Goal: Task Accomplishment & Management: Use online tool/utility

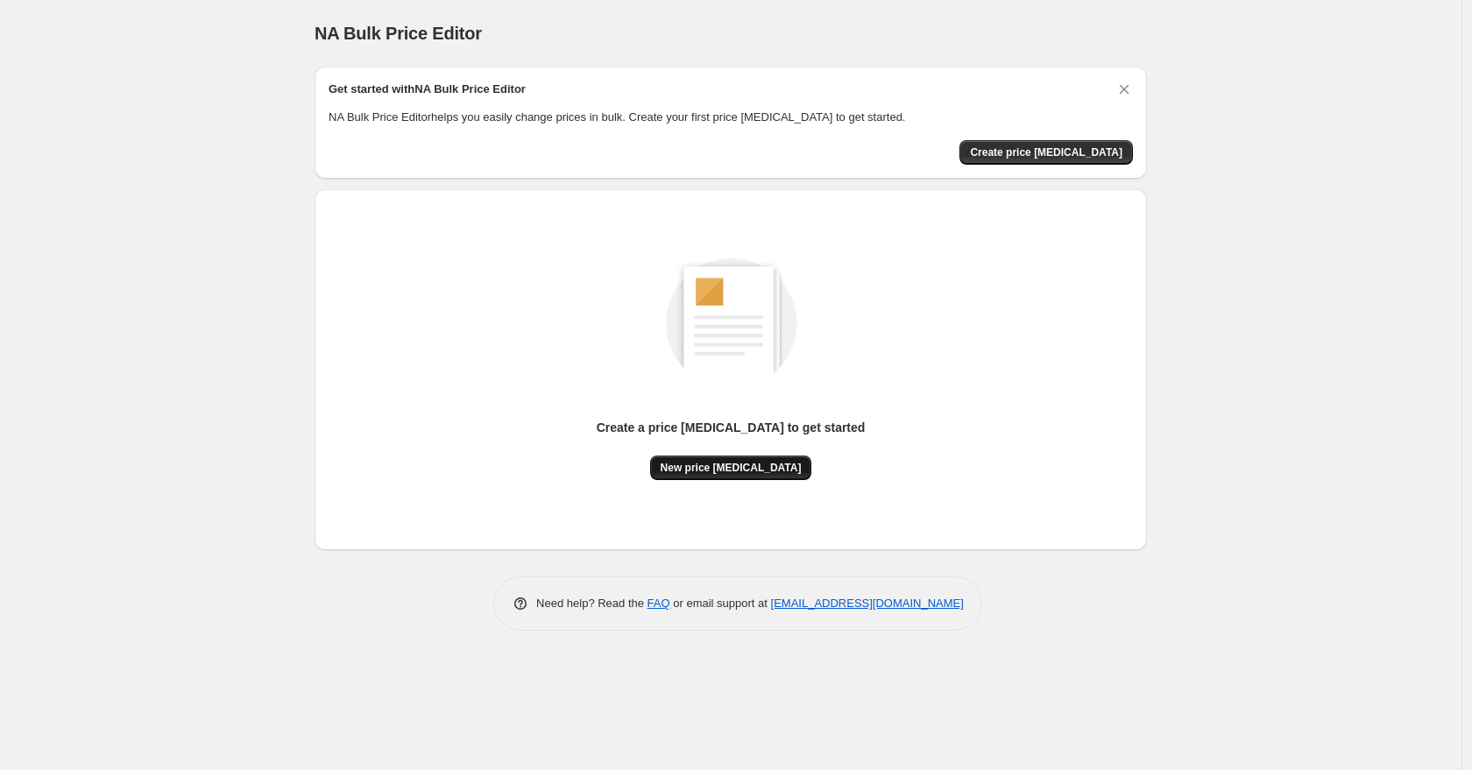
click at [738, 467] on span "New price change job" at bounding box center [731, 468] width 141 height 14
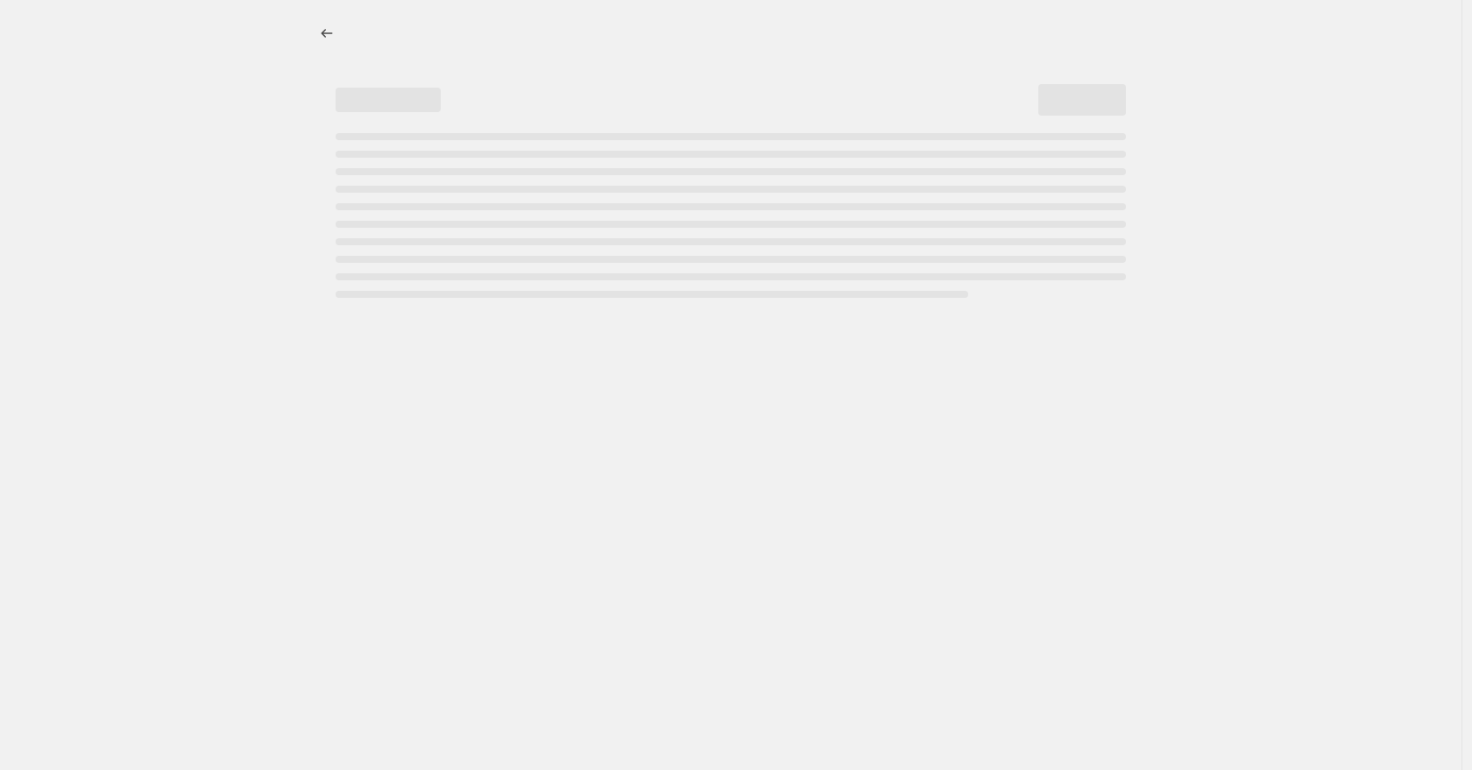
select select "percentage"
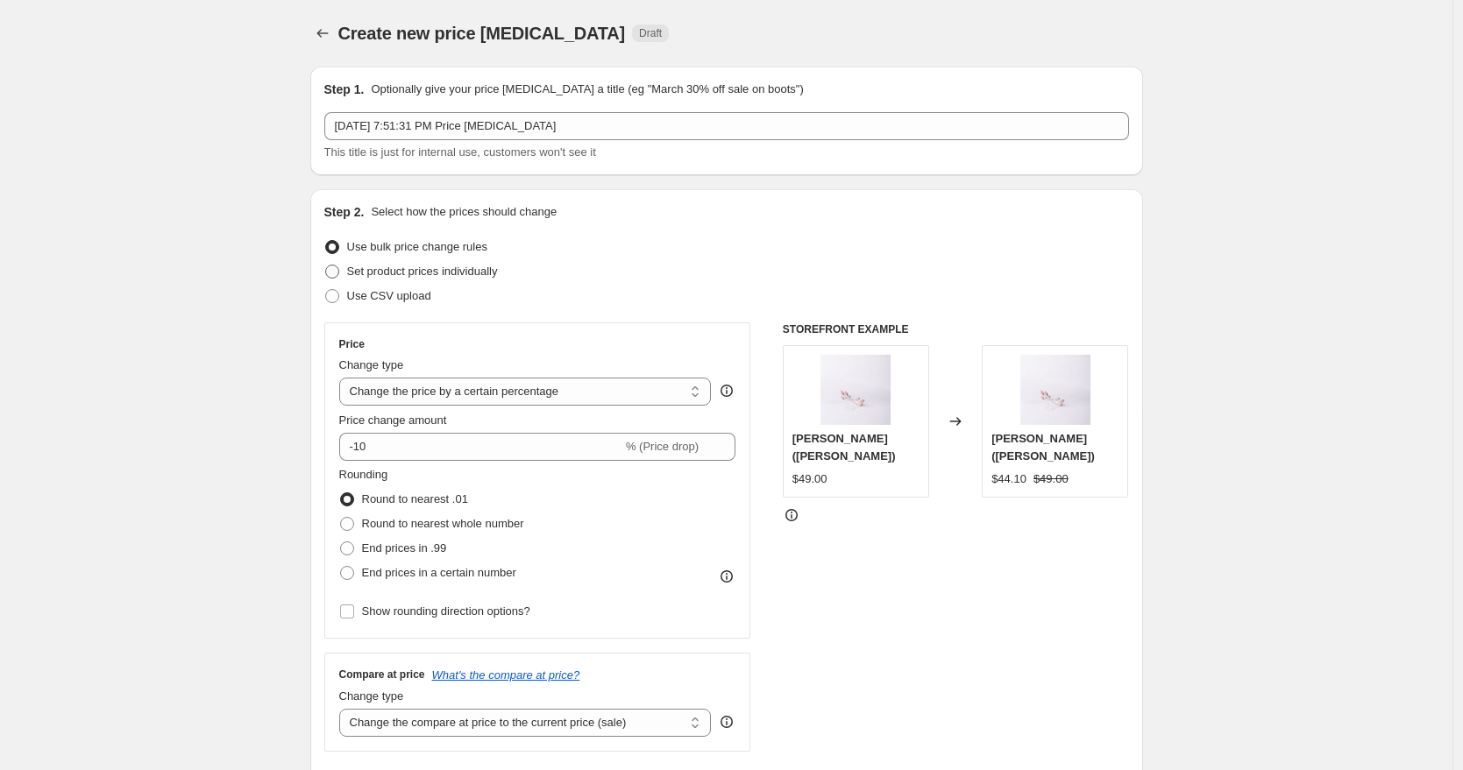
click at [483, 265] on span "Set product prices individually" at bounding box center [422, 271] width 151 height 13
click at [326, 265] on input "Set product prices individually" at bounding box center [325, 265] width 1 height 1
radio input "true"
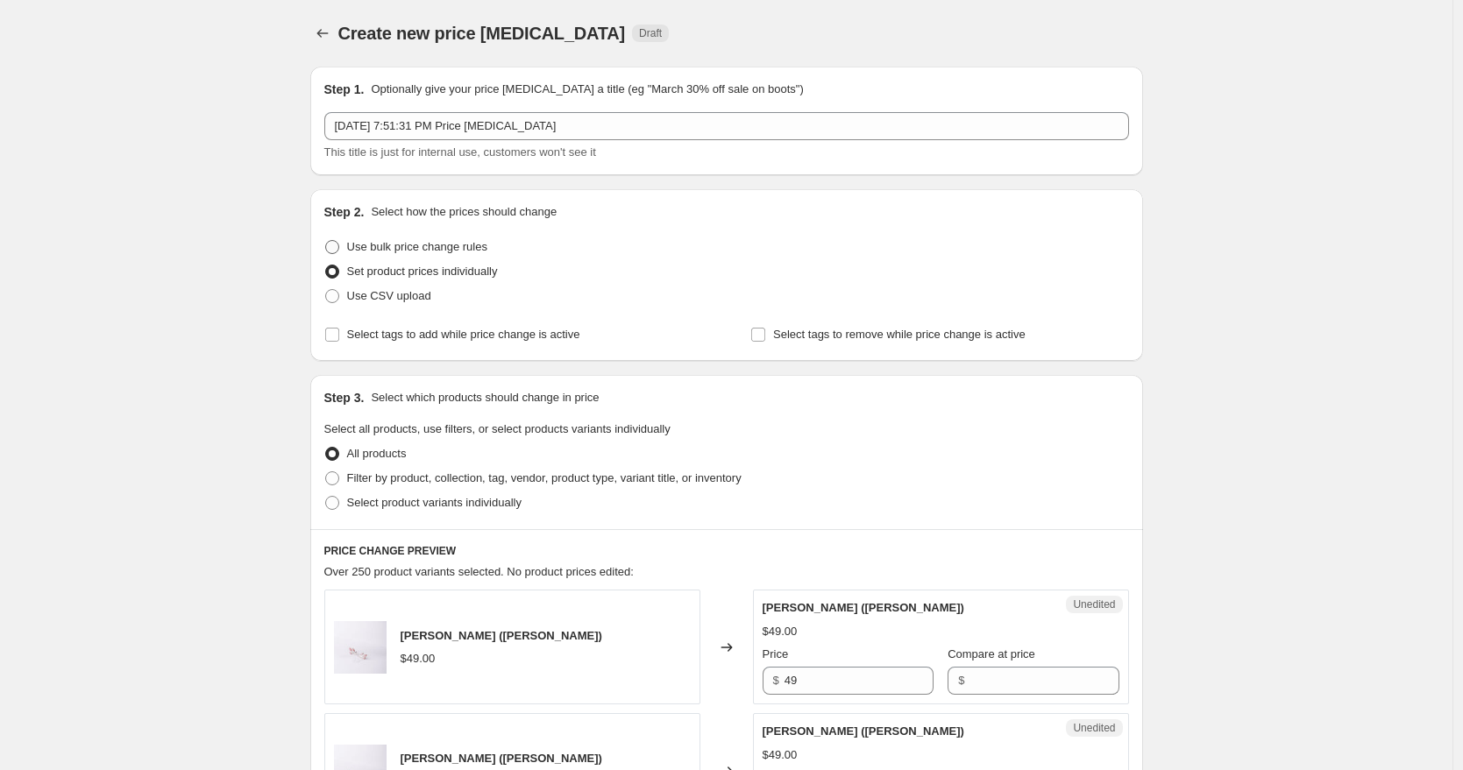
click at [484, 249] on span "Use bulk price change rules" at bounding box center [417, 246] width 140 height 13
click at [326, 241] on input "Use bulk price change rules" at bounding box center [325, 240] width 1 height 1
radio input "true"
select select "percentage"
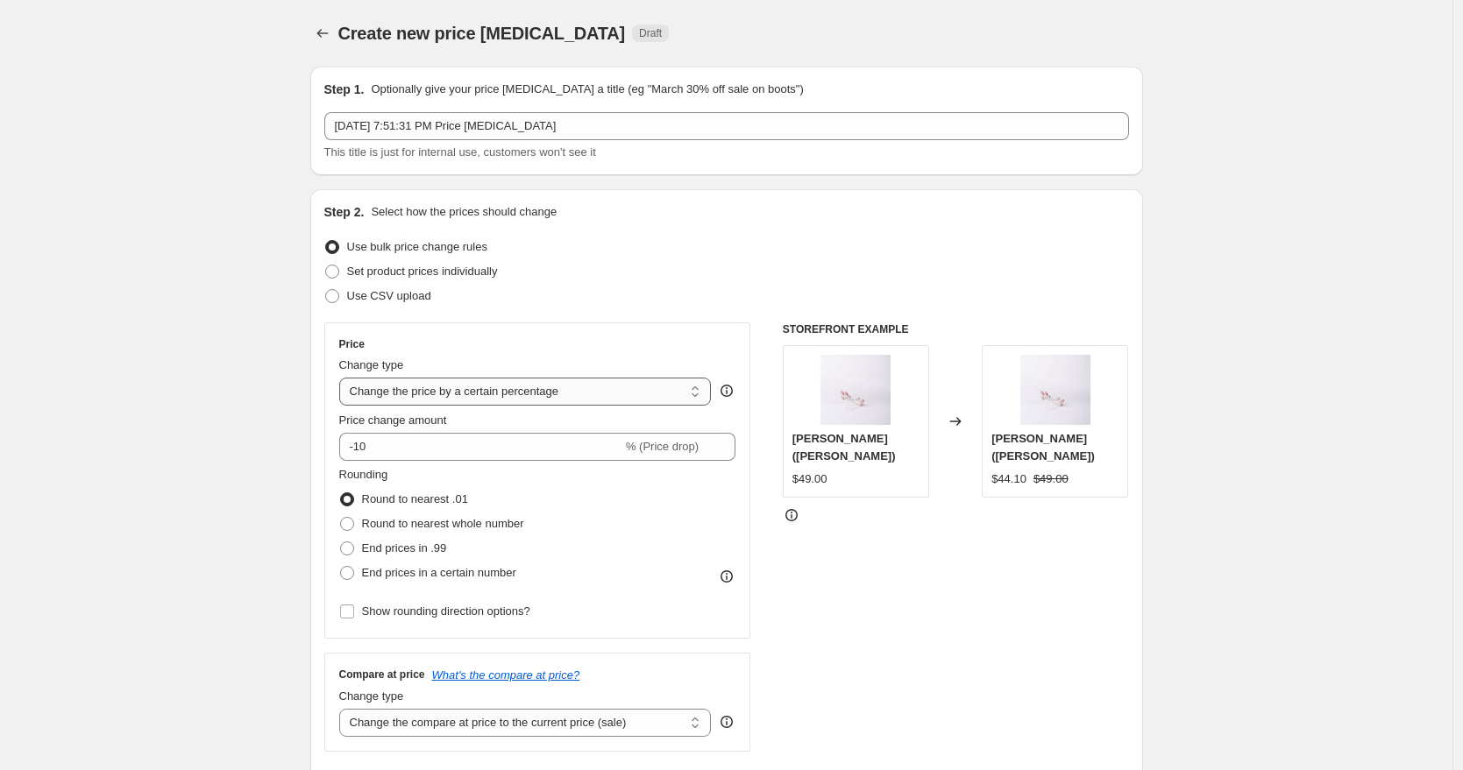
click at [519, 396] on select "Change the price to a certain amount Change the price by a certain amount Chang…" at bounding box center [525, 392] width 372 height 28
click at [344, 378] on select "Change the price to a certain amount Change the price by a certain amount Chang…" at bounding box center [525, 392] width 372 height 28
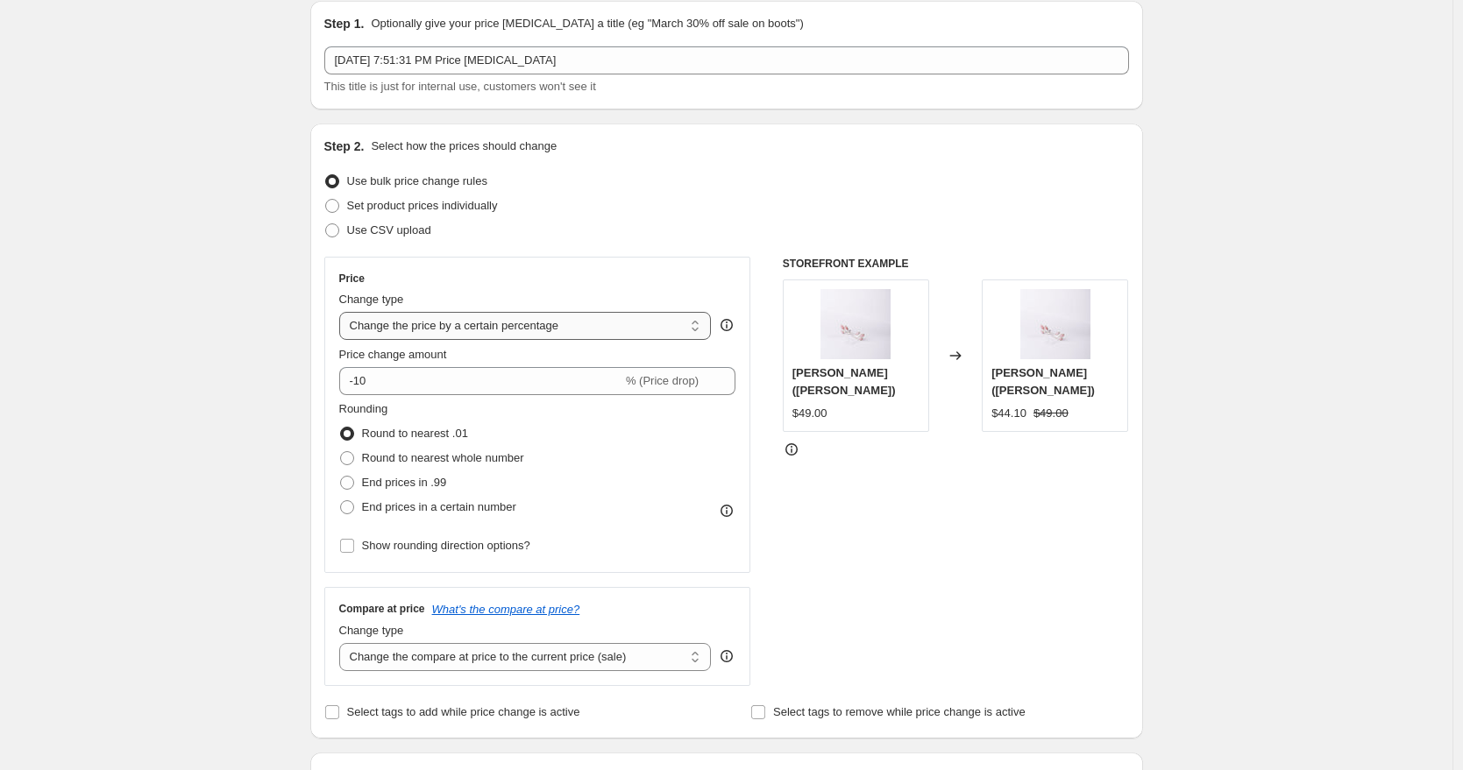
scroll to position [288, 0]
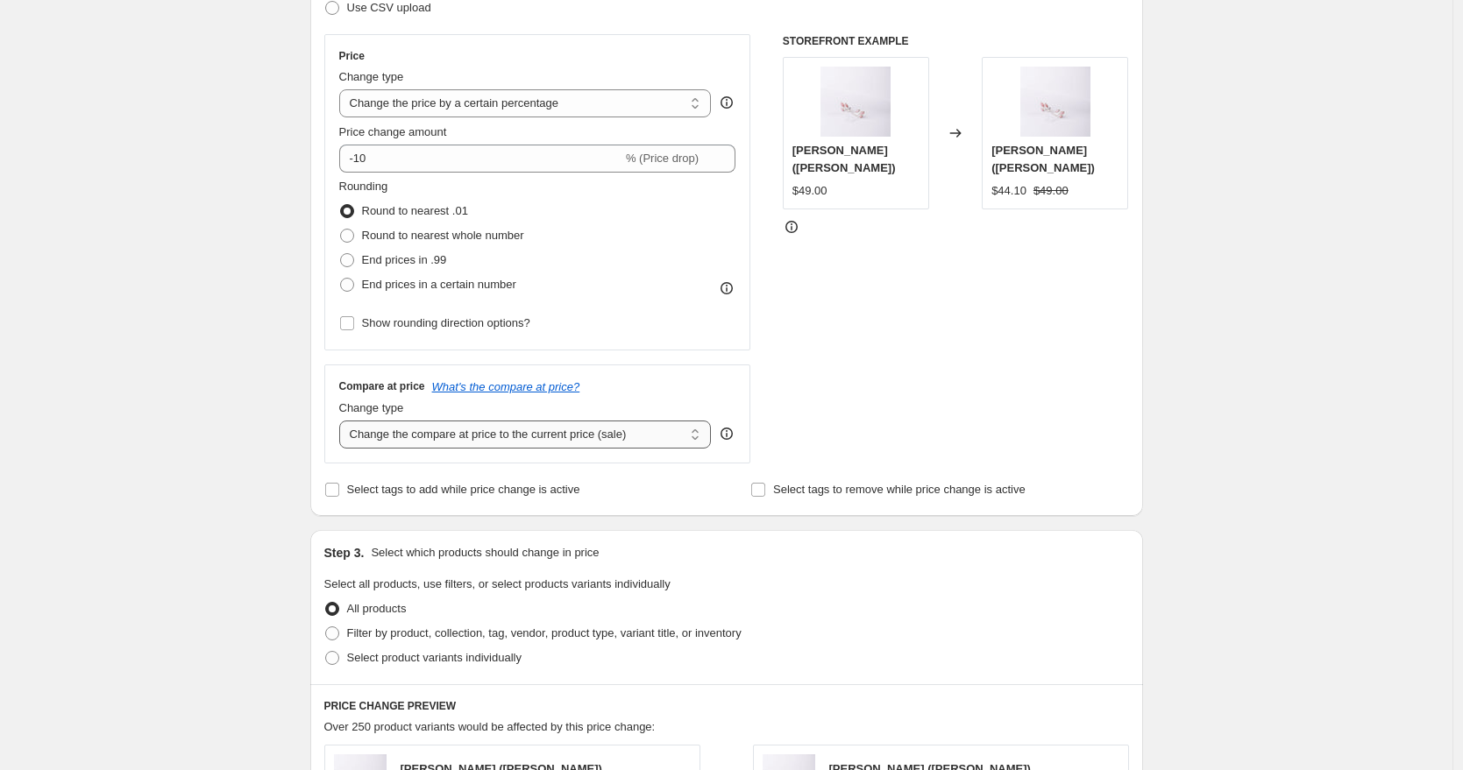
click at [519, 440] on select "Change the compare at price to the current price (sale) Change the compare at p…" at bounding box center [525, 435] width 372 height 28
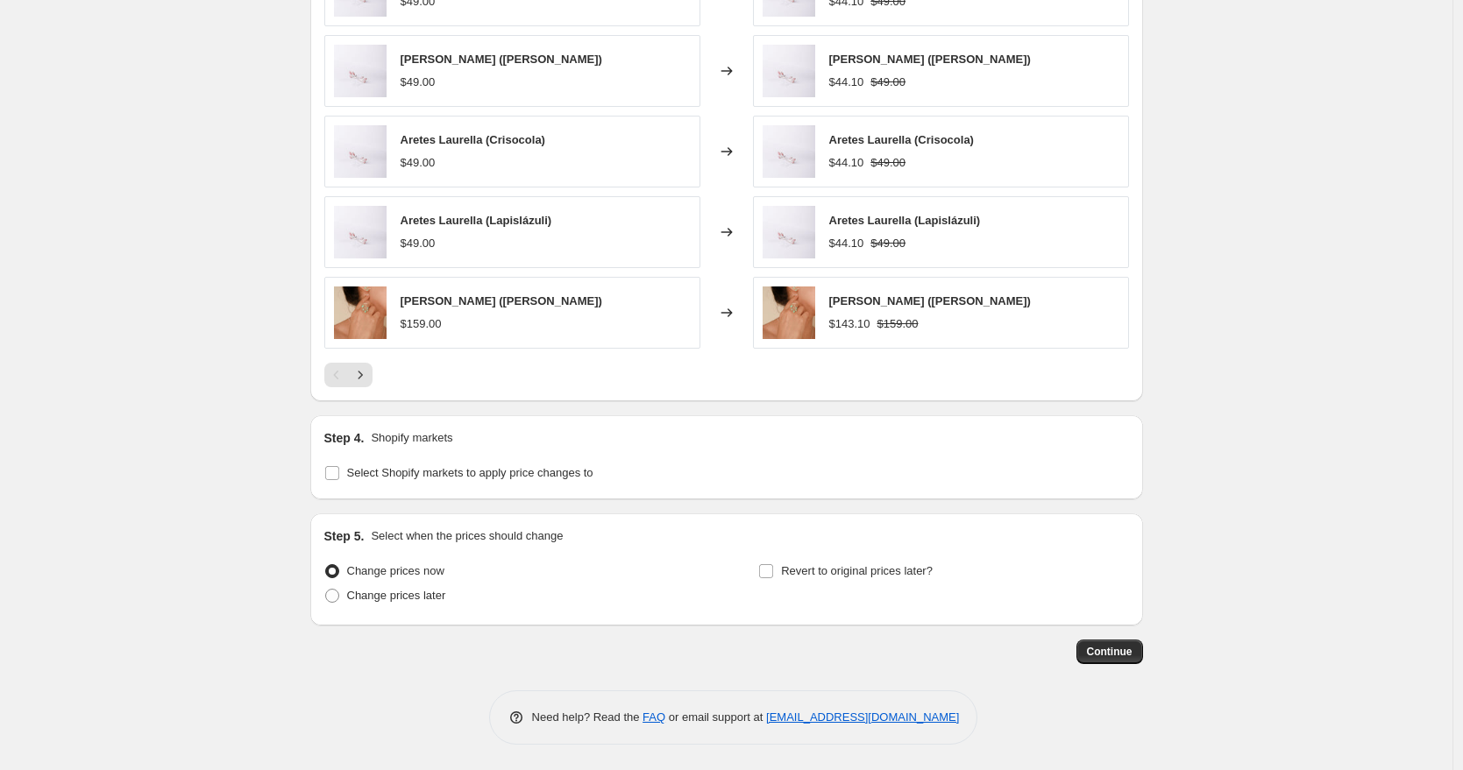
scroll to position [1080, 0]
click at [401, 472] on span "Select Shopify markets to apply price changes to" at bounding box center [470, 471] width 246 height 13
click at [339, 472] on input "Select Shopify markets to apply price changes to" at bounding box center [332, 472] width 14 height 14
checkbox input "true"
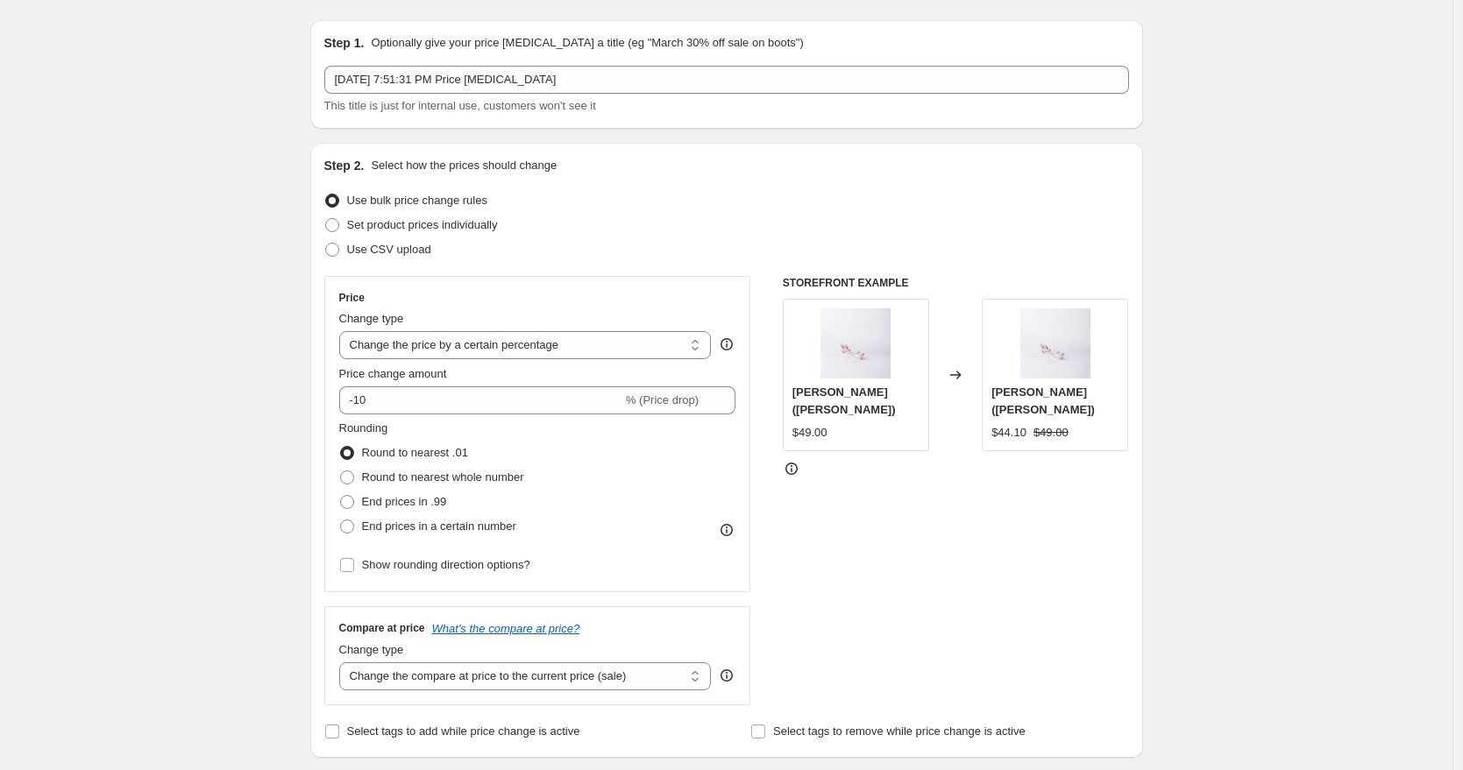
scroll to position [0, 0]
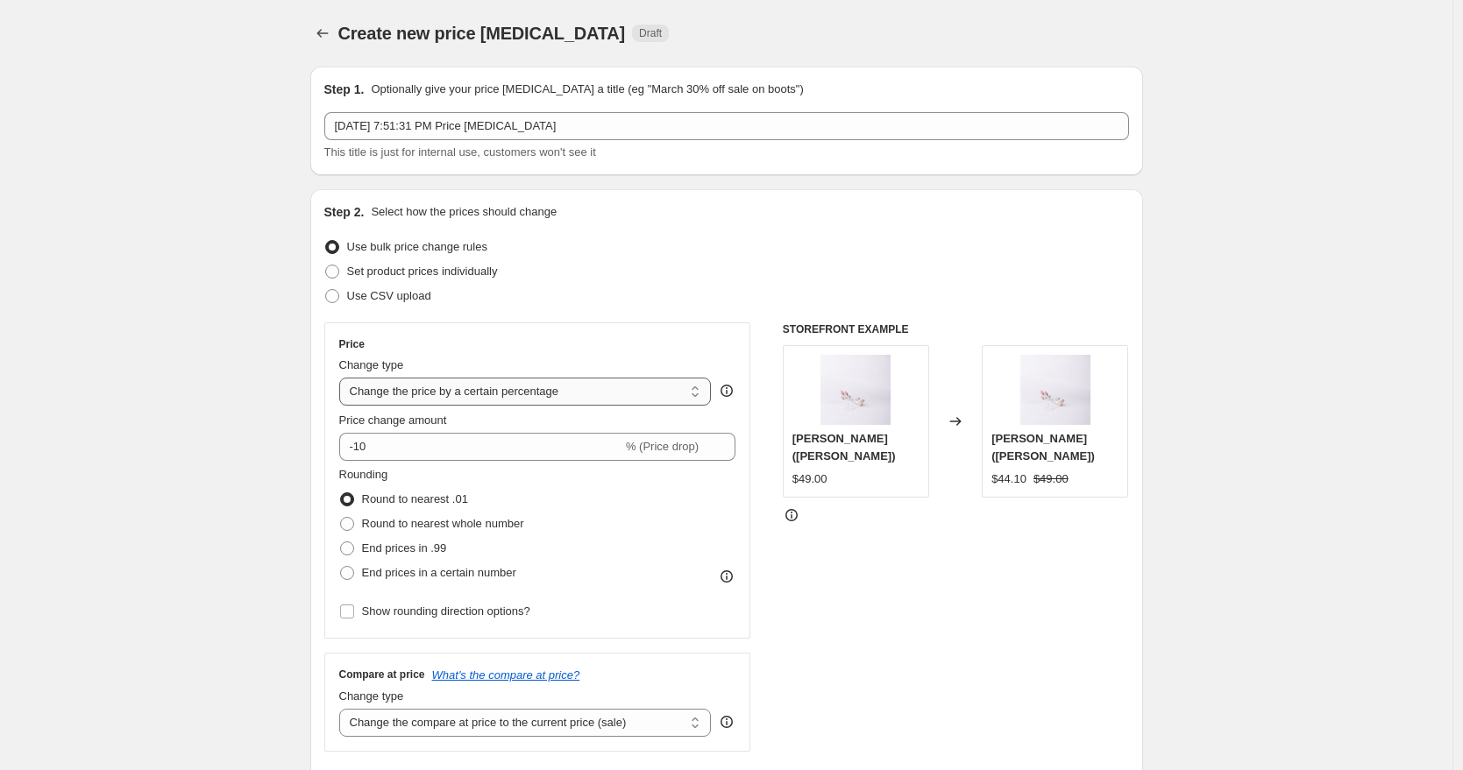
click at [430, 399] on select "Change the price to a certain amount Change the price by a certain amount Chang…" at bounding box center [525, 392] width 372 height 28
click at [344, 378] on select "Change the price to a certain amount Change the price by a certain amount Chang…" at bounding box center [525, 392] width 372 height 28
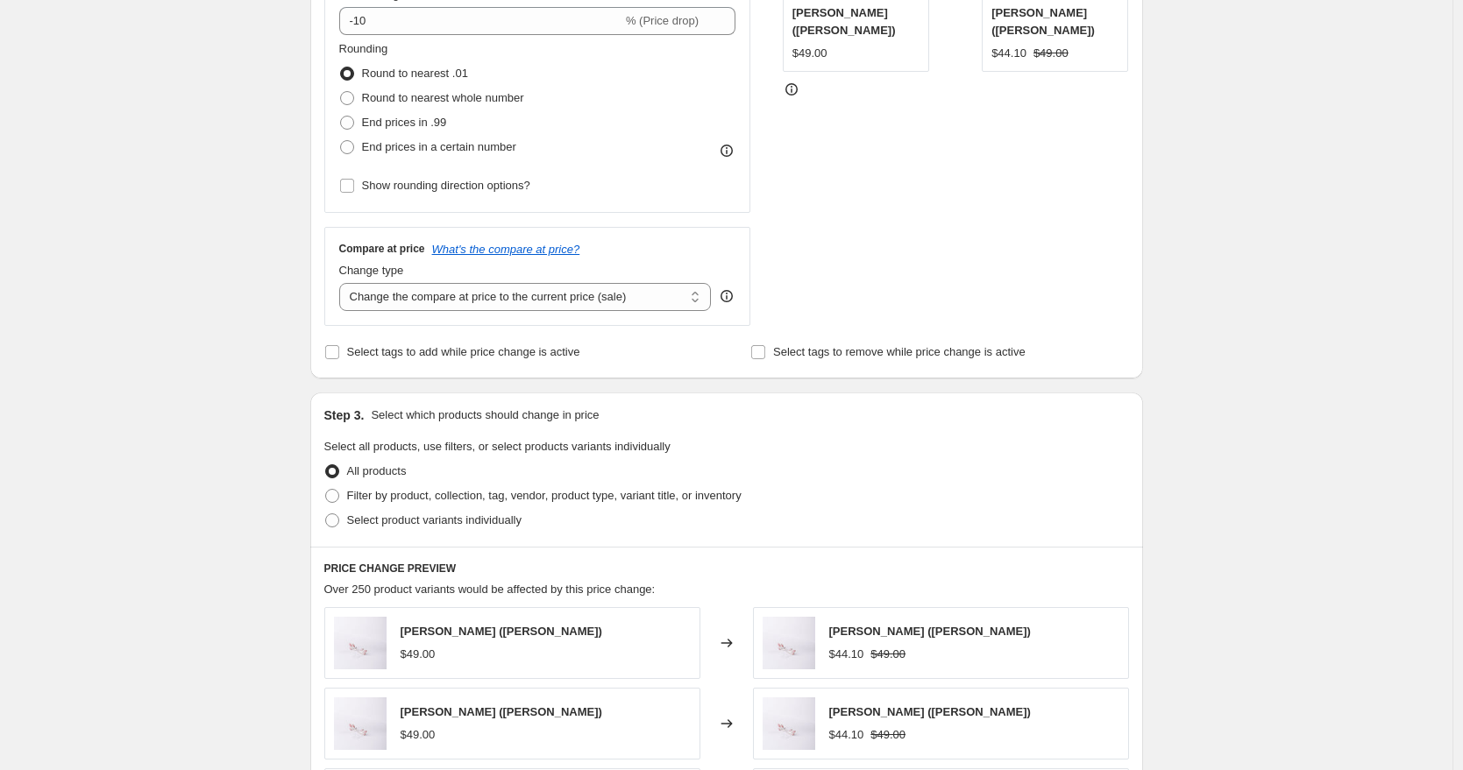
scroll to position [98, 0]
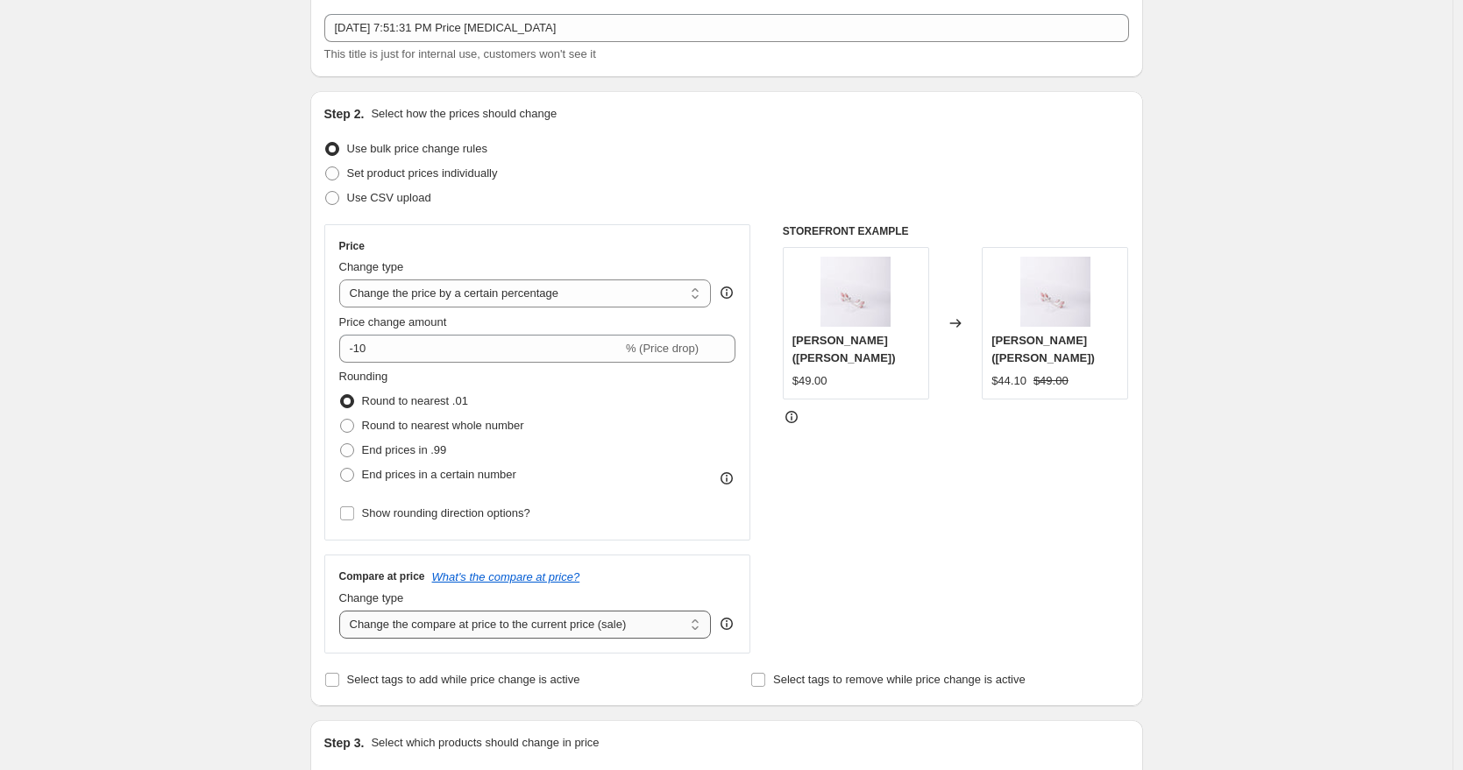
click at [578, 631] on select "Change the compare at price to the current price (sale) Change the compare at p…" at bounding box center [525, 625] width 372 height 28
click at [344, 611] on select "Change the compare at price to the current price (sale) Change the compare at p…" at bounding box center [525, 625] width 372 height 28
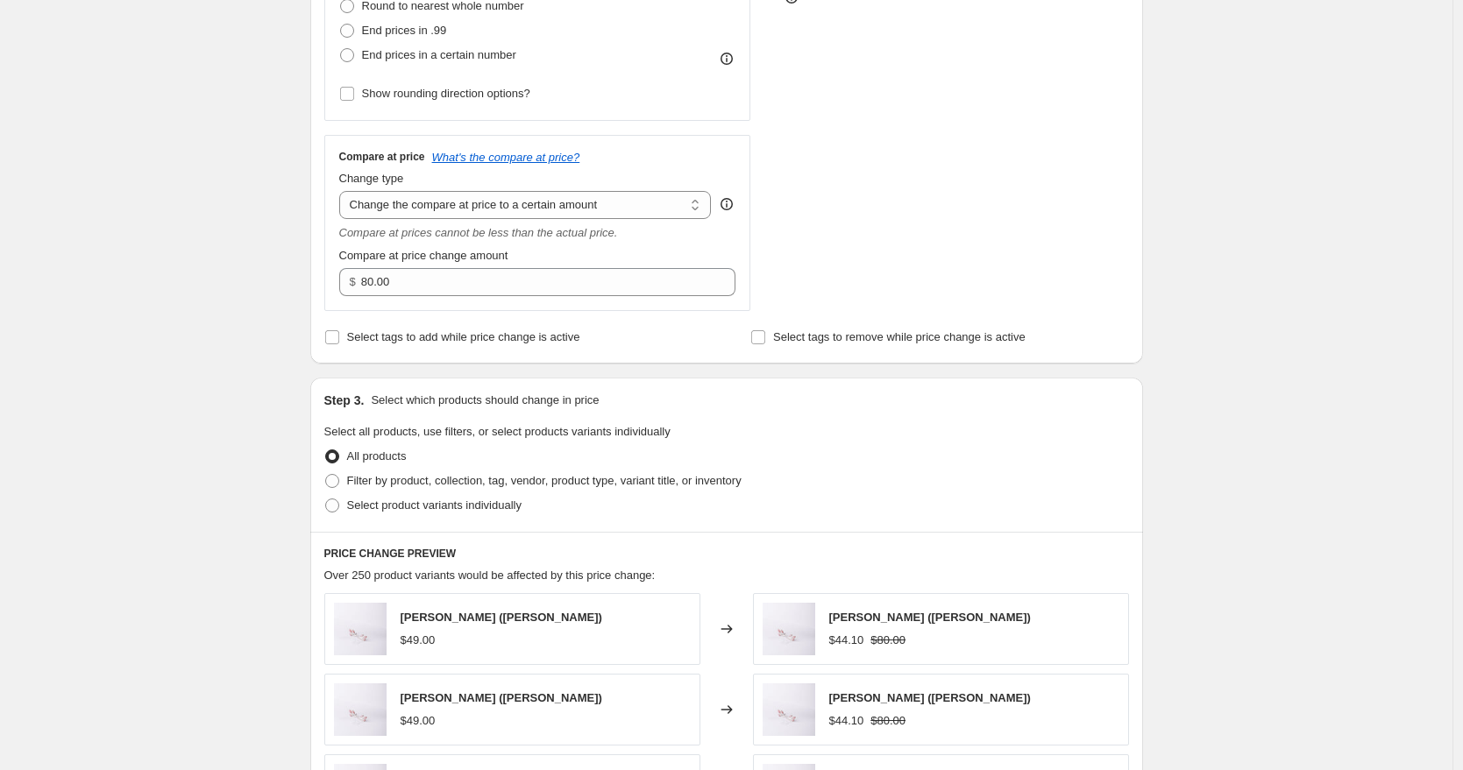
scroll to position [557, 0]
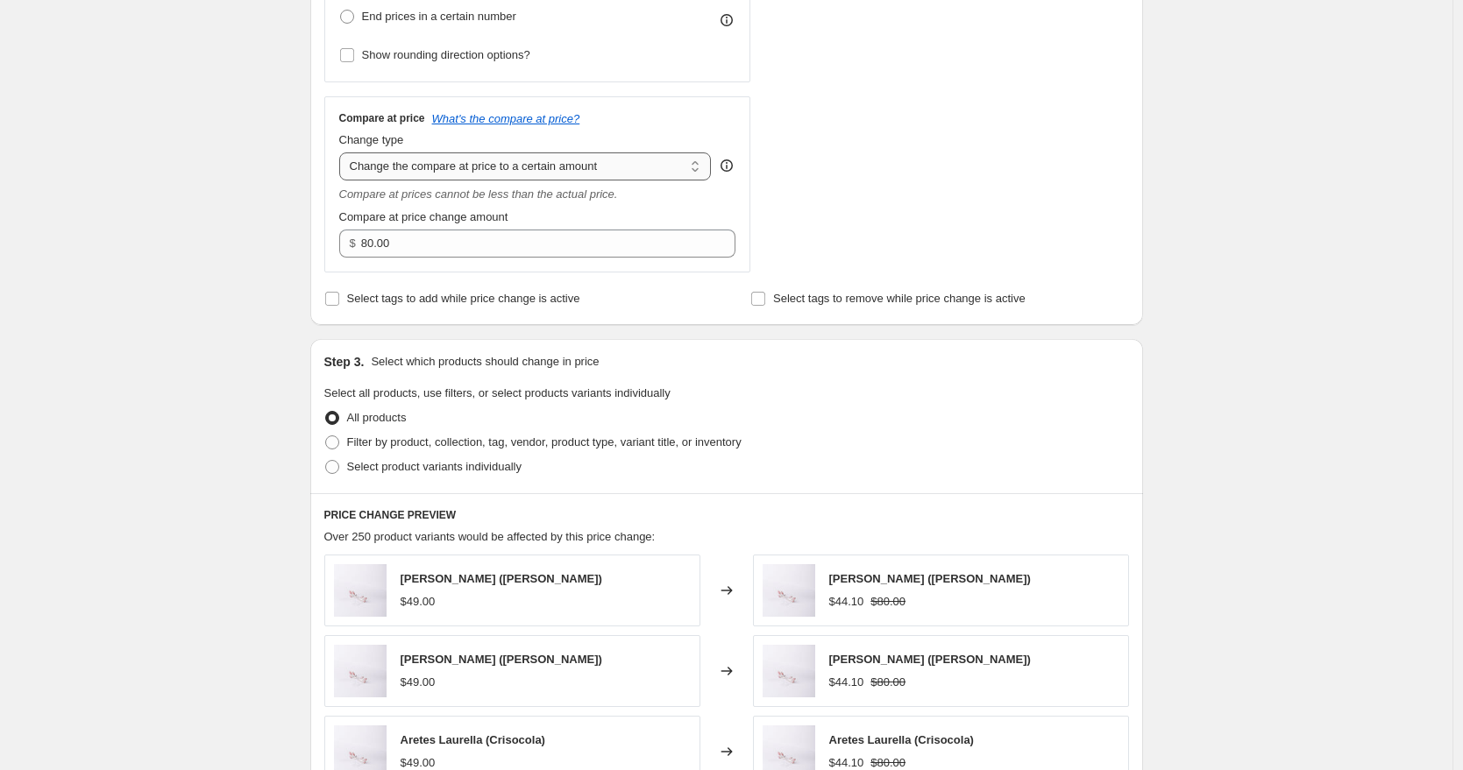
click at [568, 166] on select "Change the compare at price to the current price (sale) Change the compare at p…" at bounding box center [525, 166] width 372 height 28
click at [344, 152] on select "Change the compare at price to the current price (sale) Change the compare at p…" at bounding box center [525, 166] width 372 height 28
click at [568, 166] on select "Change the compare at price to the current price (sale) Change the compare at p…" at bounding box center [525, 166] width 372 height 28
select select "percentage"
click at [344, 152] on select "Change the compare at price to the current price (sale) Change the compare at p…" at bounding box center [525, 166] width 372 height 28
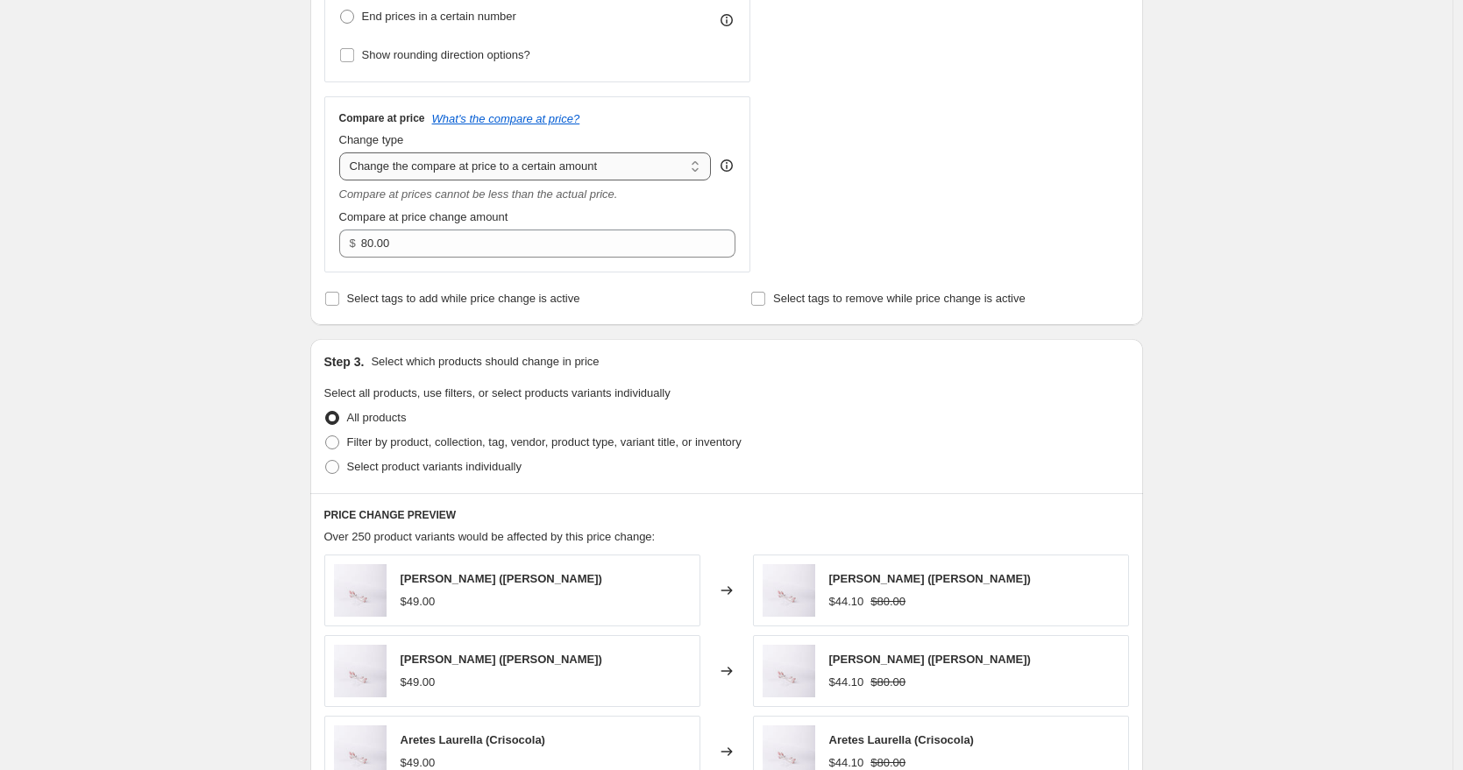
type input "-15"
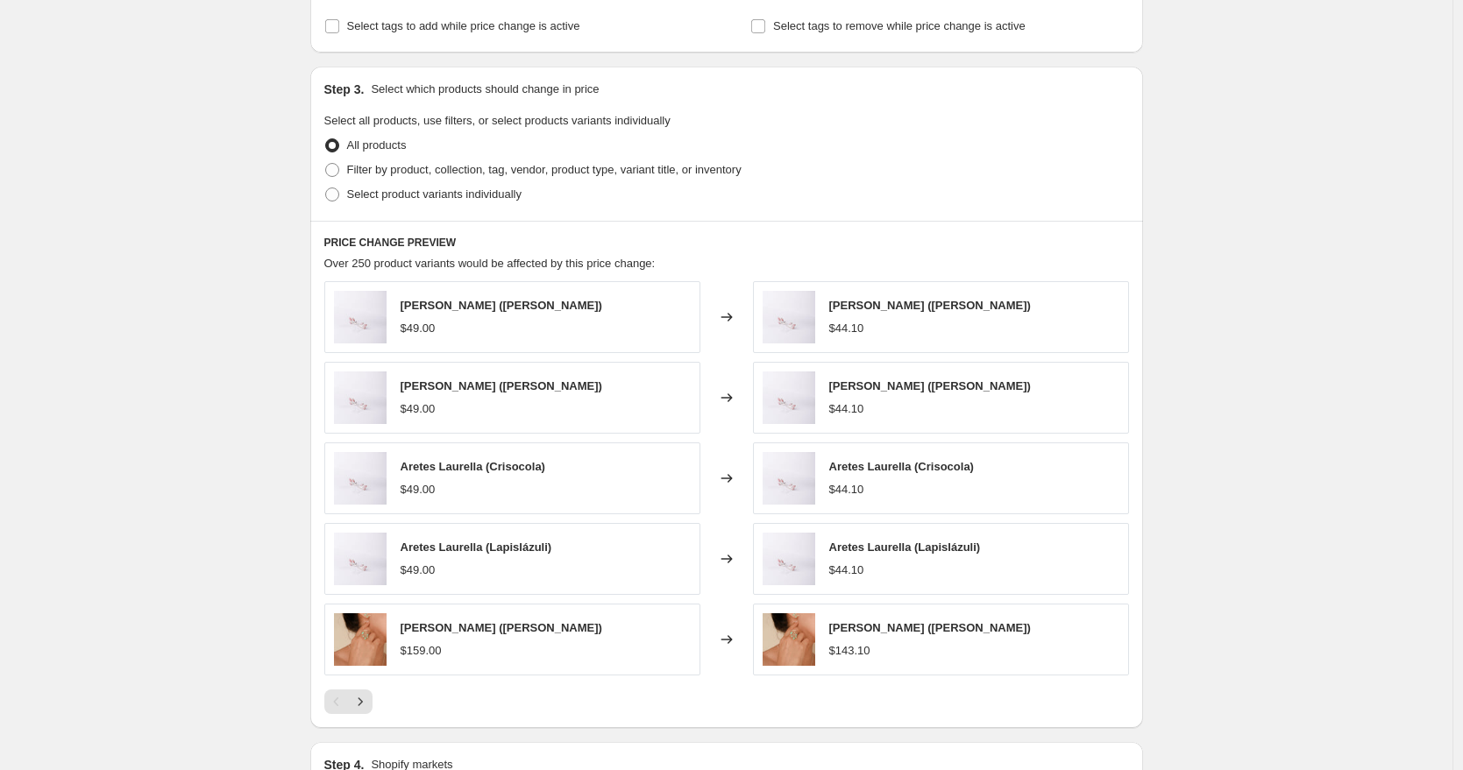
scroll to position [680, 0]
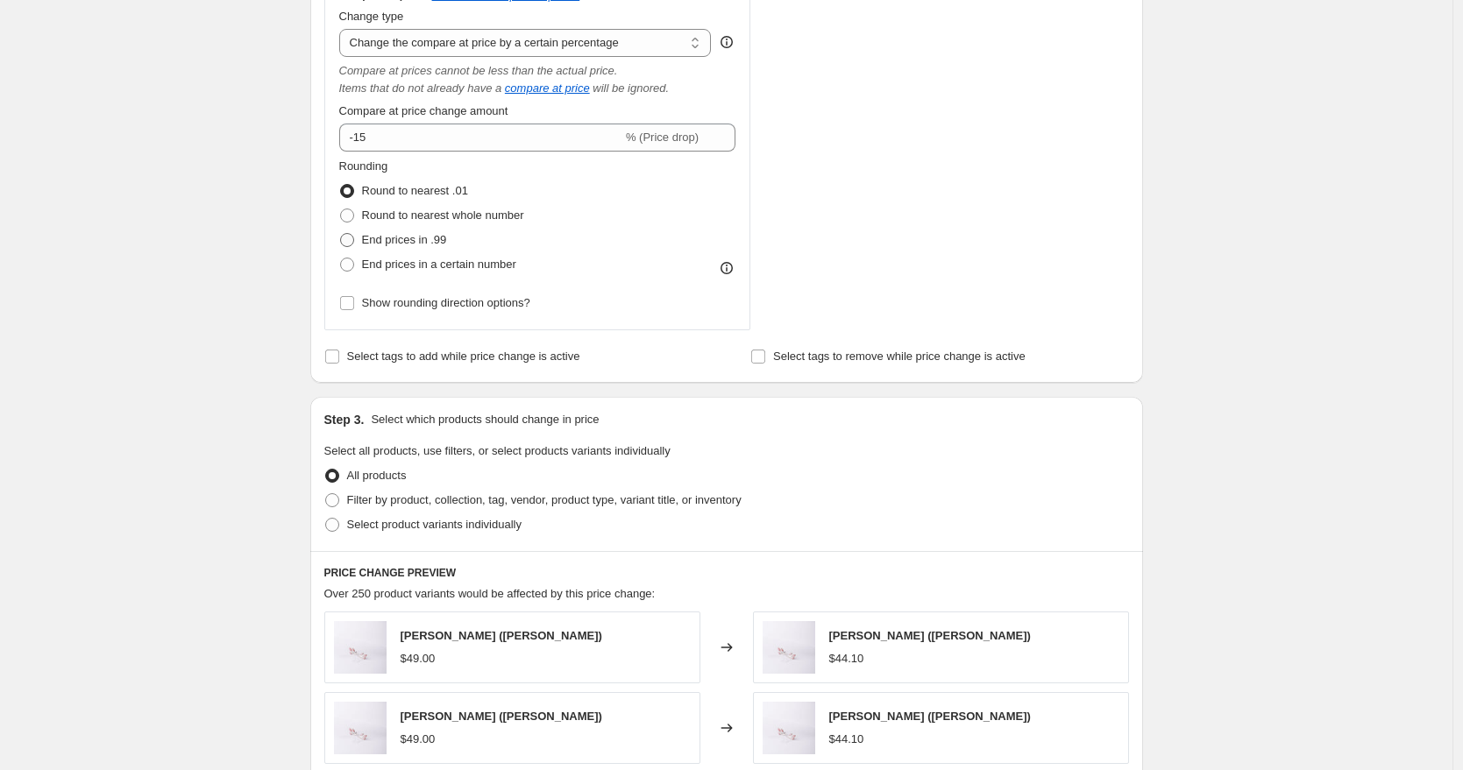
click at [396, 246] on span "End prices in .99" at bounding box center [404, 240] width 85 height 18
click at [341, 234] on input "End prices in .99" at bounding box center [340, 233] width 1 height 1
radio input "true"
click at [511, 44] on select "Change the compare at price to the current price (sale) Change the compare at p…" at bounding box center [525, 43] width 372 height 28
select select "pp"
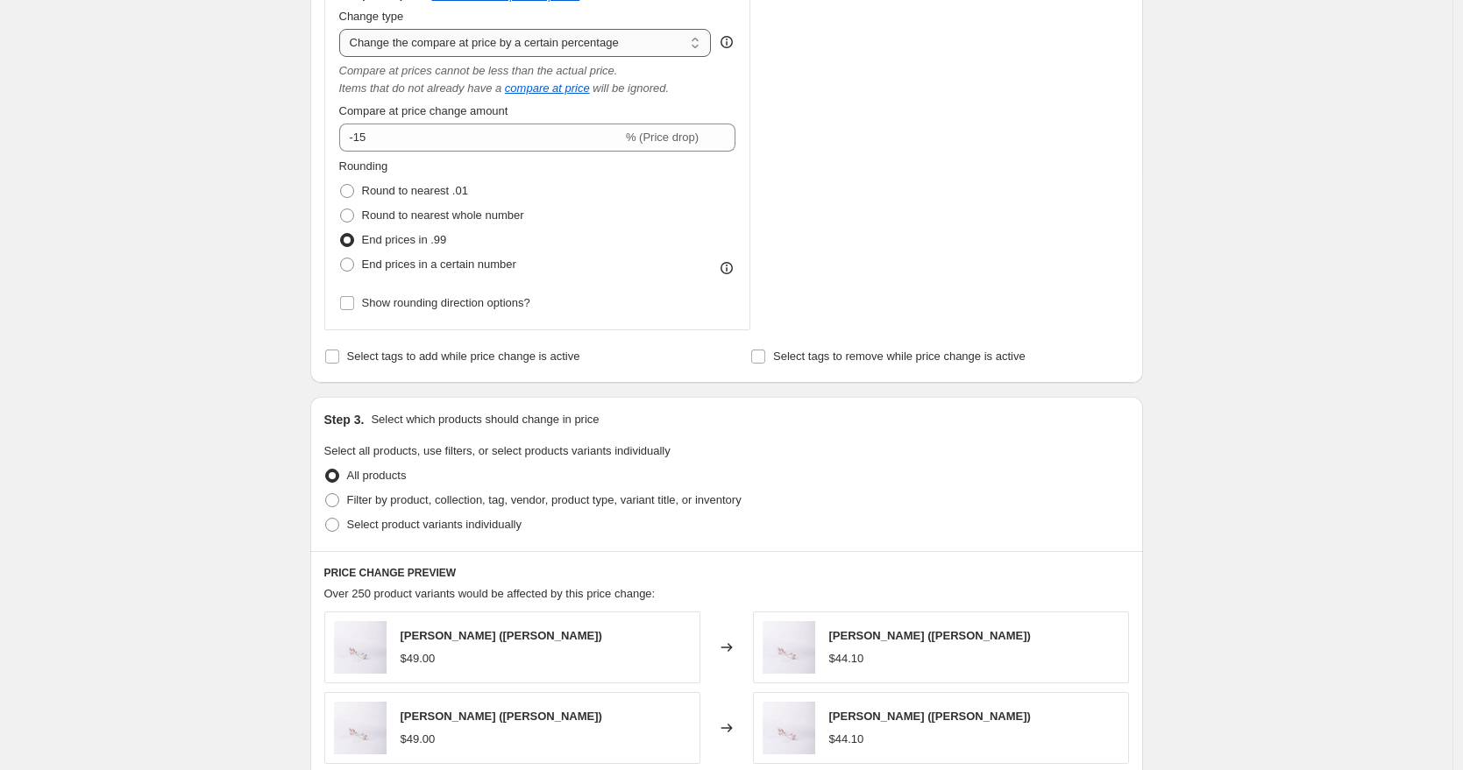
click at [344, 29] on select "Change the compare at price to the current price (sale) Change the compare at p…" at bounding box center [525, 43] width 372 height 28
type input "20"
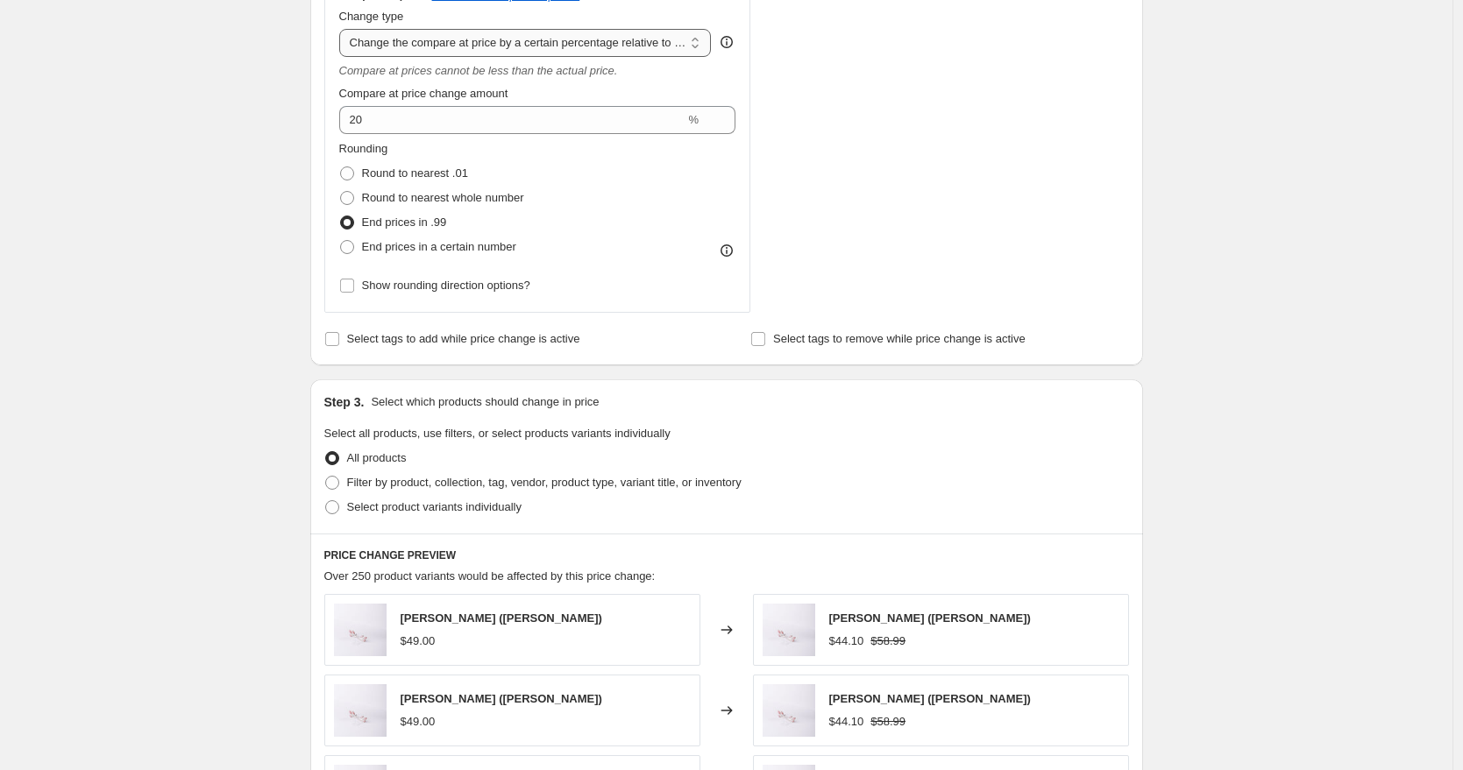
click at [511, 32] on select "Change the compare at price to the current price (sale) Change the compare at p…" at bounding box center [525, 43] width 372 height 28
click at [344, 29] on select "Change the compare at price to the current price (sale) Change the compare at p…" at bounding box center [525, 43] width 372 height 28
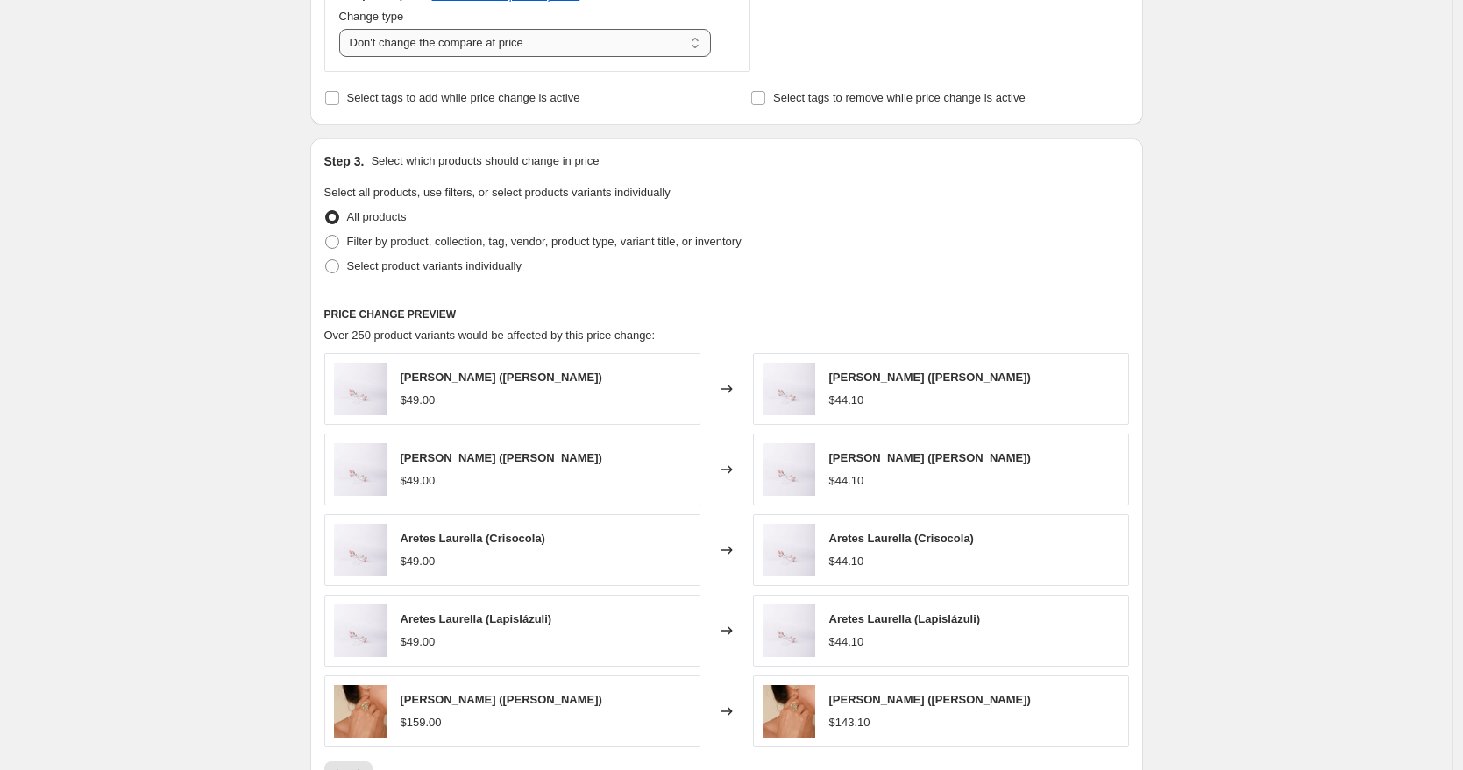
click at [510, 43] on select "Change the compare at price to the current price (sale) Change the compare at p…" at bounding box center [525, 43] width 372 height 28
click at [344, 29] on select "Change the compare at price to the current price (sale) Change the compare at p…" at bounding box center [525, 43] width 372 height 28
click at [509, 50] on select "Change the compare at price to the current price (sale) Change the compare at p…" at bounding box center [525, 43] width 372 height 28
select select "no_change"
click at [344, 29] on select "Change the compare at price to the current price (sale) Change the compare at p…" at bounding box center [525, 43] width 372 height 28
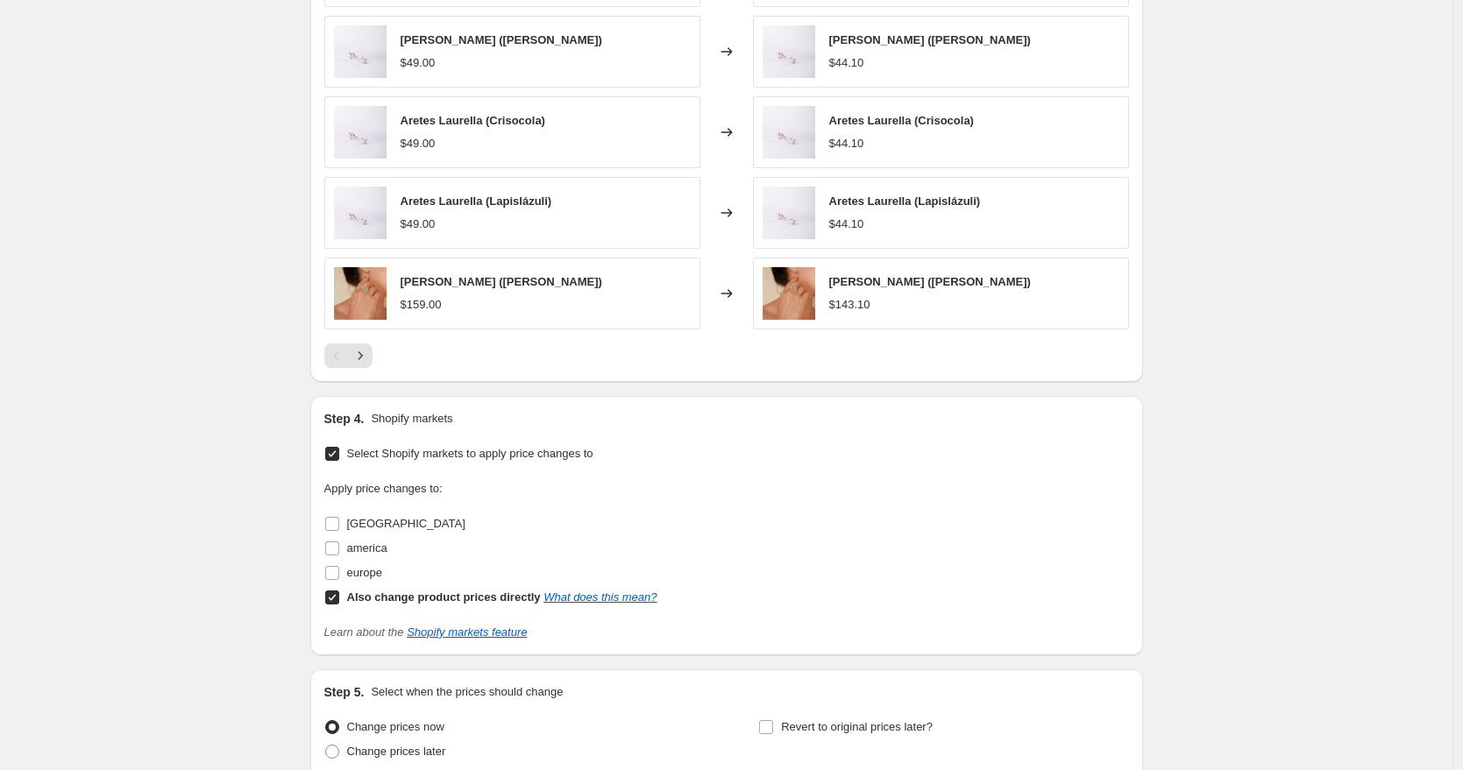
scroll to position [1200, 0]
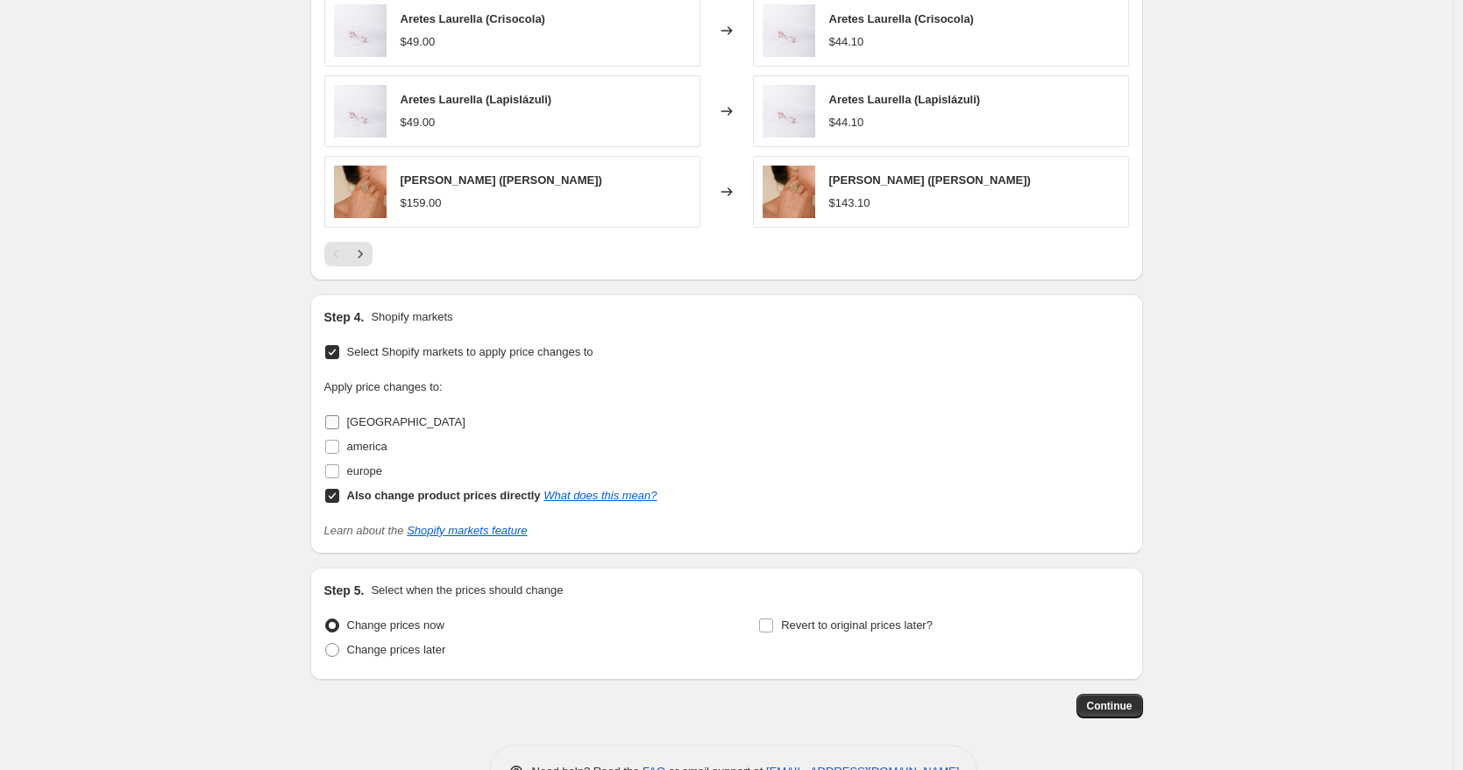
click at [376, 423] on span "Perú" at bounding box center [406, 421] width 118 height 13
click at [339, 423] on input "Perú" at bounding box center [332, 422] width 14 height 14
checkbox input "true"
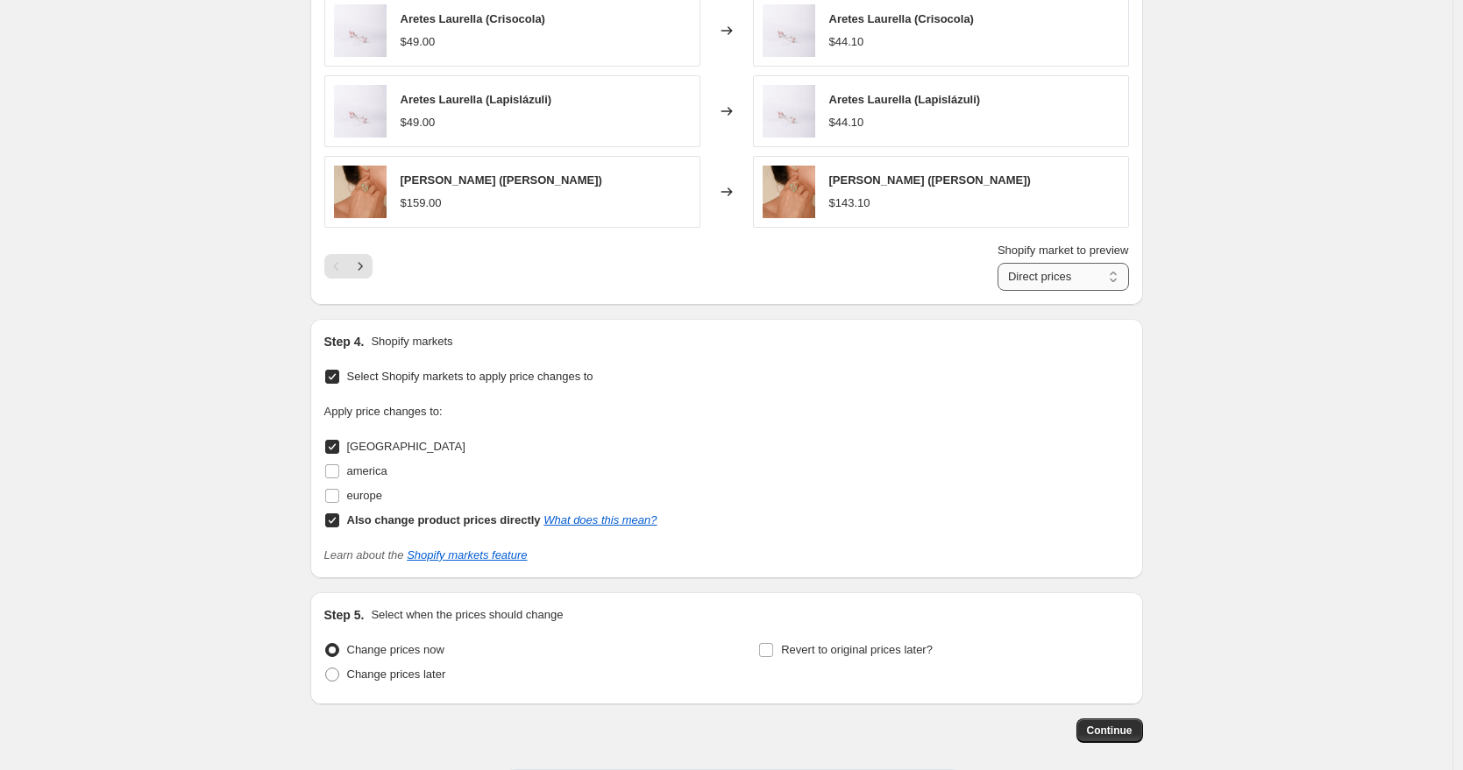
click at [1019, 274] on select "Direct prices Perú" at bounding box center [1062, 277] width 131 height 28
select select "39004438572"
click at [997, 263] on select "Direct prices Perú" at bounding box center [1062, 277] width 131 height 28
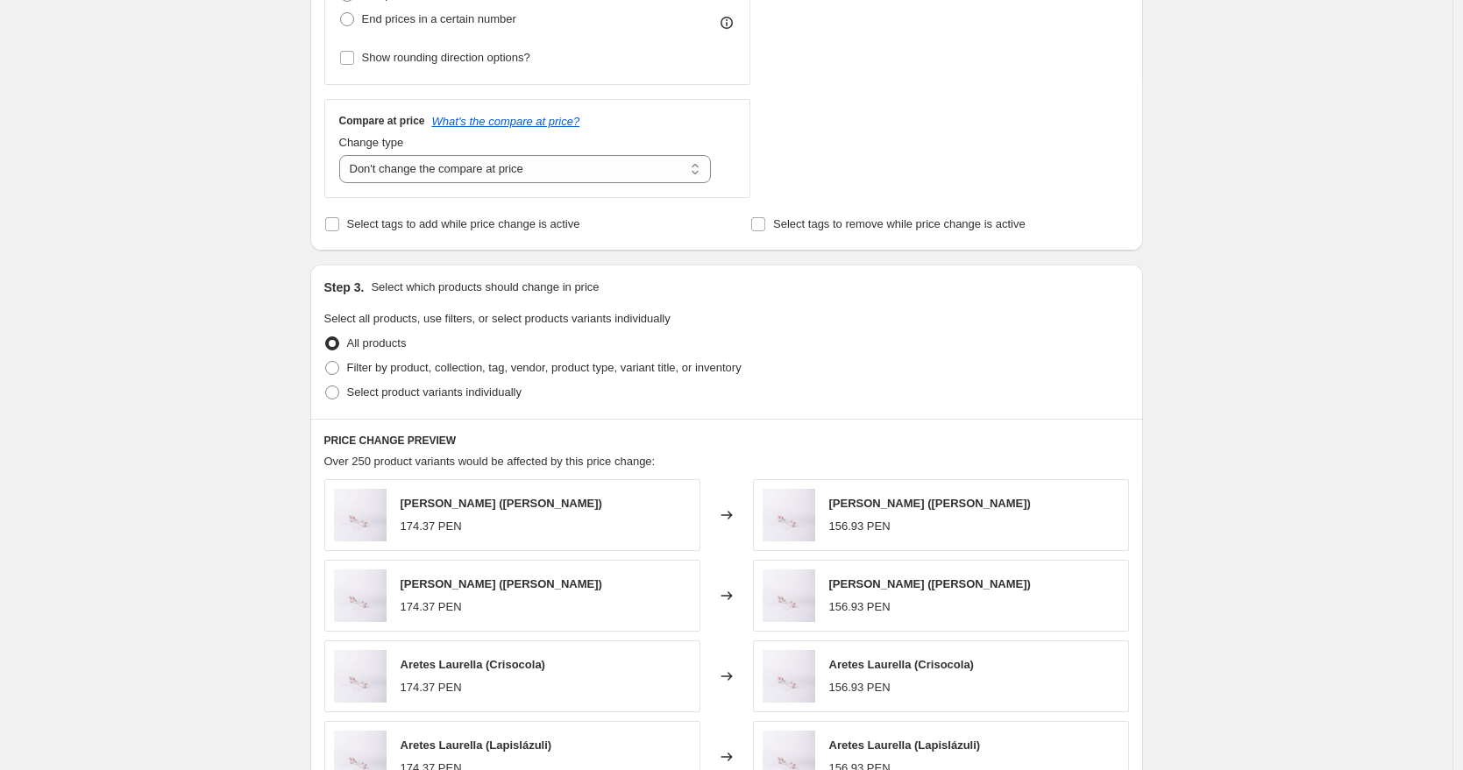
scroll to position [418, 0]
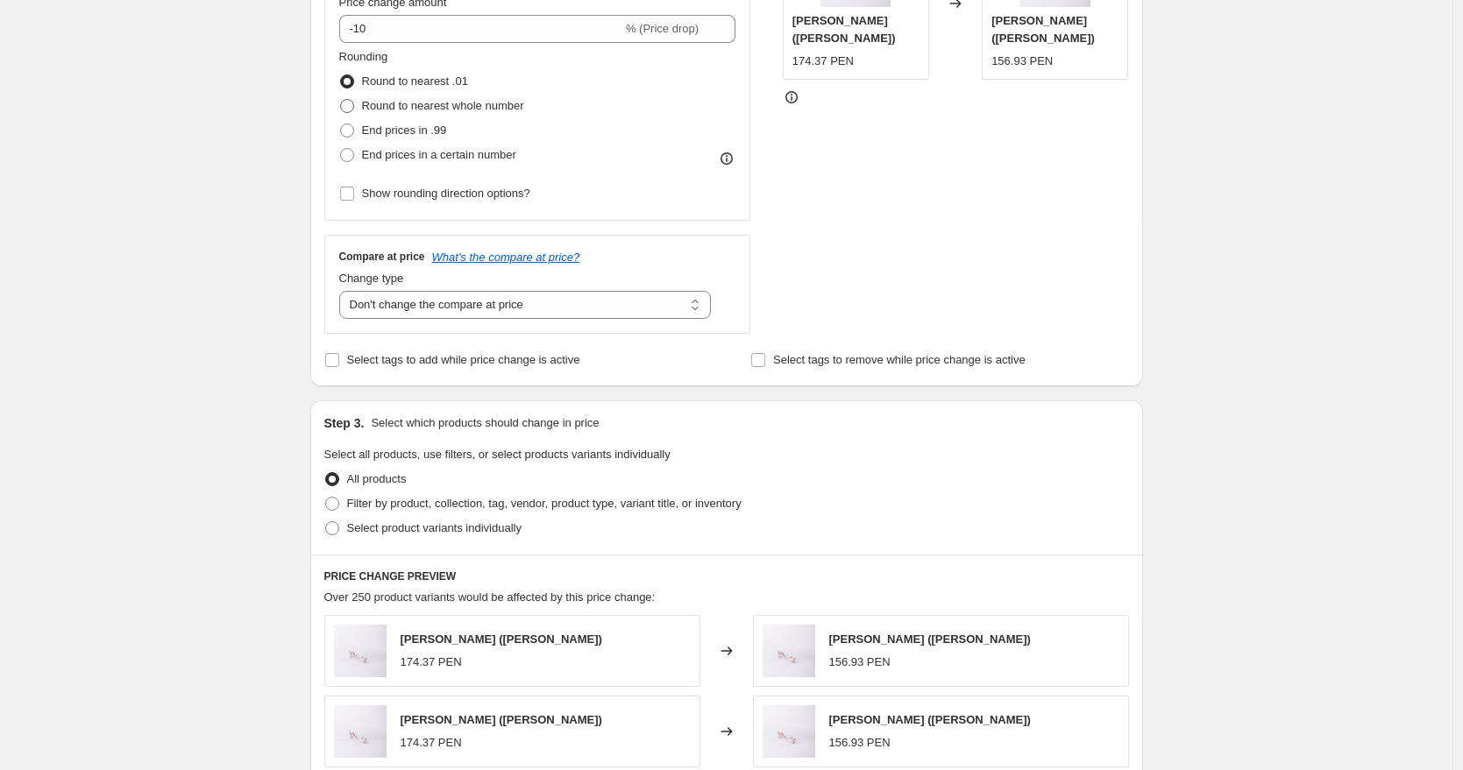
click at [432, 108] on span "Round to nearest whole number" at bounding box center [443, 105] width 162 height 13
click at [341, 100] on input "Round to nearest whole number" at bounding box center [340, 99] width 1 height 1
radio input "true"
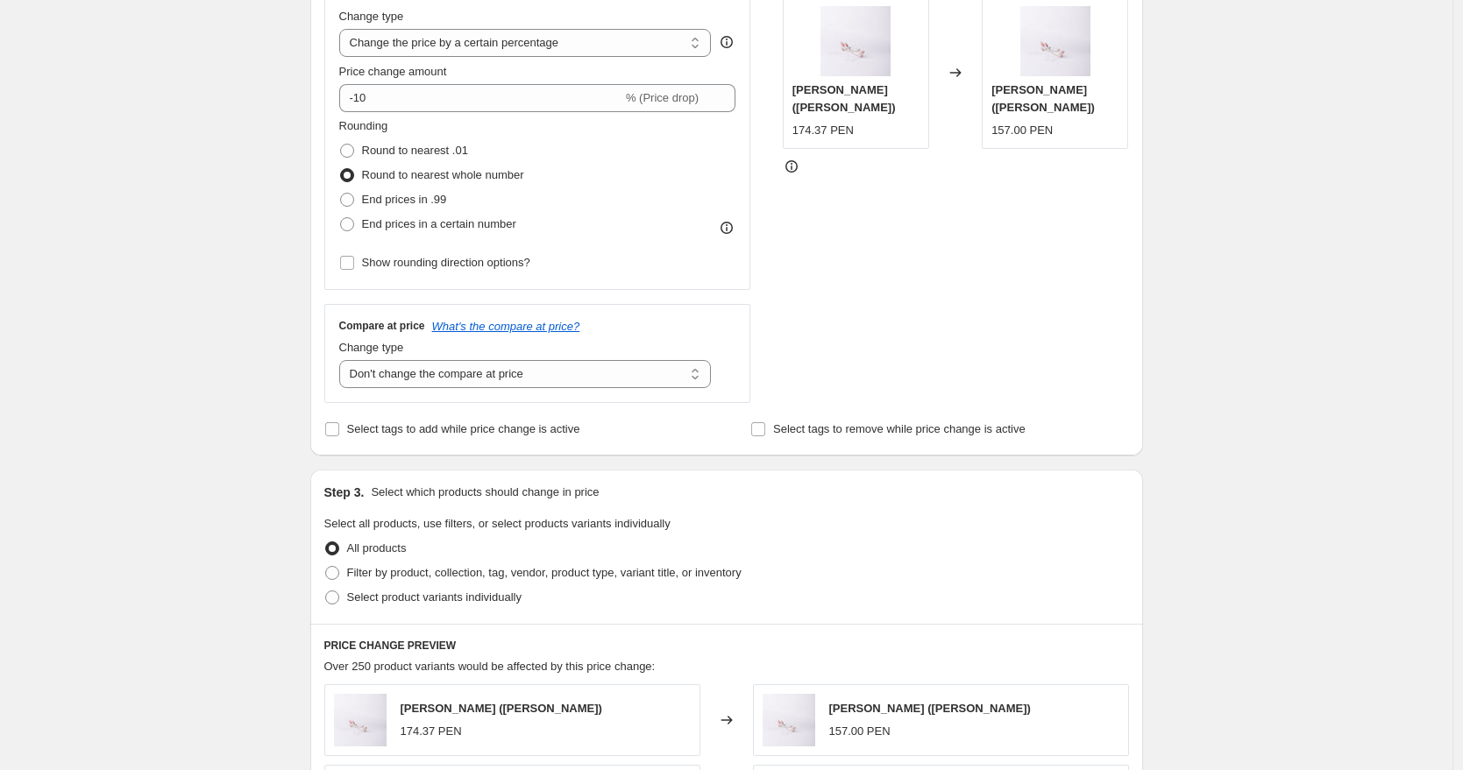
scroll to position [280, 0]
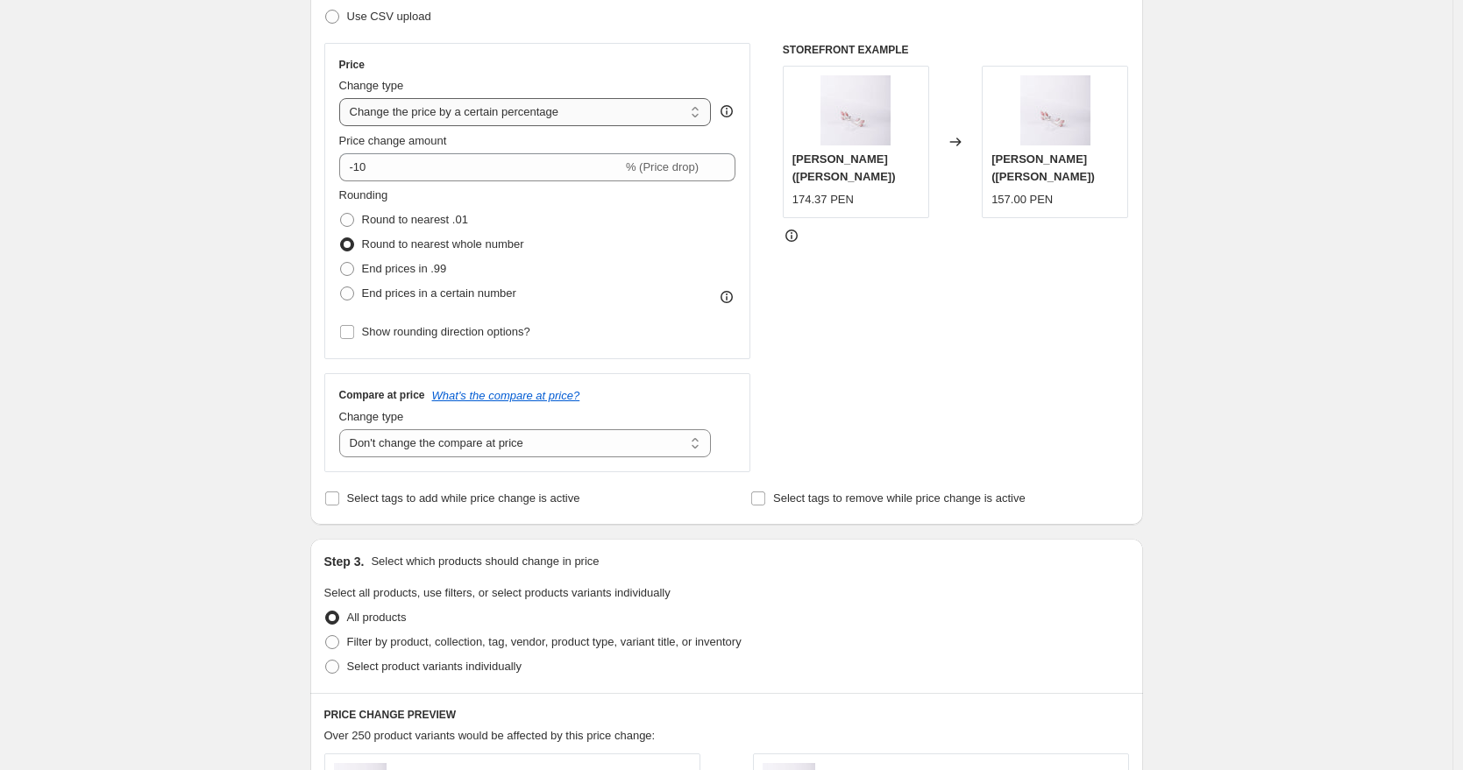
click at [464, 117] on select "Change the price to a certain amount Change the price by a certain amount Chang…" at bounding box center [525, 112] width 372 height 28
select select "to"
click at [344, 98] on select "Change the price to a certain amount Change the price by a certain amount Chang…" at bounding box center [525, 112] width 372 height 28
type input "80.00"
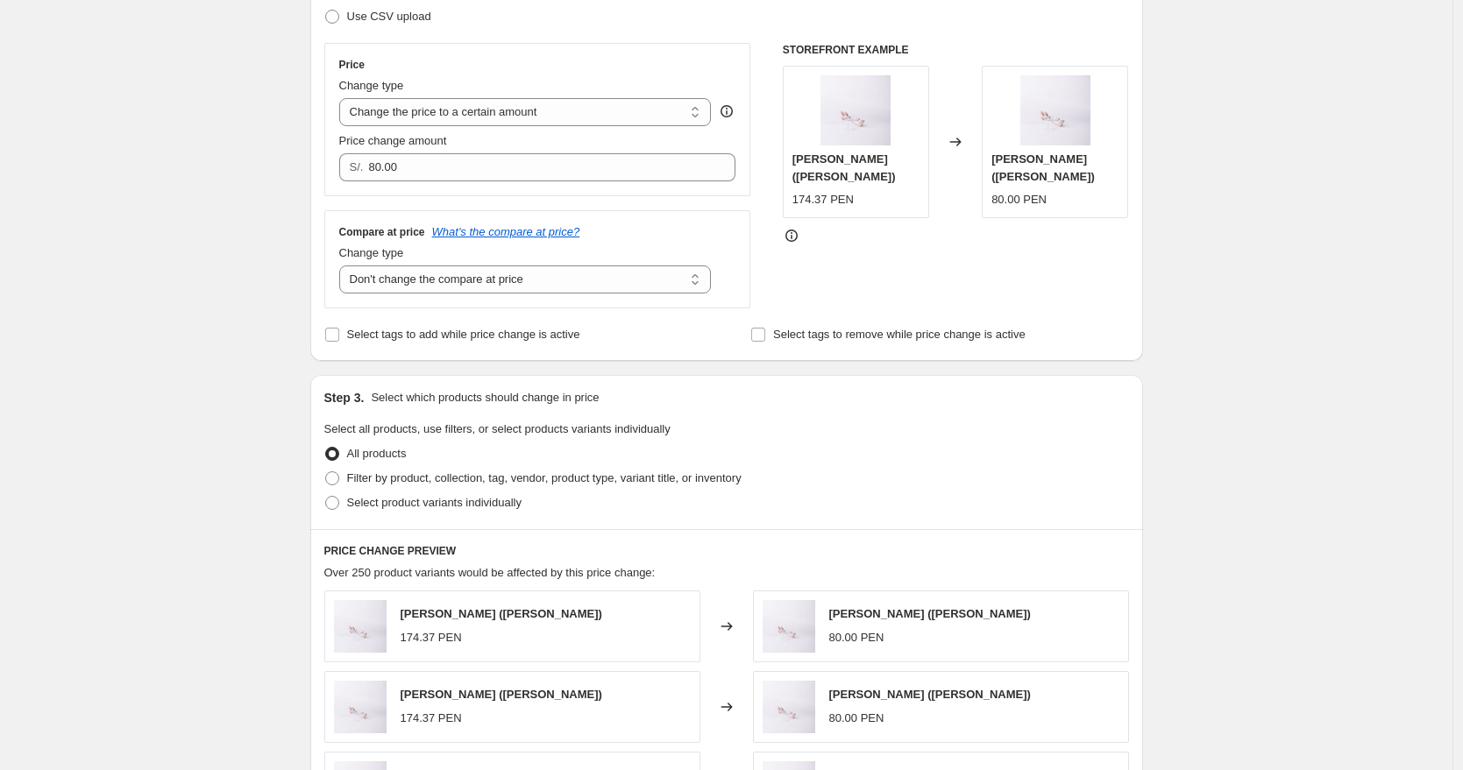
click at [561, 88] on div "Change type" at bounding box center [525, 86] width 372 height 18
click at [559, 100] on select "Change the price to a certain amount Change the price by a certain amount Chang…" at bounding box center [525, 112] width 372 height 28
select select "by"
click at [344, 98] on select "Change the price to a certain amount Change the price by a certain amount Chang…" at bounding box center [525, 112] width 372 height 28
type input "-10.00"
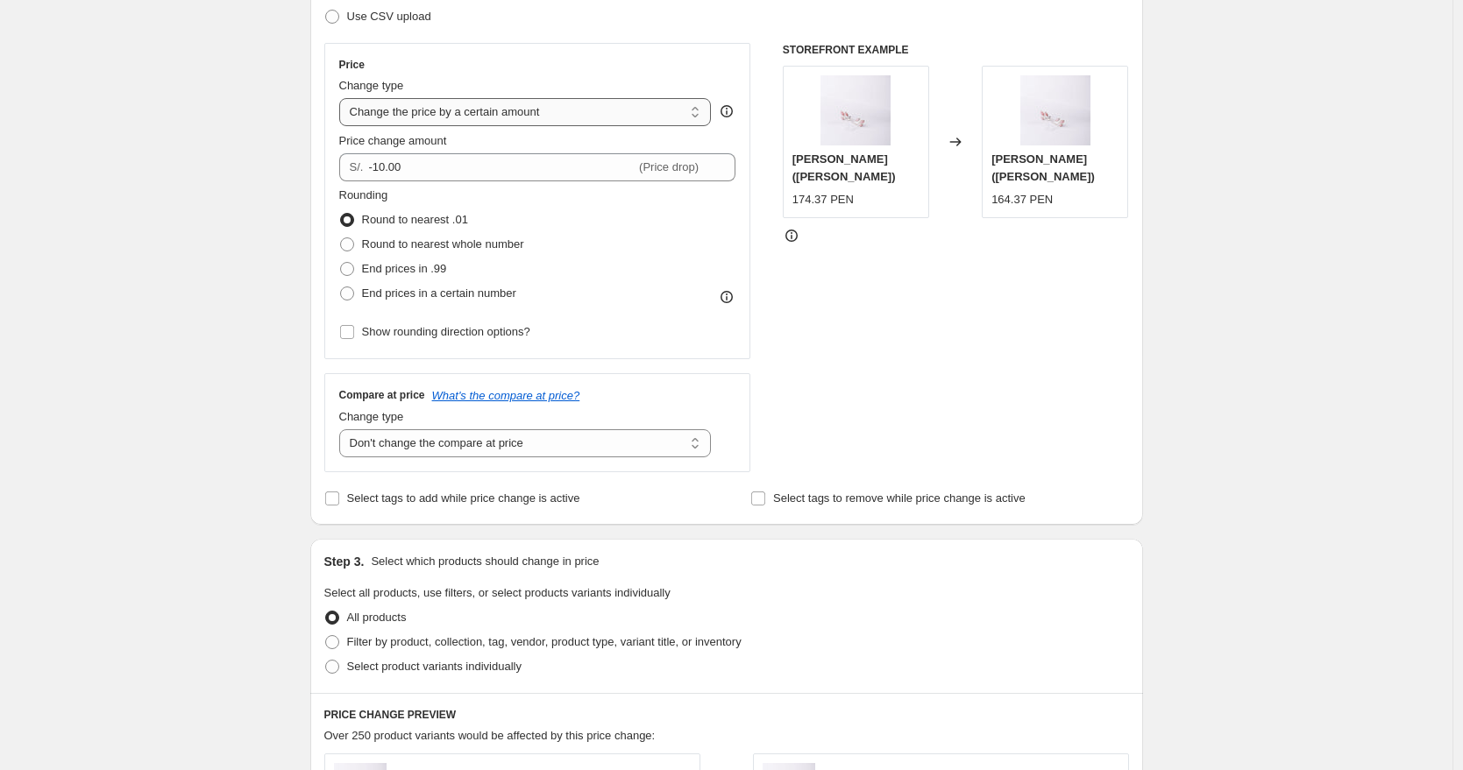
click at [558, 110] on select "Change the price to a certain amount Change the price by a certain amount Chang…" at bounding box center [525, 112] width 372 height 28
select select "percentage"
click at [344, 98] on select "Change the price to a certain amount Change the price by a certain amount Chang…" at bounding box center [525, 112] width 372 height 28
type input "-15"
click at [558, 109] on select "Change the price to a certain amount Change the price by a certain amount Chang…" at bounding box center [525, 112] width 372 height 28
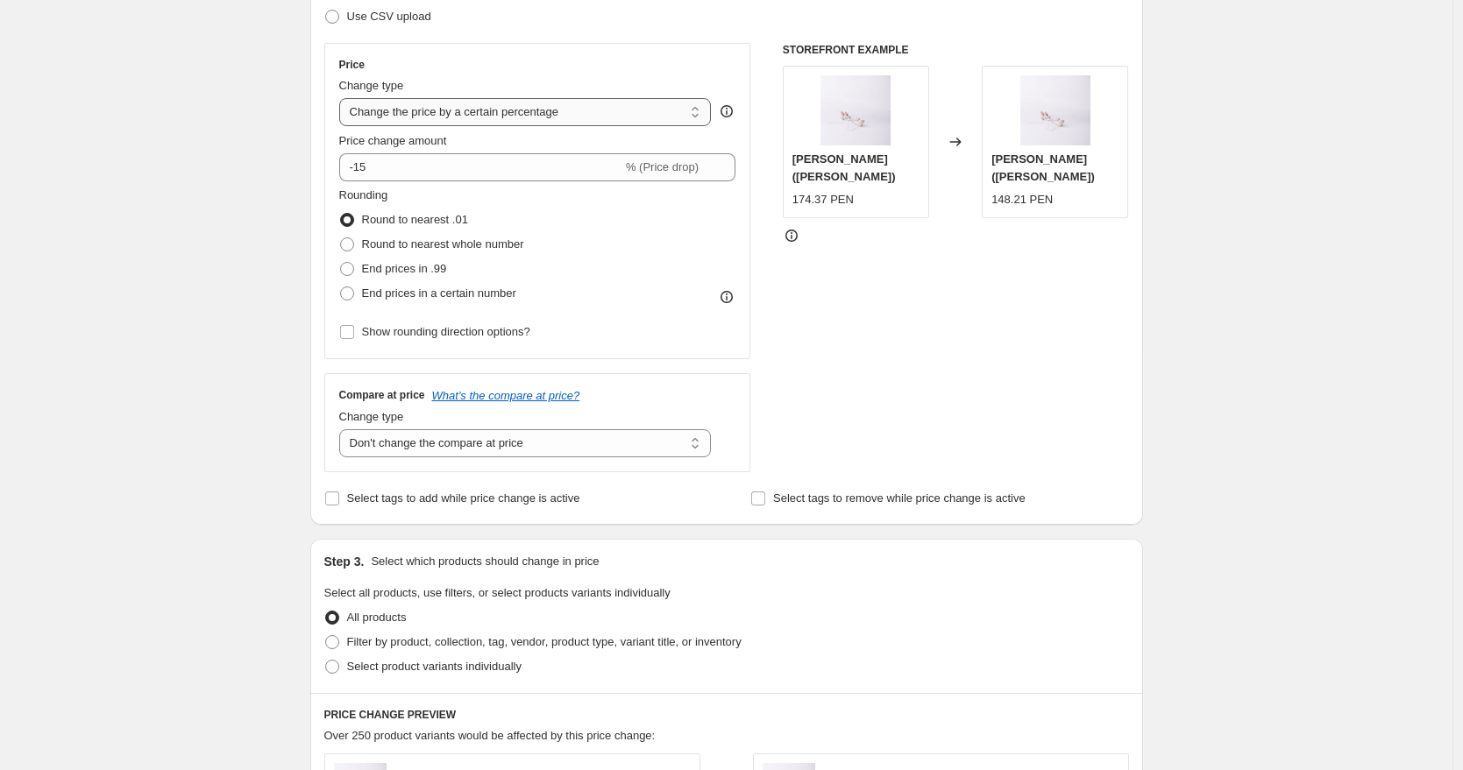
select select "by"
click at [344, 98] on select "Change the price to a certain amount Change the price by a certain amount Chang…" at bounding box center [525, 112] width 372 height 28
type input "-10.00"
click at [560, 81] on div "Change type" at bounding box center [525, 86] width 372 height 18
click at [558, 104] on select "Change the price to a certain amount Change the price by a certain amount Chang…" at bounding box center [525, 112] width 372 height 28
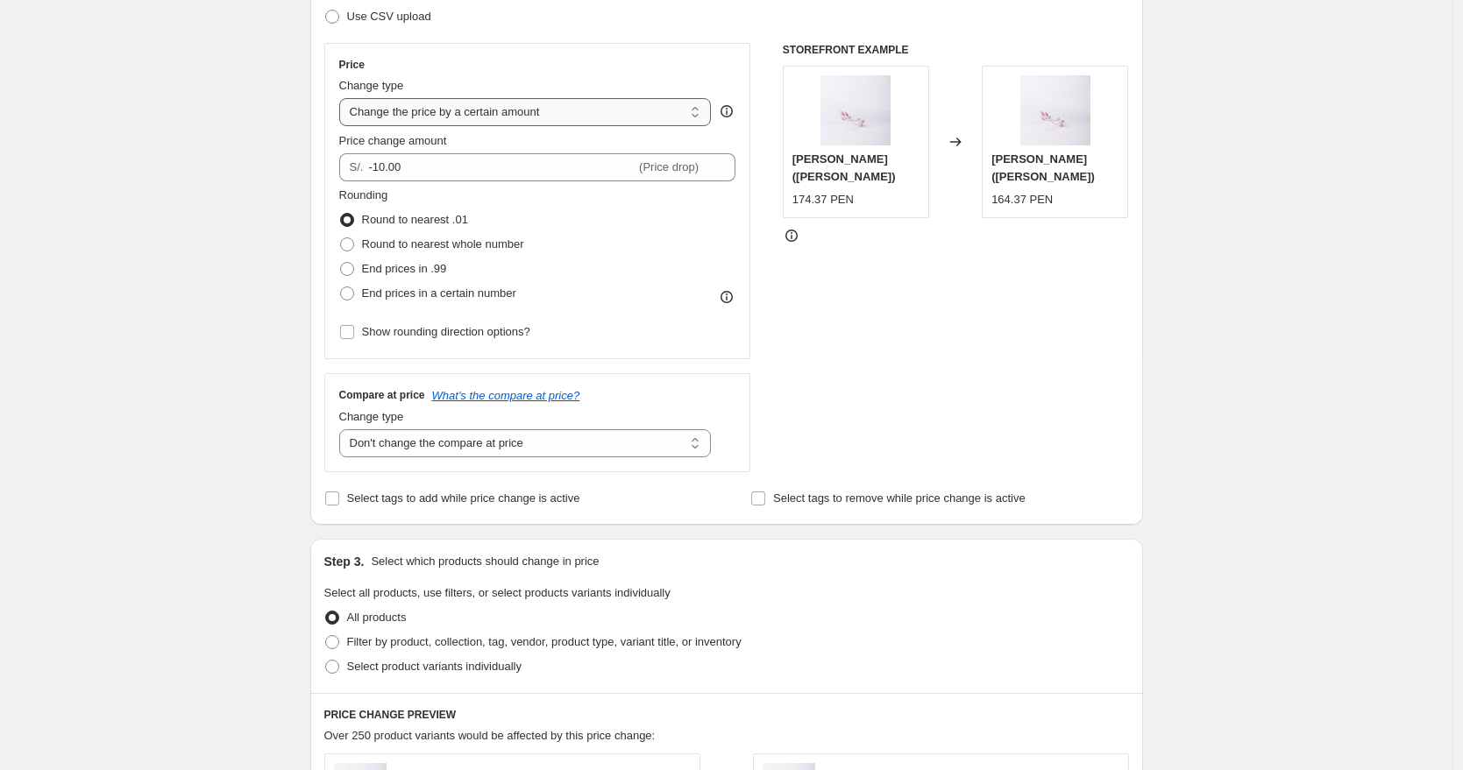
select select "pcap"
click at [344, 98] on select "Change the price to a certain amount Change the price by a certain amount Chang…" at bounding box center [525, 112] width 372 height 28
type input "-20"
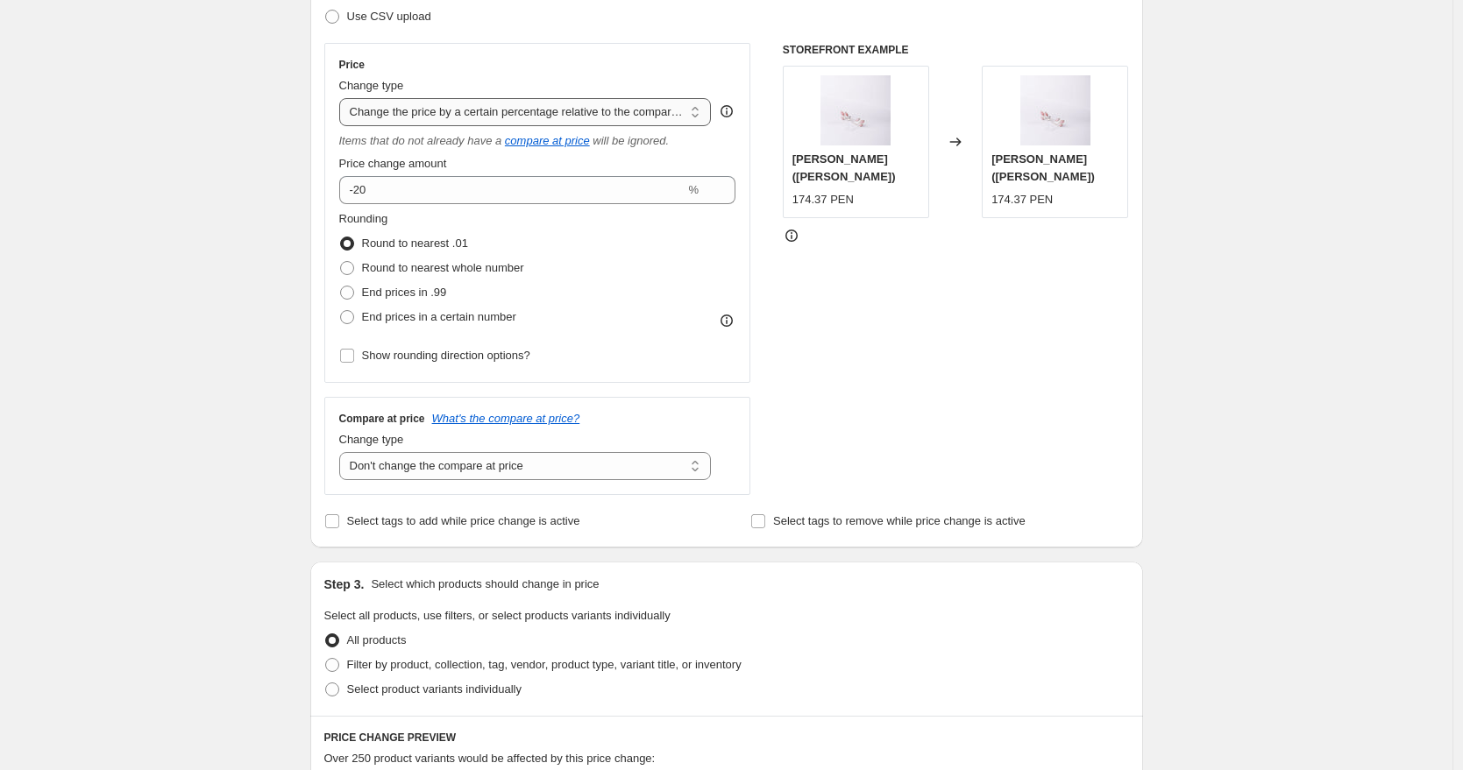
click at [528, 123] on select "Change the price to a certain amount Change the price by a certain amount Chang…" at bounding box center [525, 112] width 372 height 28
select select "no_change"
click at [344, 98] on select "Change the price to a certain amount Change the price by a certain amount Chang…" at bounding box center [525, 112] width 372 height 28
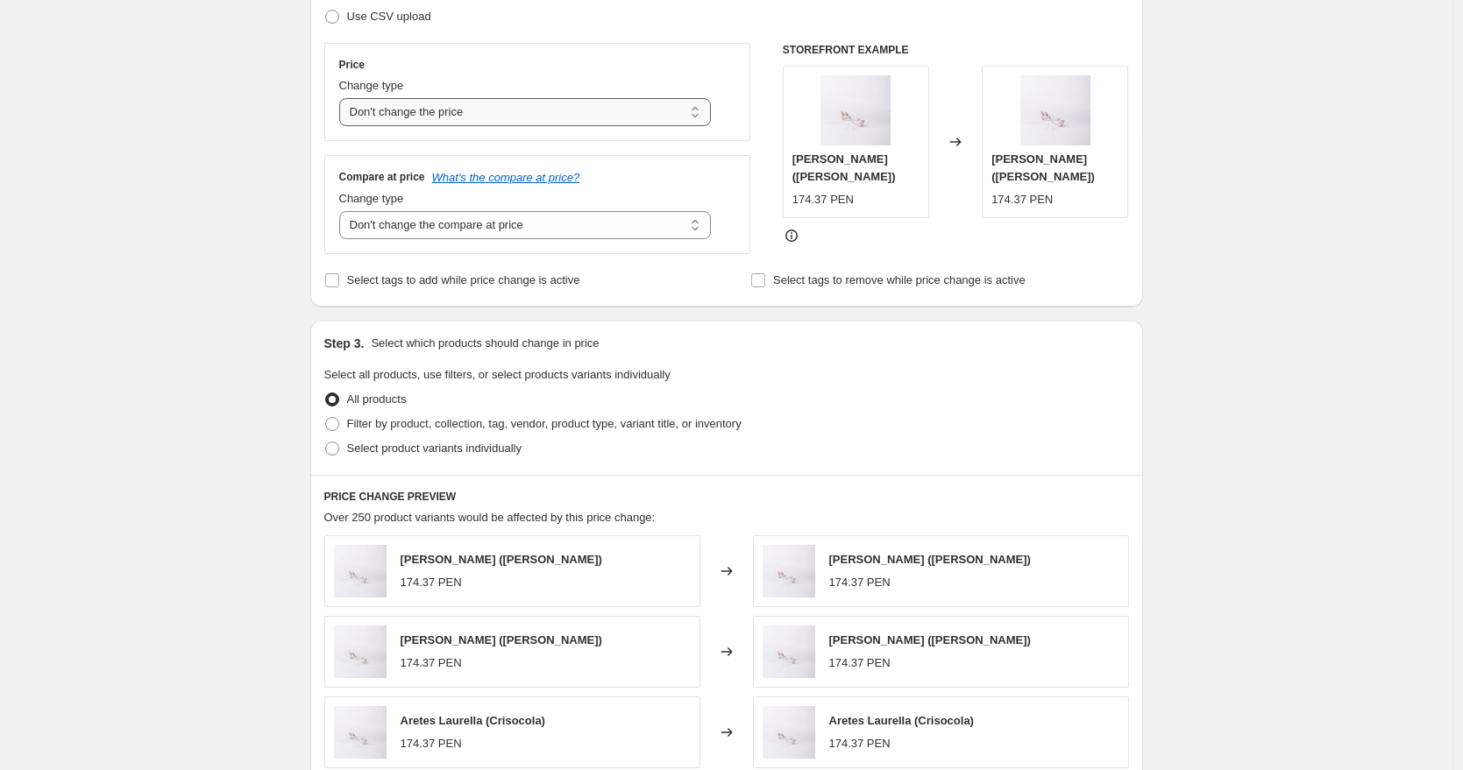
click at [528, 115] on select "Change the price to a certain amount Change the price by a certain amount Chang…" at bounding box center [525, 112] width 372 height 28
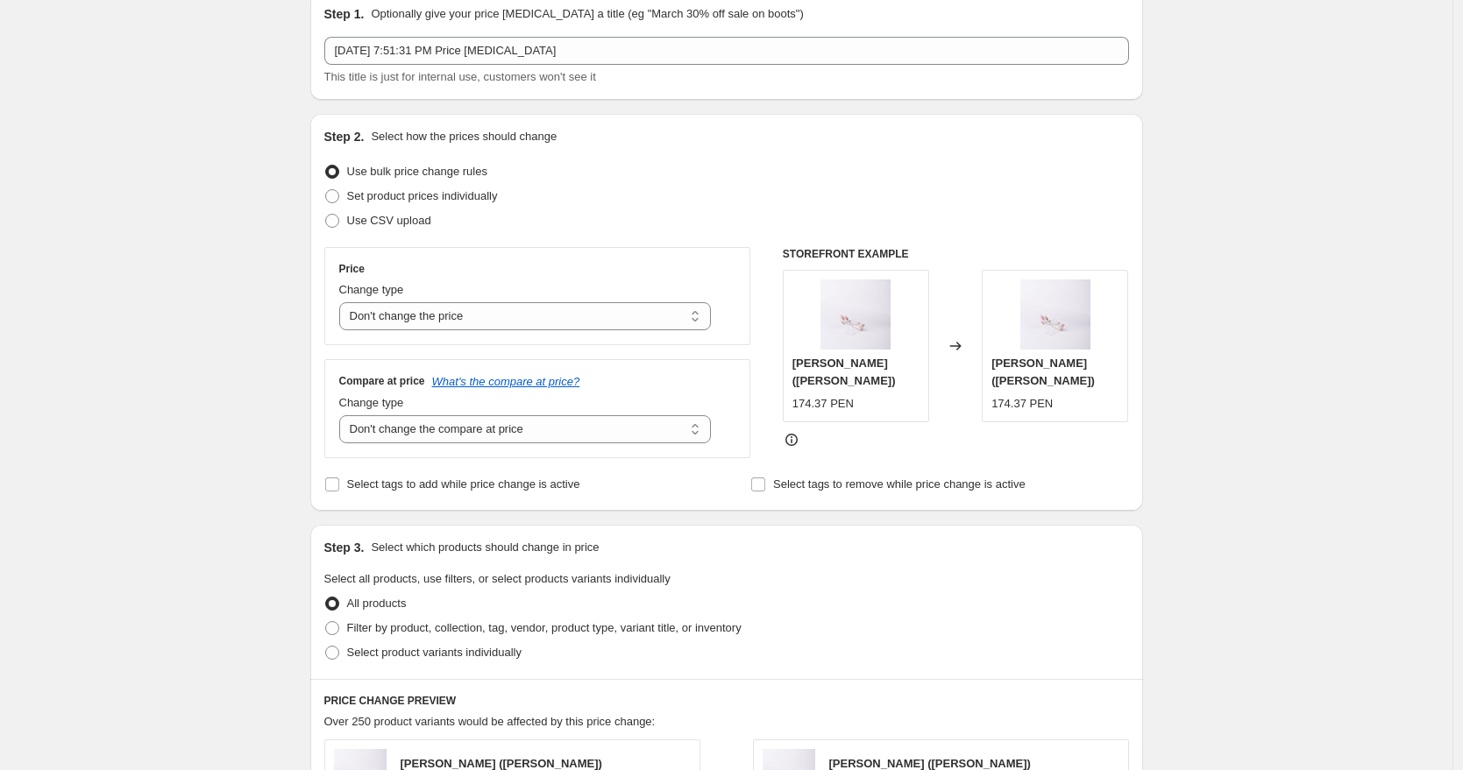
scroll to position [0, 0]
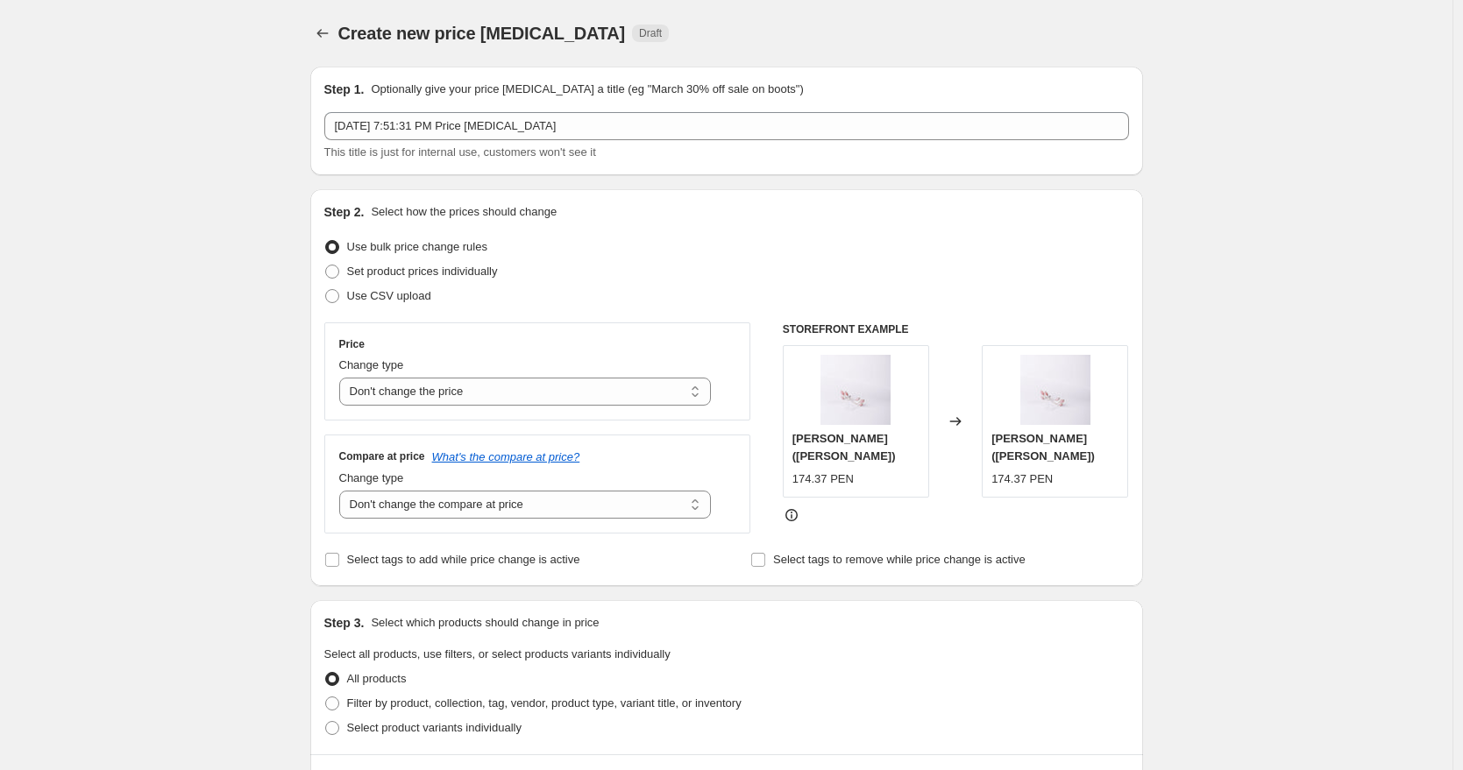
click at [559, 487] on div "Change type Change the compare at price to the current price (sale) Change the …" at bounding box center [525, 494] width 372 height 49
click at [558, 500] on select "Change the compare at price to the current price (sale) Change the compare at p…" at bounding box center [525, 505] width 372 height 28
click at [344, 491] on select "Change the compare at price to the current price (sale) Change the compare at p…" at bounding box center [525, 505] width 372 height 28
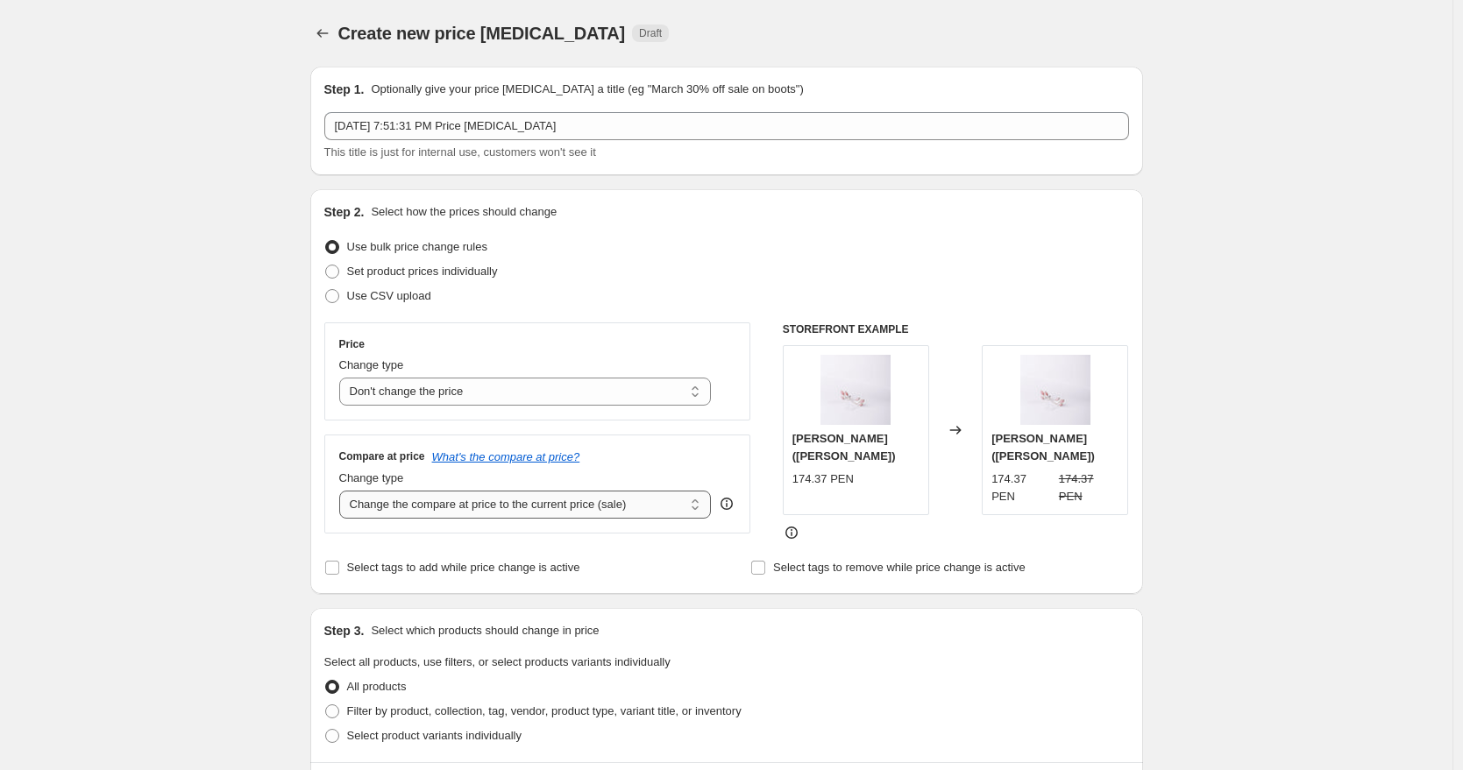
scroll to position [134, 0]
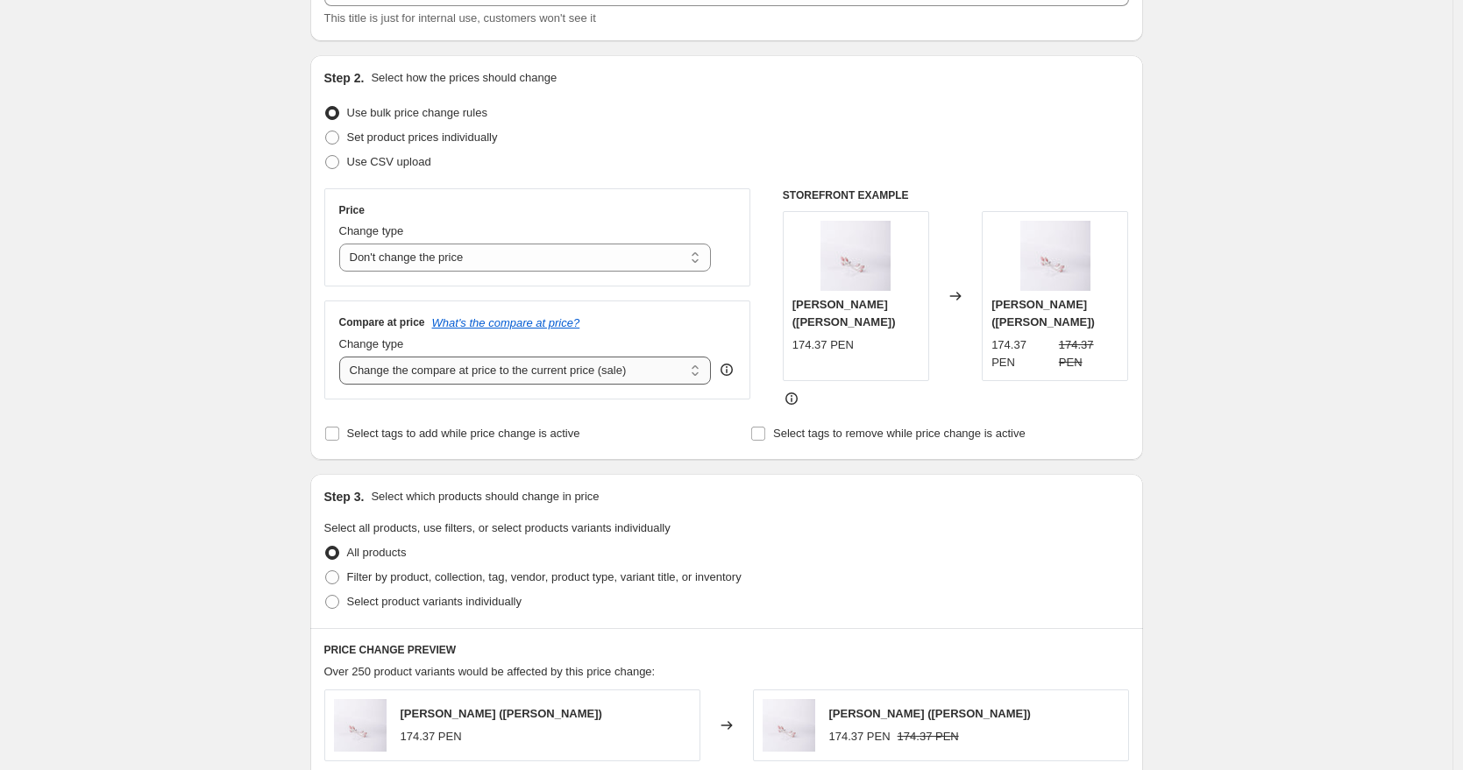
click at [550, 367] on select "Change the compare at price to the current price (sale) Change the compare at p…" at bounding box center [525, 371] width 372 height 28
click at [344, 357] on select "Change the compare at price to the current price (sale) Change the compare at p…" at bounding box center [525, 371] width 372 height 28
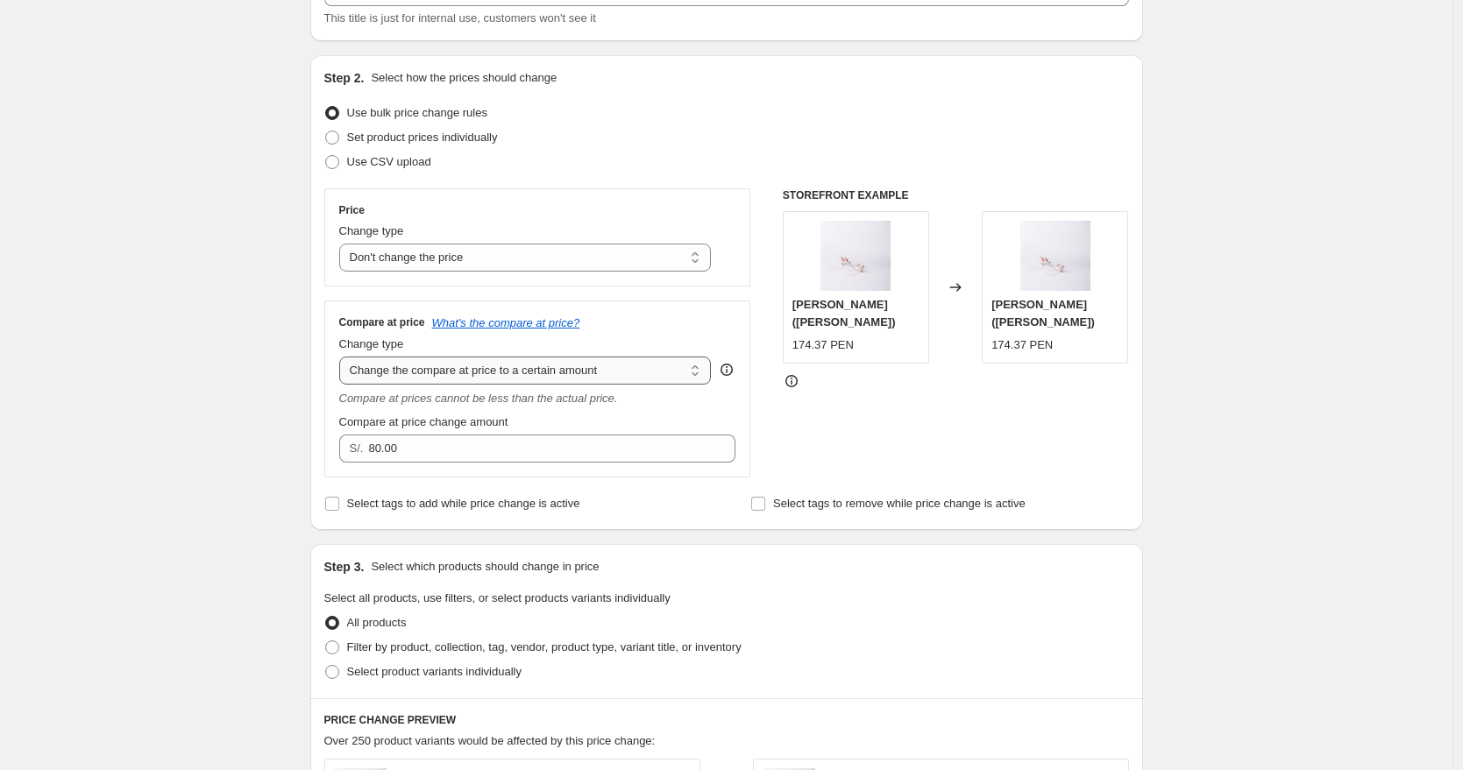
click at [540, 381] on select "Change the compare at price to the current price (sale) Change the compare at p…" at bounding box center [525, 371] width 372 height 28
select select "percentage"
click at [344, 357] on select "Change the compare at price to the current price (sale) Change the compare at p…" at bounding box center [525, 371] width 372 height 28
type input "-15"
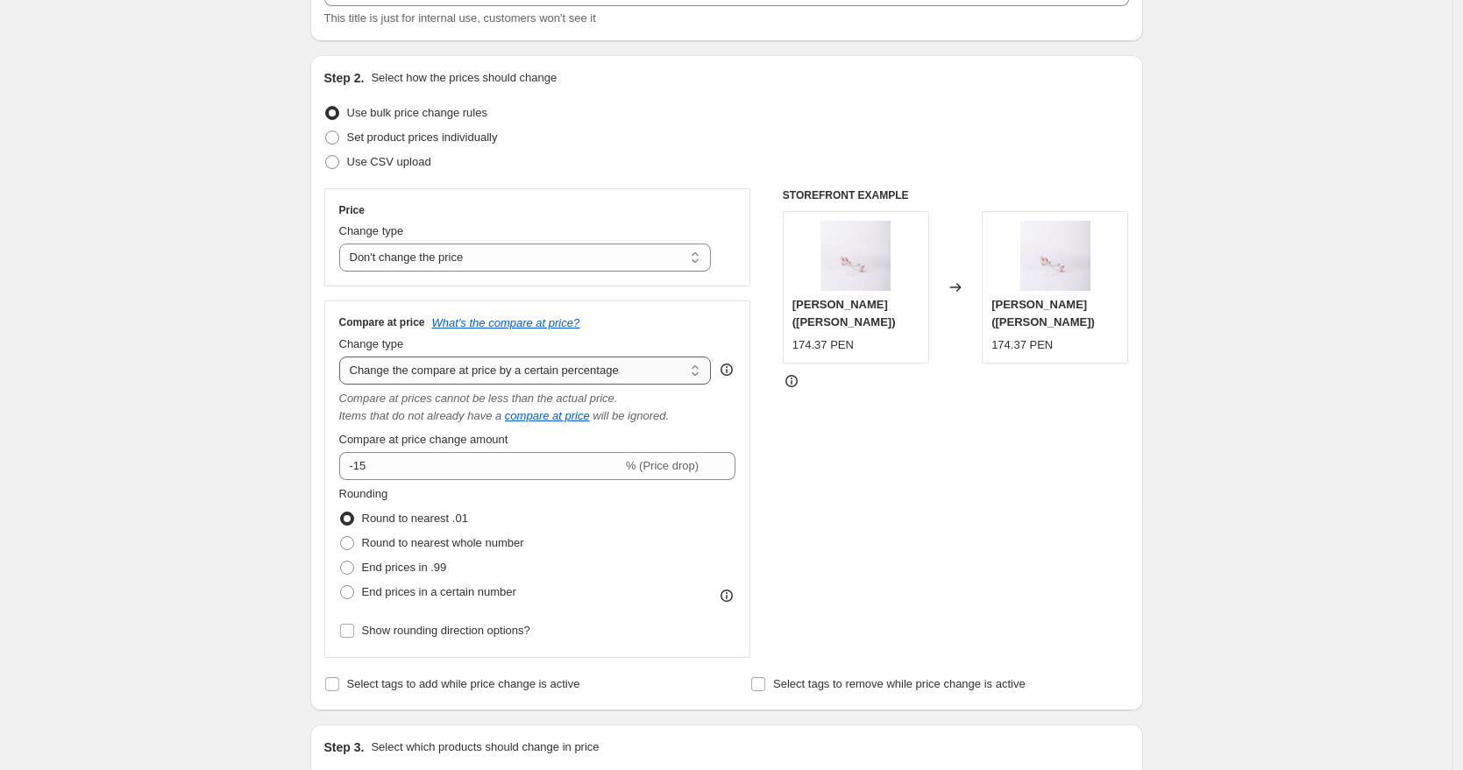
click at [540, 383] on select "Change the compare at price to the current price (sale) Change the compare at p…" at bounding box center [525, 371] width 372 height 28
select select "pp"
click at [344, 357] on select "Change the compare at price to the current price (sale) Change the compare at p…" at bounding box center [525, 371] width 372 height 28
type input "20"
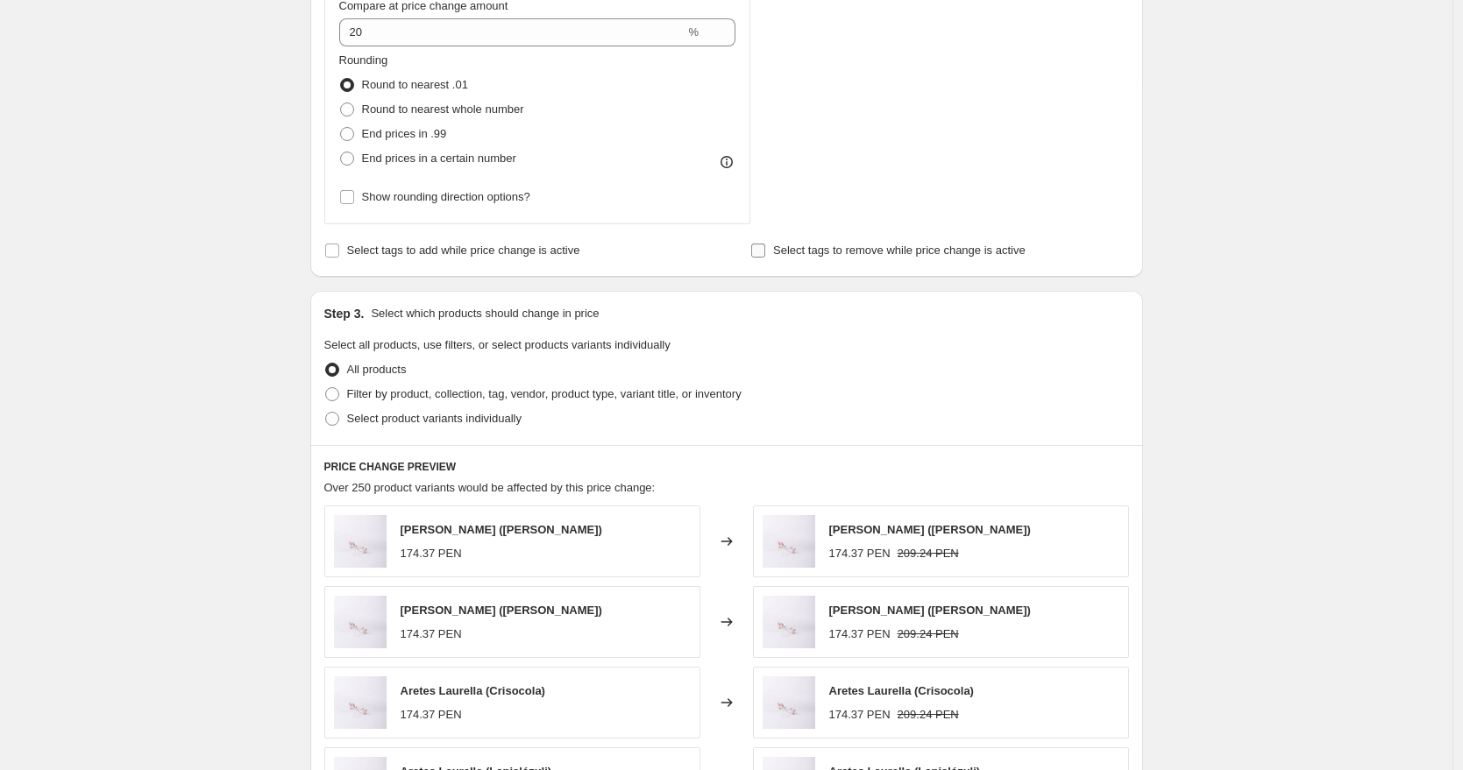
scroll to position [0, 0]
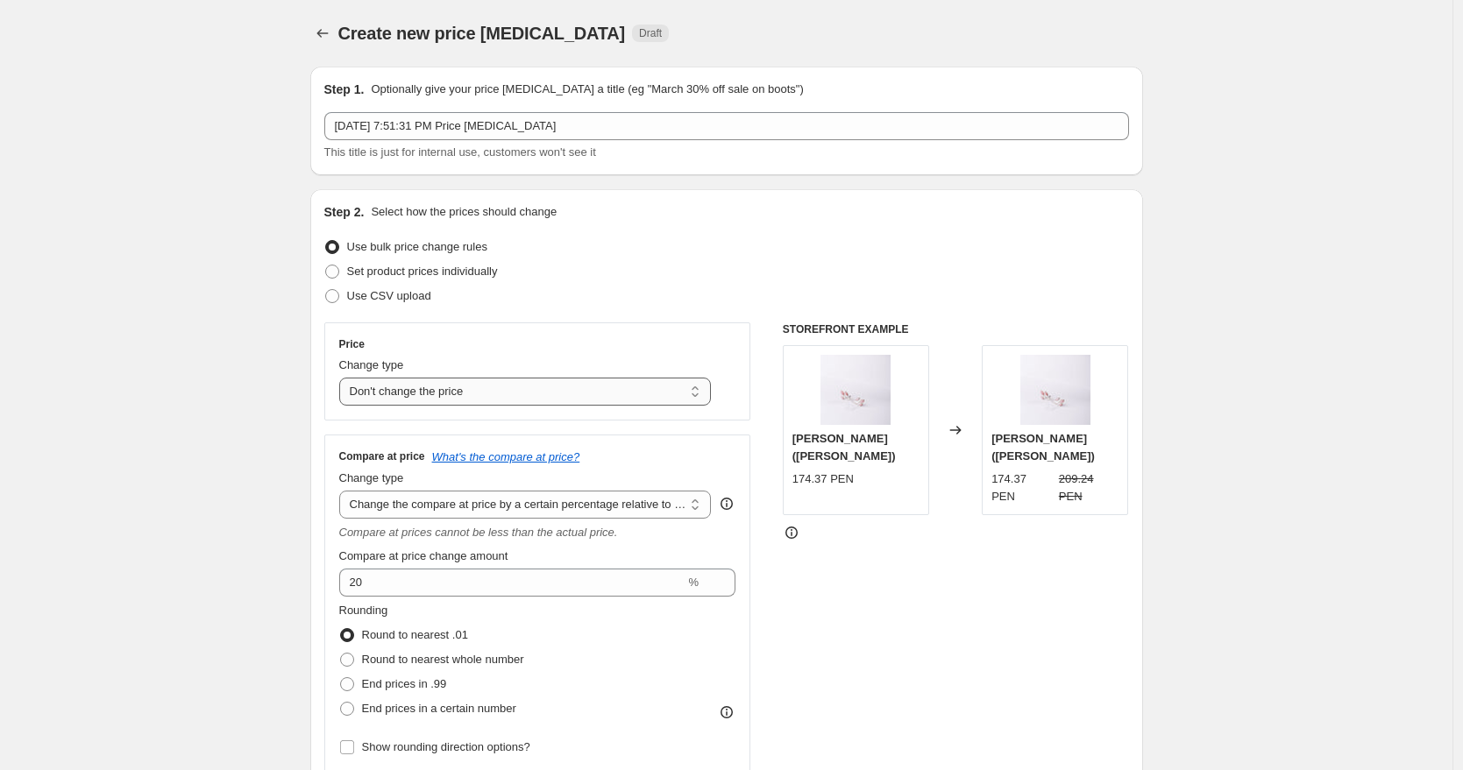
click at [689, 401] on select "Change the price to a certain amount Change the price by a certain amount Chang…" at bounding box center [525, 392] width 372 height 28
click at [344, 378] on select "Change the price to a certain amount Change the price by a certain amount Chang…" at bounding box center [525, 392] width 372 height 28
click at [689, 400] on select "Change the price to a certain amount Change the price by a certain amount Chang…" at bounding box center [525, 392] width 372 height 28
select select "to"
click at [344, 378] on select "Change the price to a certain amount Change the price by a certain amount Chang…" at bounding box center [525, 392] width 372 height 28
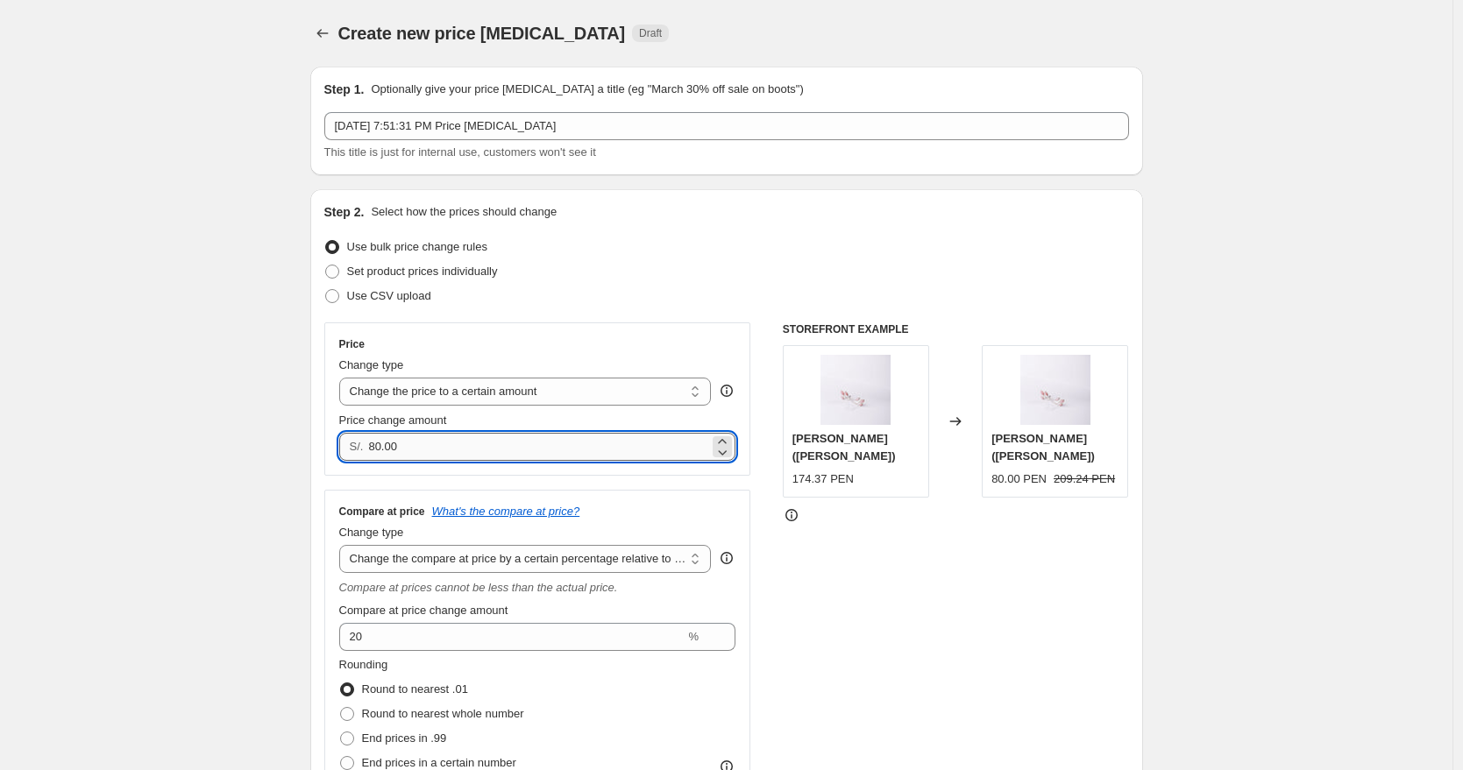
click at [594, 455] on input "80.00" at bounding box center [538, 447] width 341 height 28
click at [634, 565] on select "Change the compare at price to the current price (sale) Change the compare at p…" at bounding box center [525, 559] width 372 height 28
select select "no_change"
click at [344, 545] on select "Change the compare at price to the current price (sale) Change the compare at p…" at bounding box center [525, 559] width 372 height 28
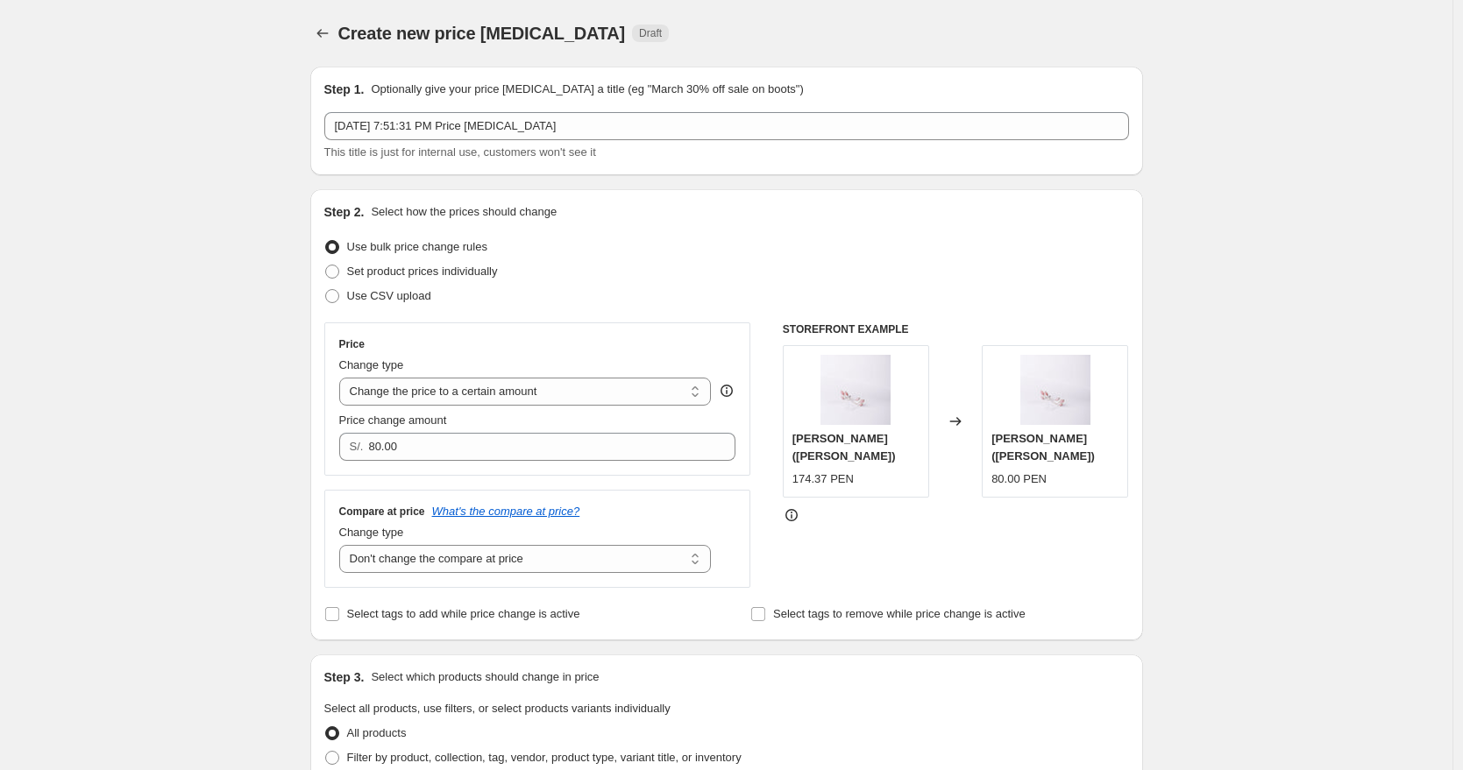
click at [732, 394] on icon at bounding box center [727, 391] width 18 height 18
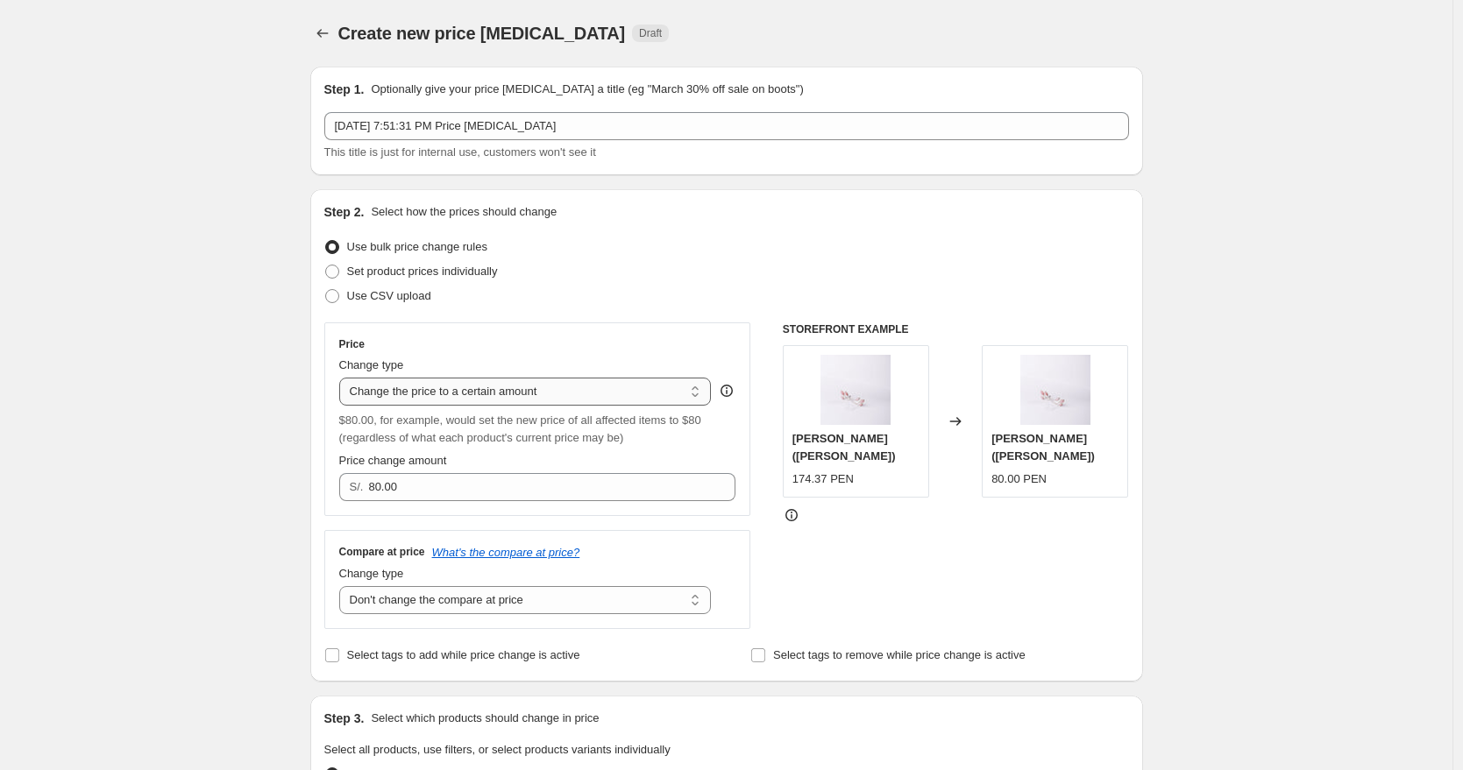
click at [671, 400] on select "Change the price to a certain amount Change the price by a certain amount Chang…" at bounding box center [525, 392] width 372 height 28
select select "percentage"
click at [344, 378] on select "Change the price to a certain amount Change the price by a certain amount Chang…" at bounding box center [525, 392] width 372 height 28
type input "-15"
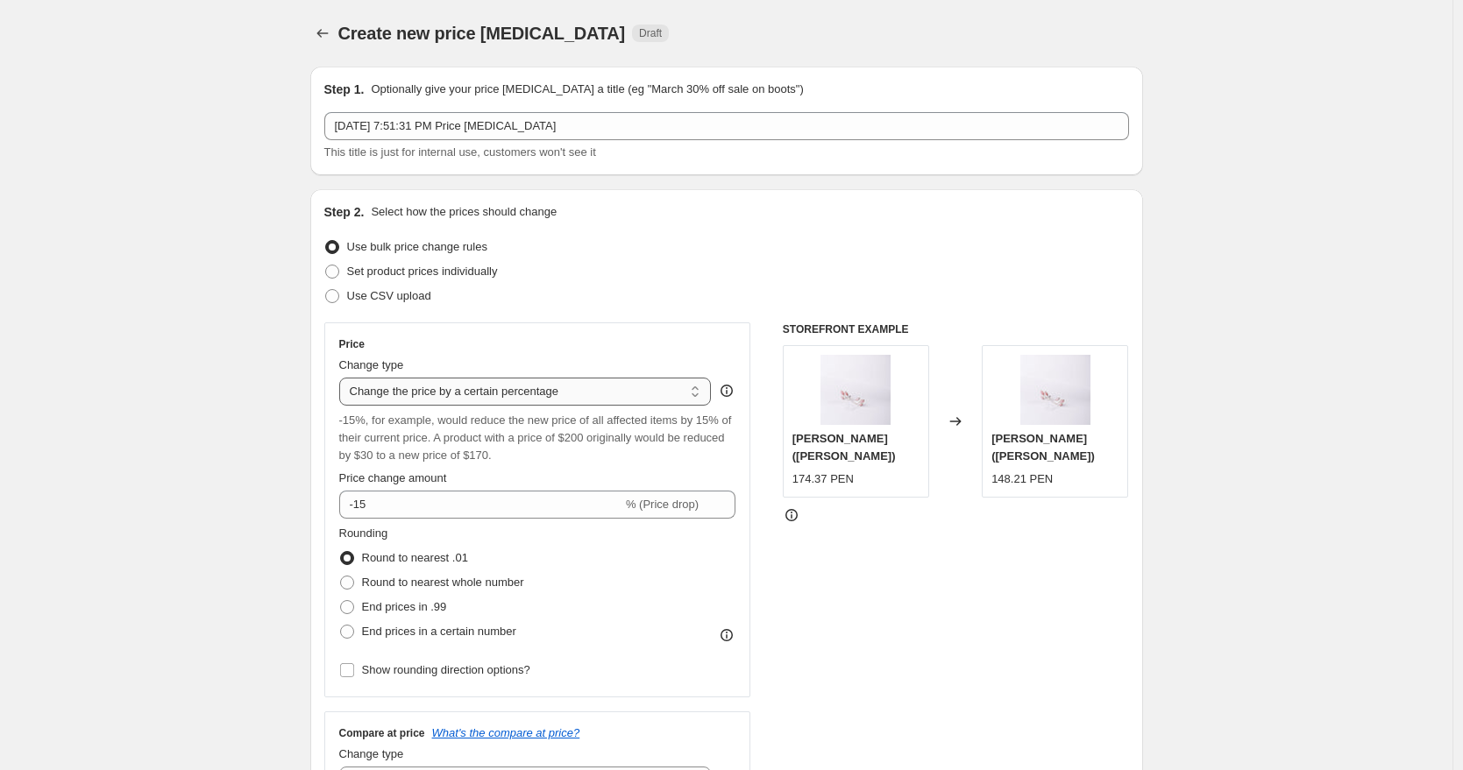
click at [672, 395] on select "Change the price to a certain amount Change the price by a certain amount Chang…" at bounding box center [525, 392] width 372 height 28
select select "by"
click at [344, 378] on select "Change the price to a certain amount Change the price by a certain amount Chang…" at bounding box center [525, 392] width 372 height 28
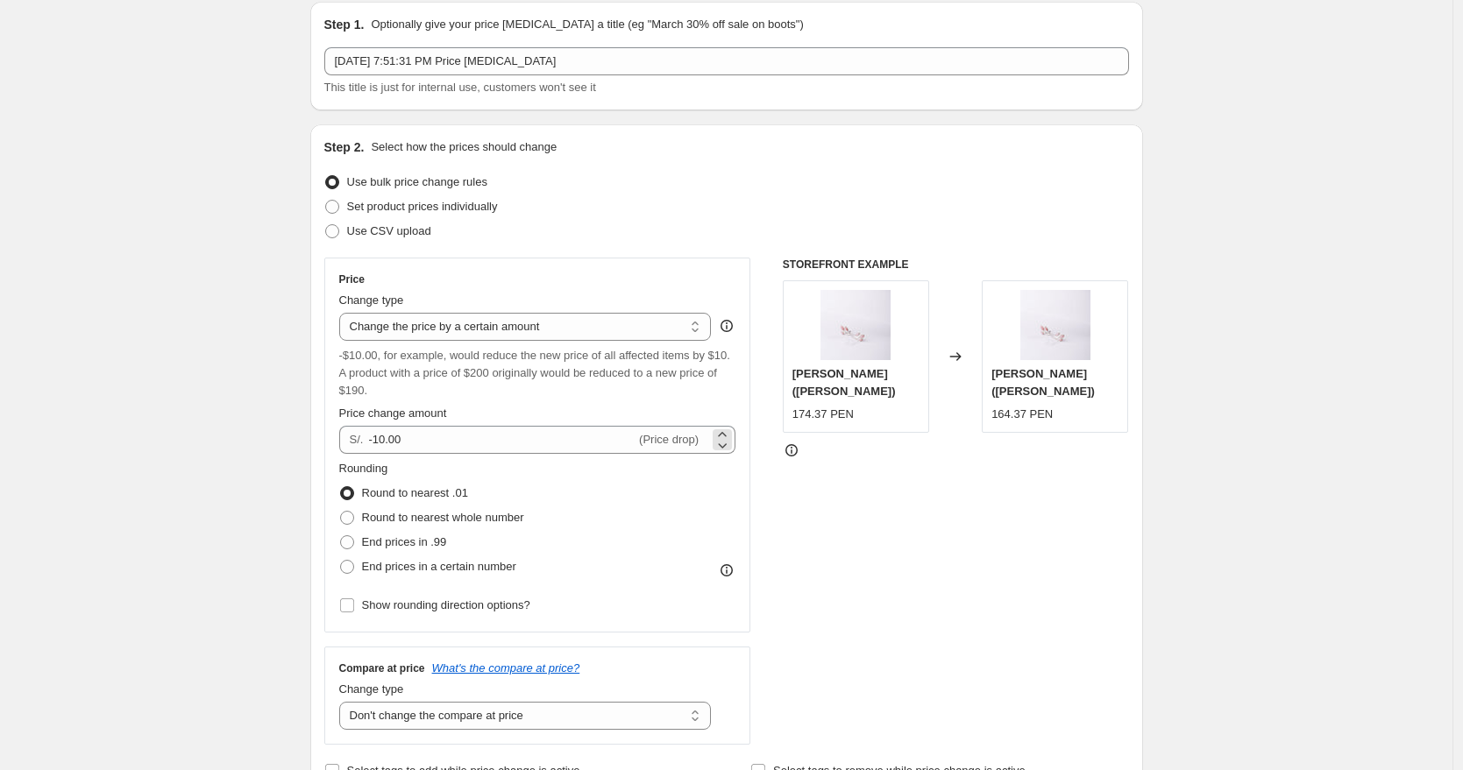
scroll to position [284, 0]
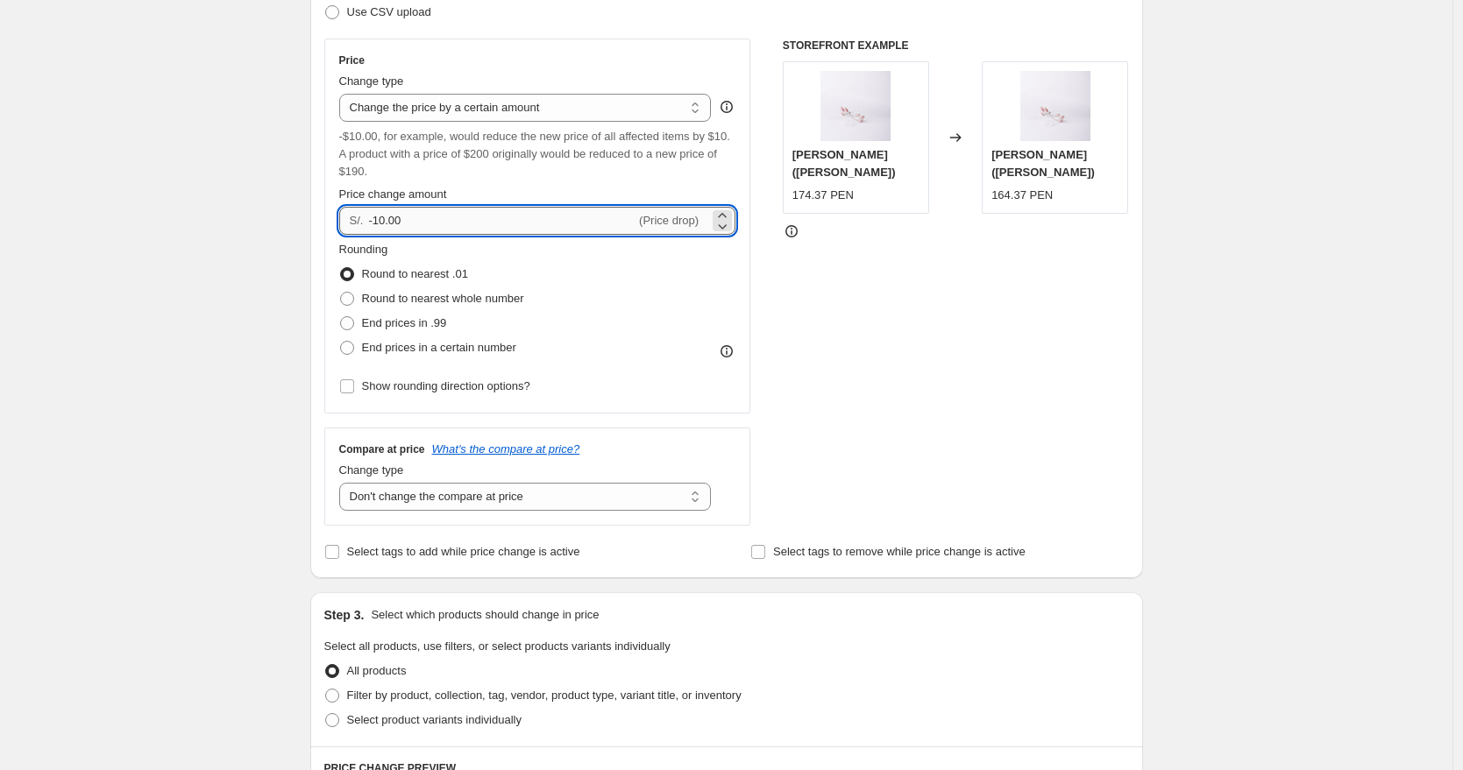
click at [440, 212] on input "-10.00" at bounding box center [501, 221] width 267 height 28
click at [731, 215] on icon at bounding box center [722, 216] width 18 height 18
click at [725, 213] on icon at bounding box center [722, 216] width 18 height 18
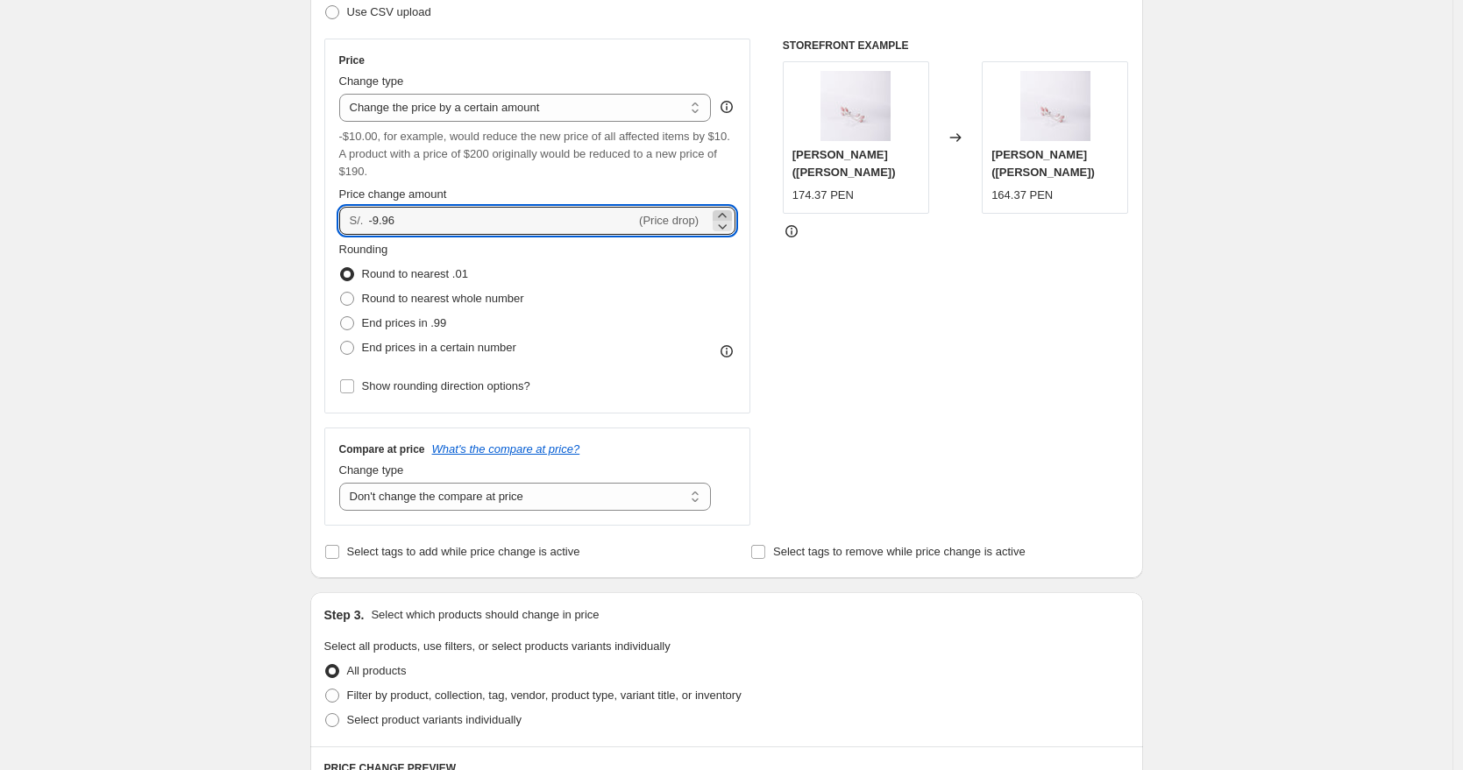
click at [725, 213] on icon at bounding box center [722, 216] width 18 height 18
click at [387, 188] on span "Price change amount" at bounding box center [393, 194] width 108 height 13
click at [387, 207] on input "-9.95" at bounding box center [501, 221] width 267 height 28
drag, startPoint x: 413, startPoint y: 225, endPoint x: 344, endPoint y: 219, distance: 69.5
click at [344, 219] on div "S/. -9.95 (Price drop)" at bounding box center [537, 221] width 397 height 28
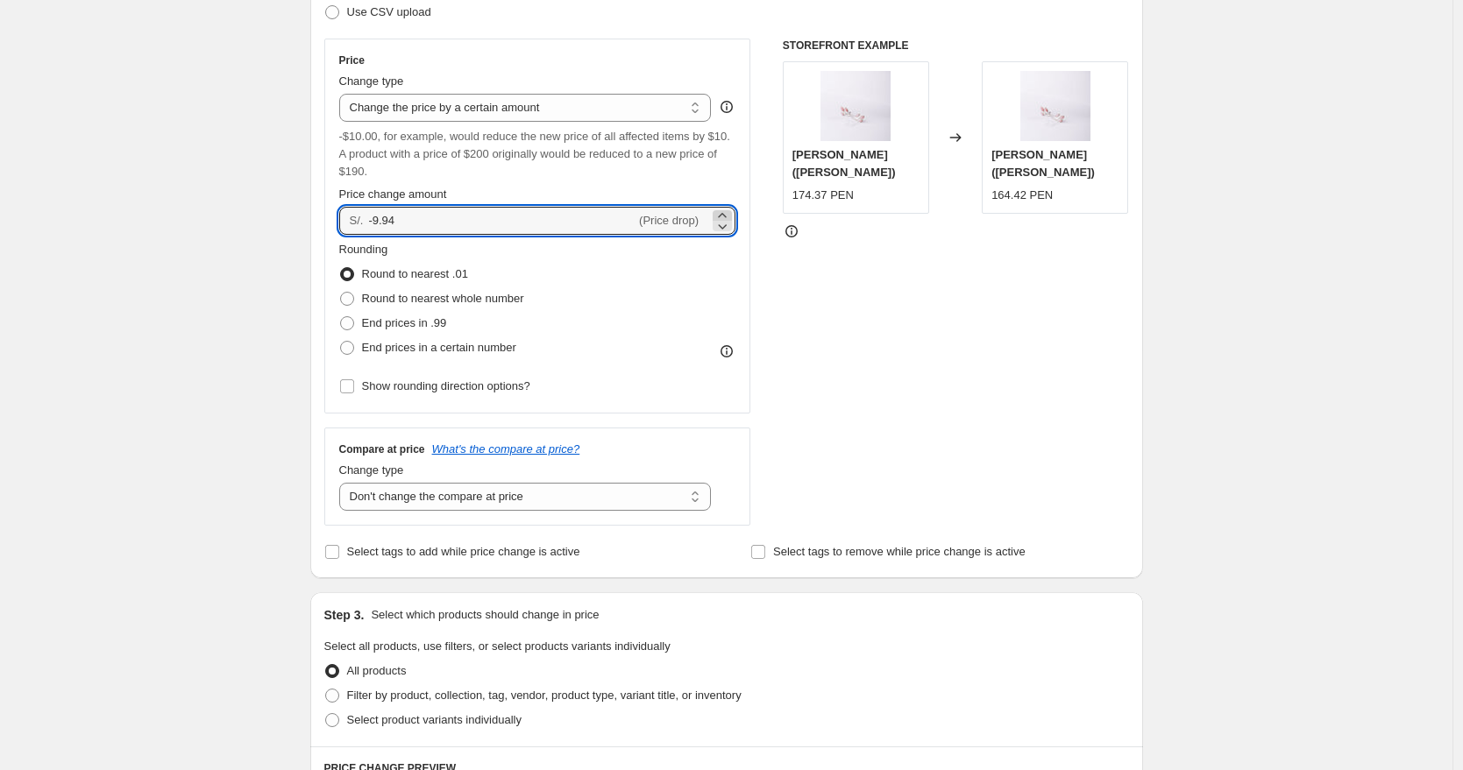
click at [731, 215] on icon at bounding box center [722, 216] width 18 height 18
click at [581, 215] on input "-9.93" at bounding box center [501, 221] width 267 height 28
type input "10.00"
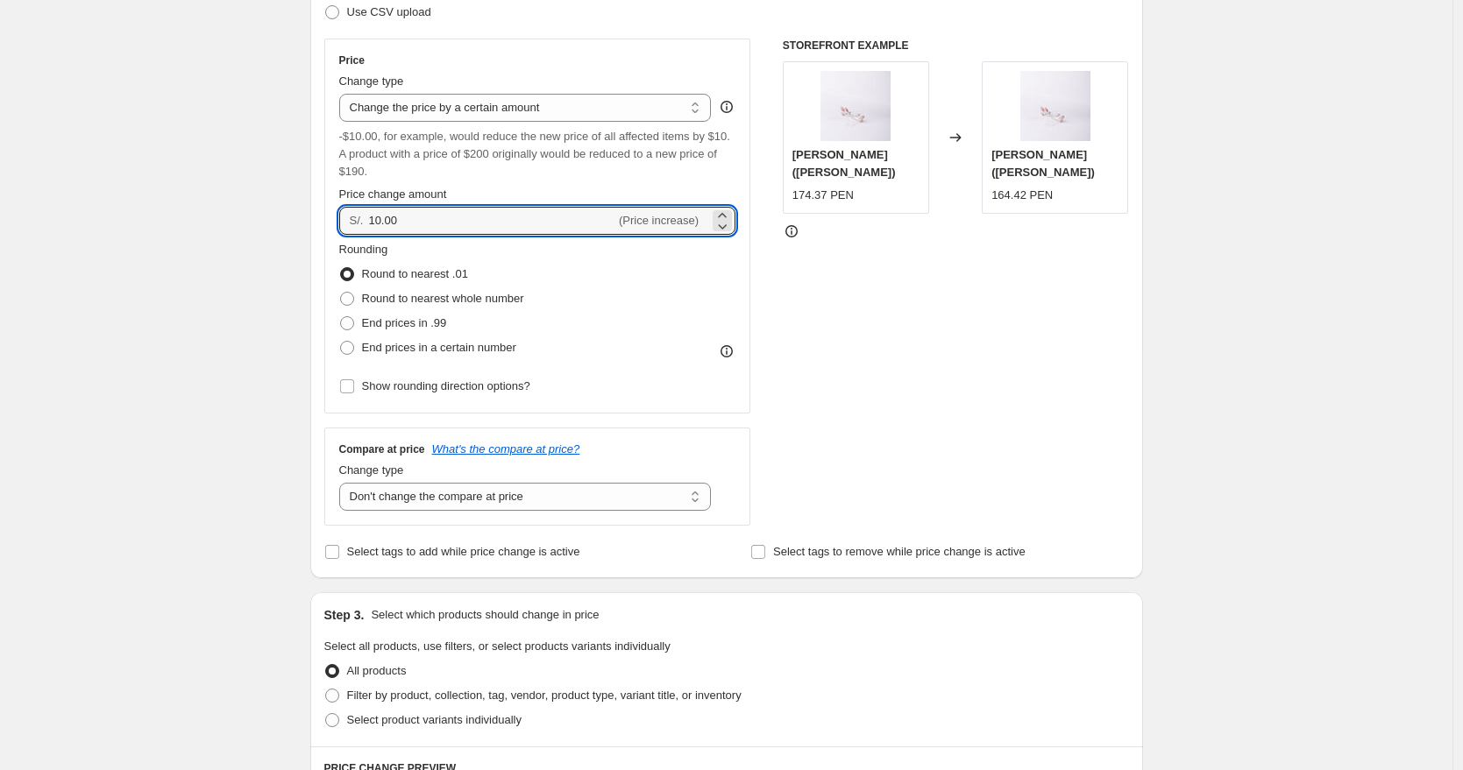
click at [621, 237] on div "Price Change type Change the price to a certain amount Change the price by a ce…" at bounding box center [537, 225] width 397 height 345
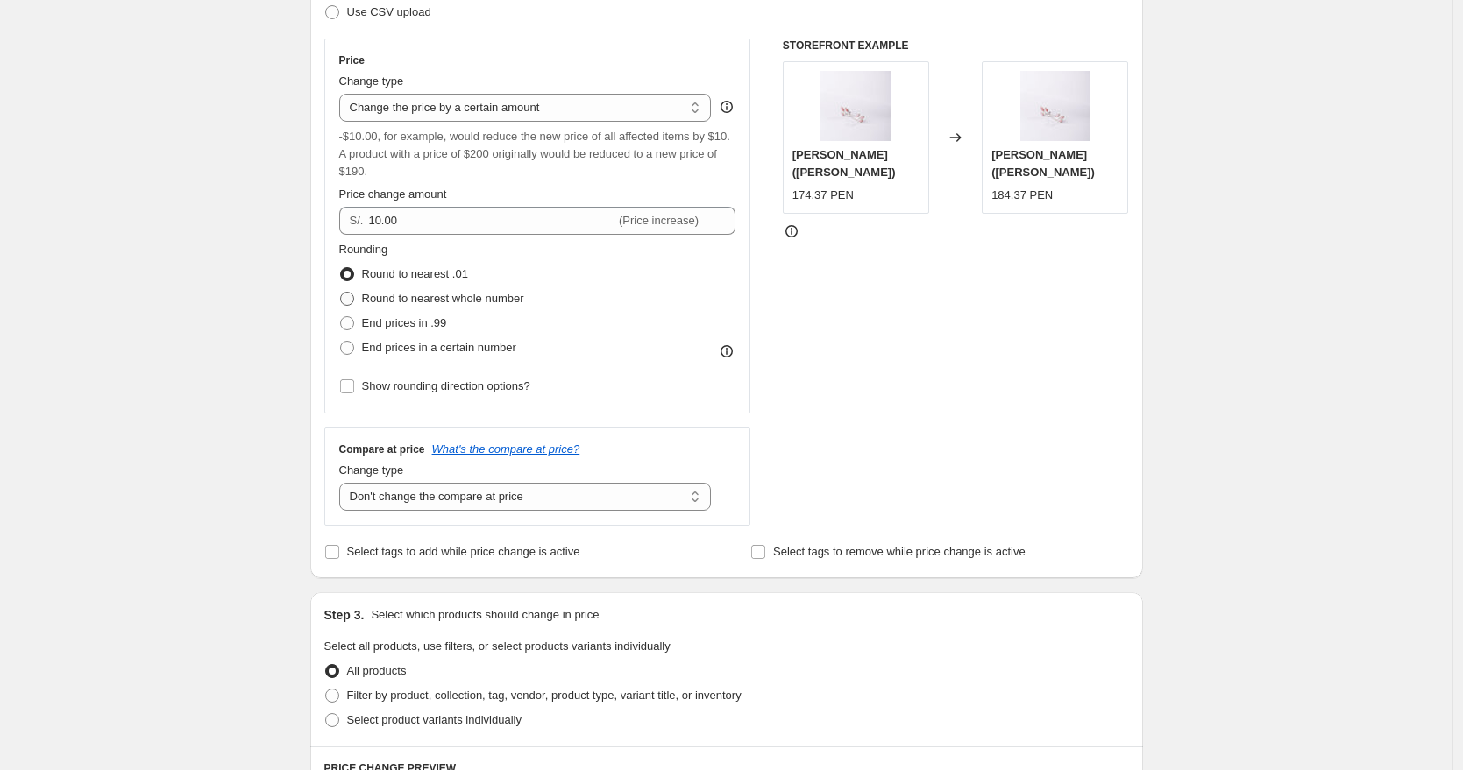
click at [454, 296] on span "Round to nearest whole number" at bounding box center [443, 298] width 162 height 13
click at [341, 293] on input "Round to nearest whole number" at bounding box center [340, 292] width 1 height 1
radio input "true"
click at [433, 316] on span "End prices in .99" at bounding box center [404, 322] width 85 height 13
click at [341, 316] on input "End prices in .99" at bounding box center [340, 316] width 1 height 1
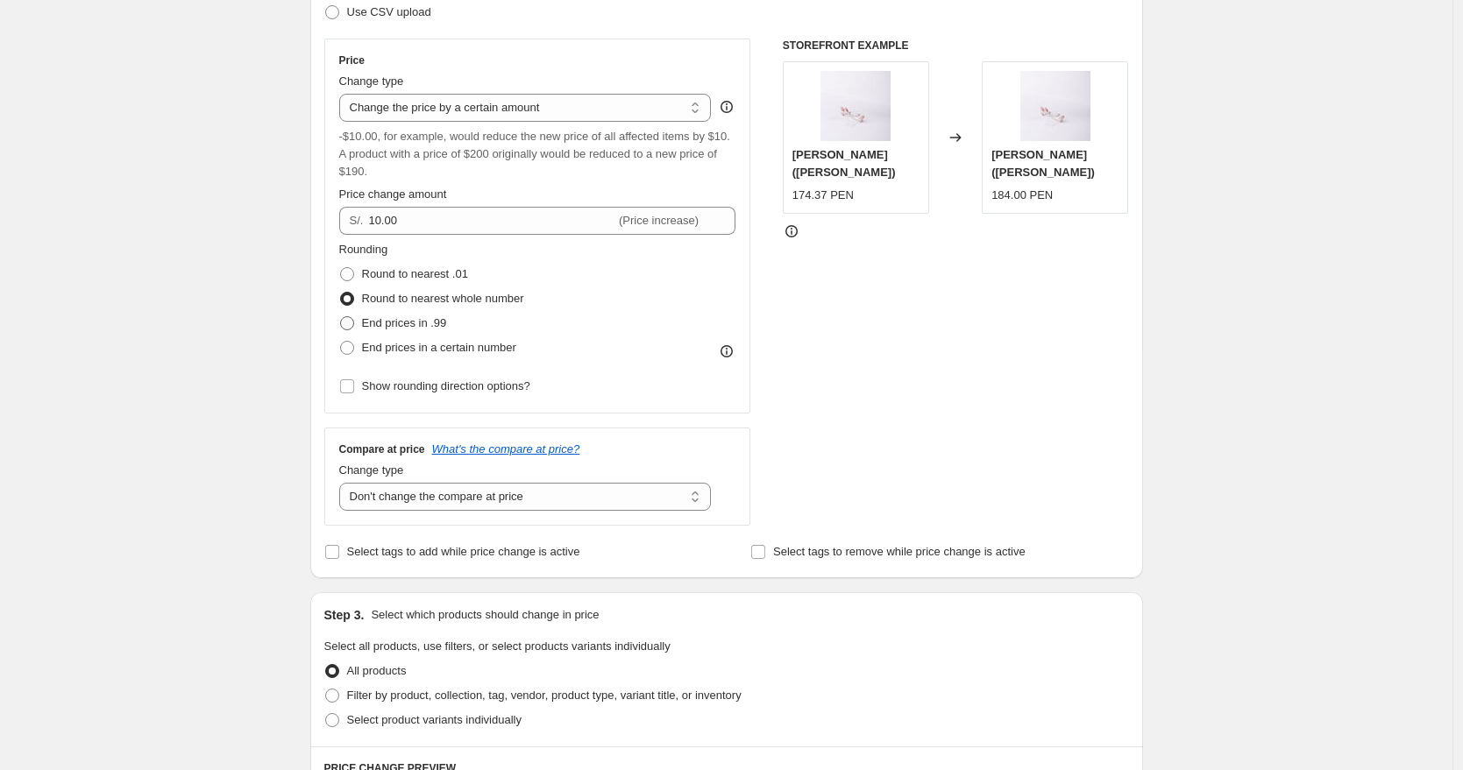
radio input "true"
click at [430, 349] on span "End prices in a certain number" at bounding box center [439, 347] width 154 height 13
click at [341, 342] on input "End prices in a certain number" at bounding box center [340, 341] width 1 height 1
radio input "true"
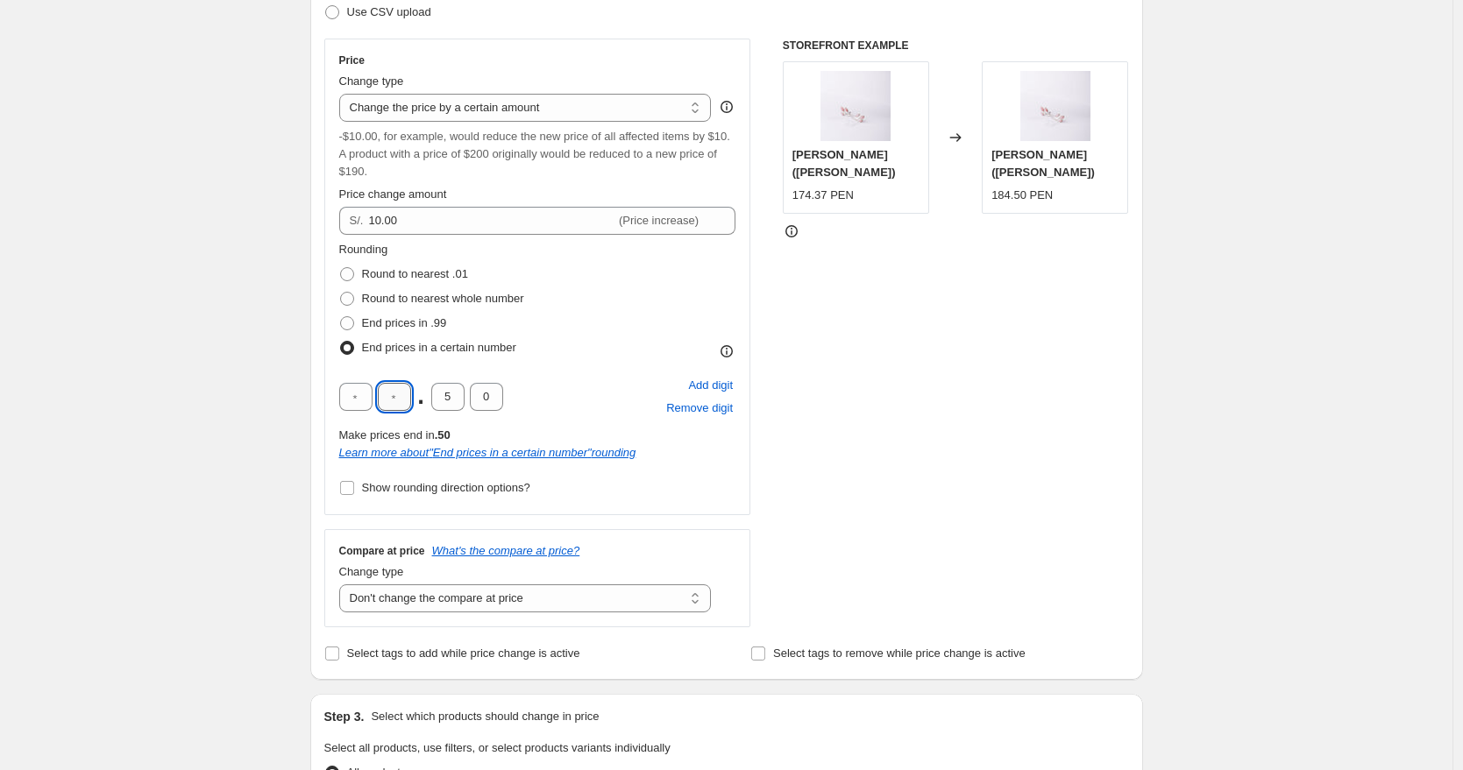
click at [395, 396] on input "text" at bounding box center [394, 397] width 33 height 28
type input "9"
type input "0"
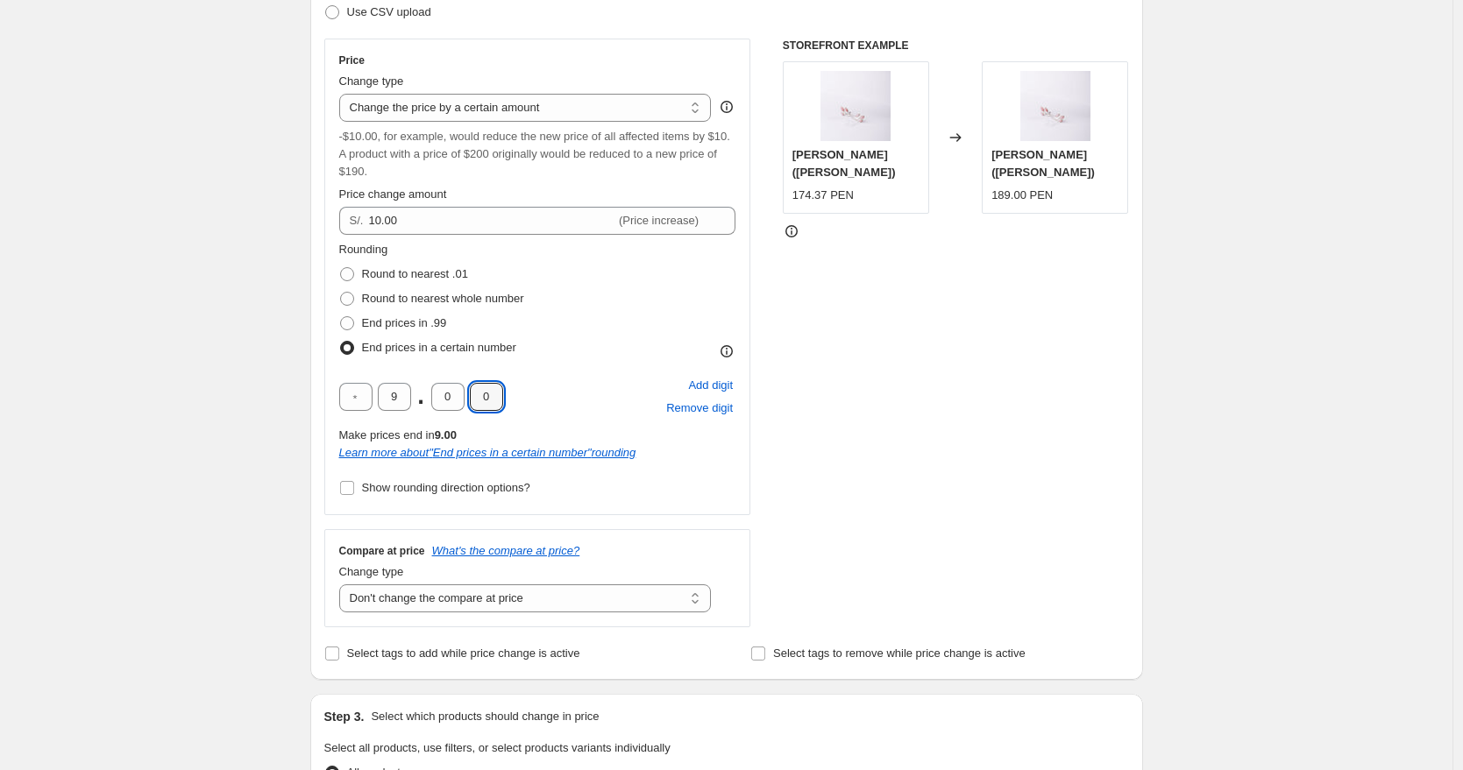
click at [570, 388] on div "9 . 0 0 Add digit Remove digit" at bounding box center [537, 397] width 397 height 46
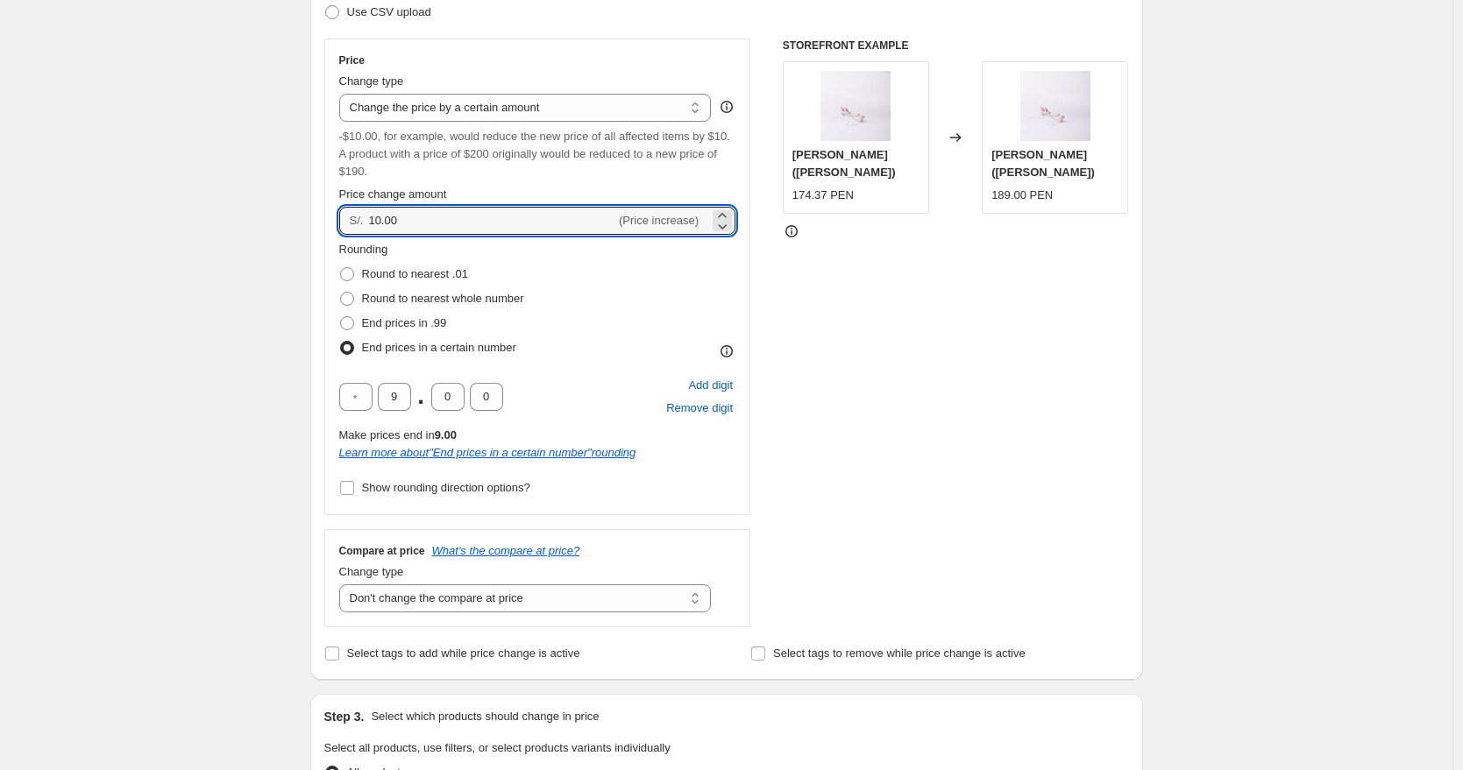
drag, startPoint x: 426, startPoint y: 223, endPoint x: 369, endPoint y: 226, distance: 57.0
click at [369, 226] on div "S/. 10.00 (Price increase)" at bounding box center [537, 221] width 397 height 28
type input "0.00"
click at [566, 276] on div "Rounding Round to nearest .01 Round to nearest whole number End prices in .99 E…" at bounding box center [537, 300] width 397 height 119
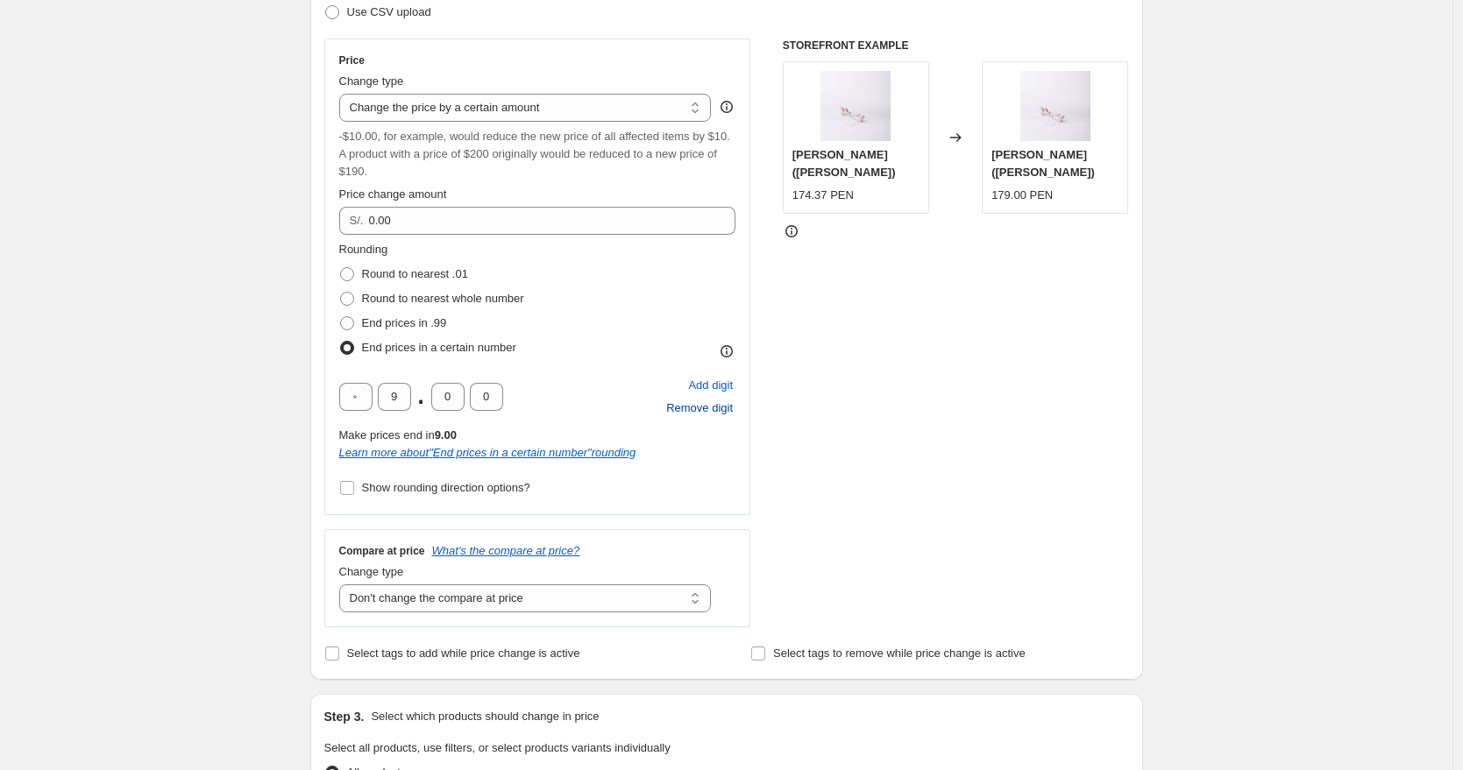
click at [702, 404] on span "Remove digit" at bounding box center [699, 409] width 67 height 18
type input "9"
click at [702, 404] on span "Remove digit" at bounding box center [699, 409] width 67 height 18
click at [703, 387] on span "Add digit" at bounding box center [710, 386] width 45 height 18
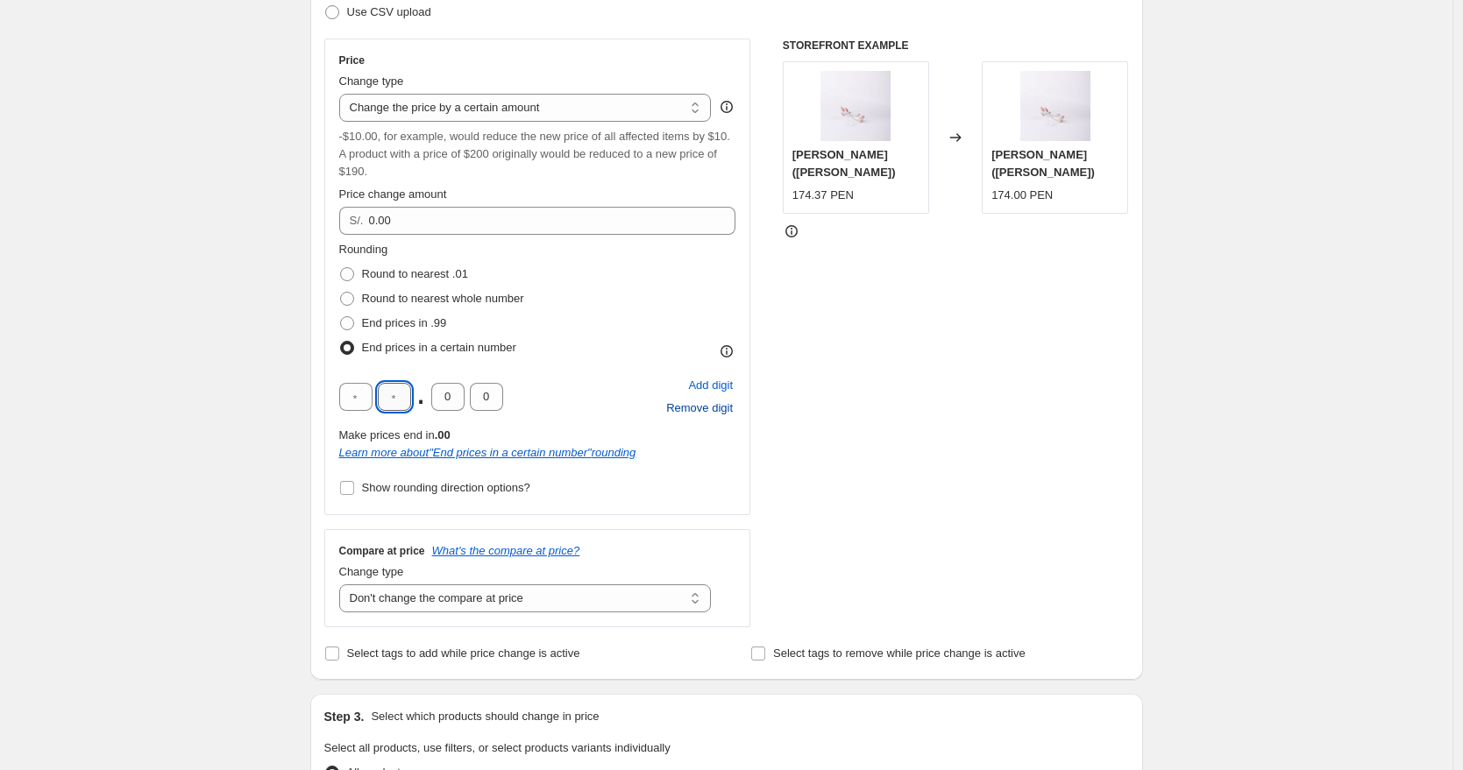
click at [405, 388] on input "text" at bounding box center [394, 397] width 33 height 28
click at [405, 395] on input "text" at bounding box center [394, 397] width 33 height 28
type input "9"
click at [563, 381] on div "9 . 0 0 Add digit Remove digit" at bounding box center [537, 397] width 397 height 46
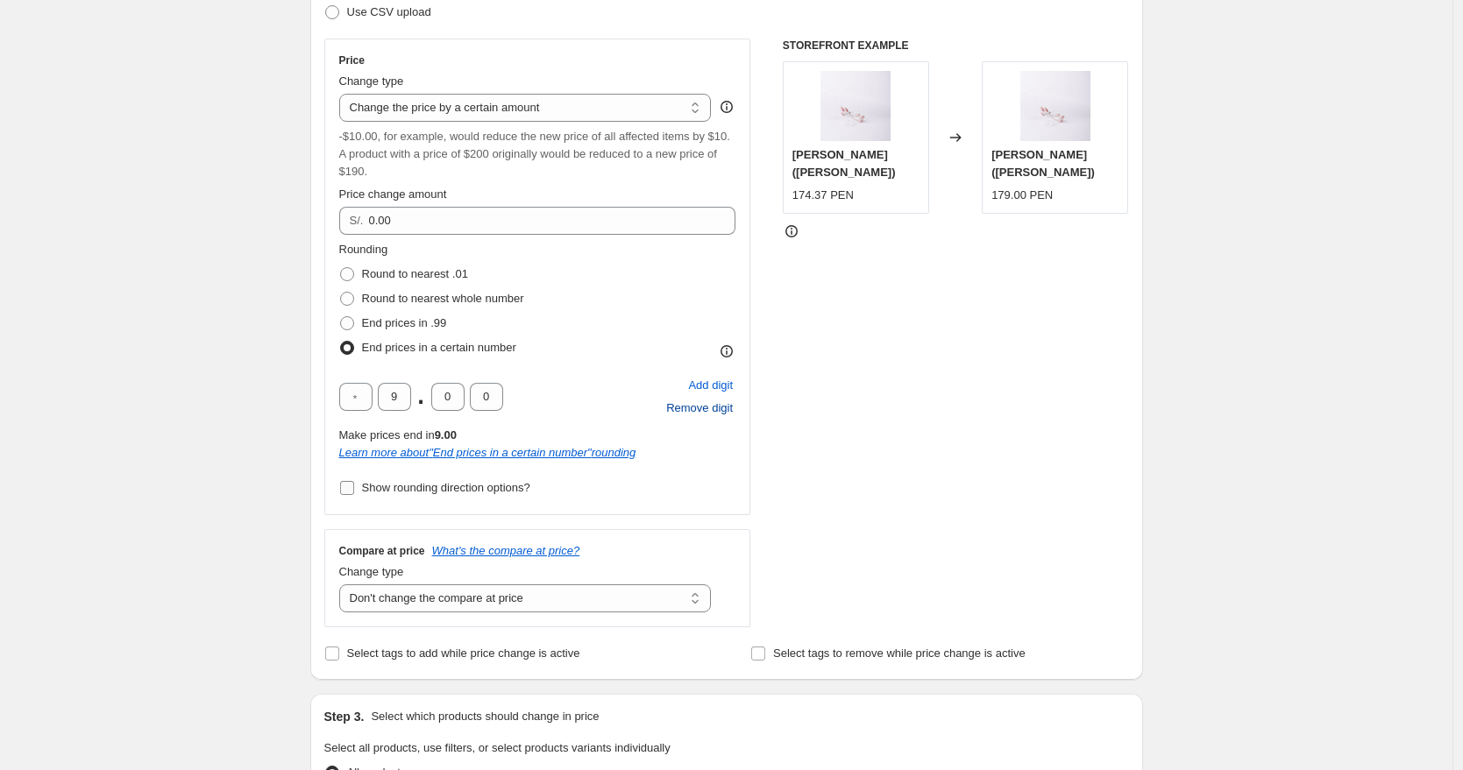
click at [528, 487] on span "Show rounding direction options?" at bounding box center [446, 487] width 168 height 13
click at [354, 487] on input "Show rounding direction options?" at bounding box center [347, 488] width 14 height 14
checkbox input "true"
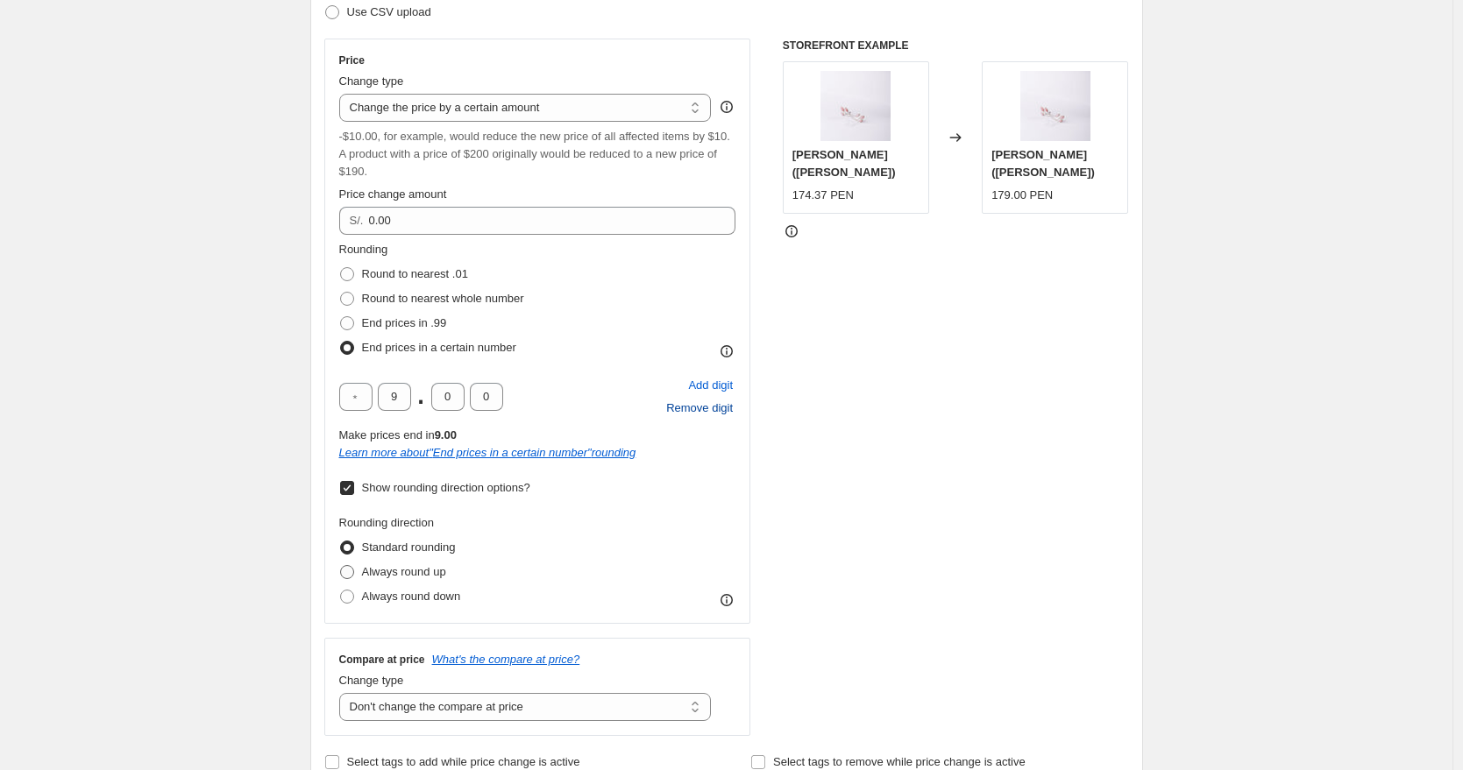
click at [430, 572] on span "Always round up" at bounding box center [404, 571] width 84 height 13
click at [341, 566] on input "Always round up" at bounding box center [340, 565] width 1 height 1
radio input "true"
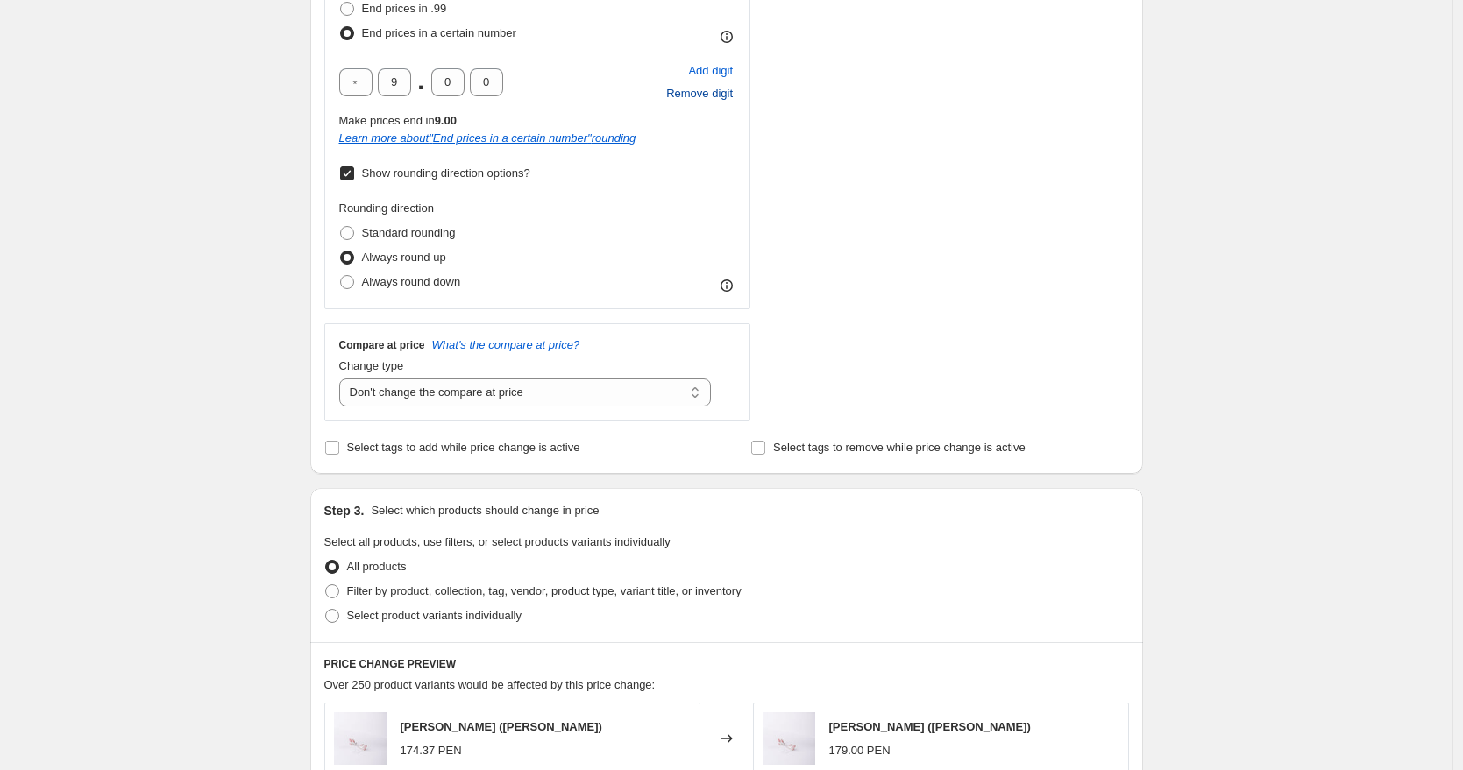
click at [725, 287] on icon at bounding box center [727, 286] width 18 height 18
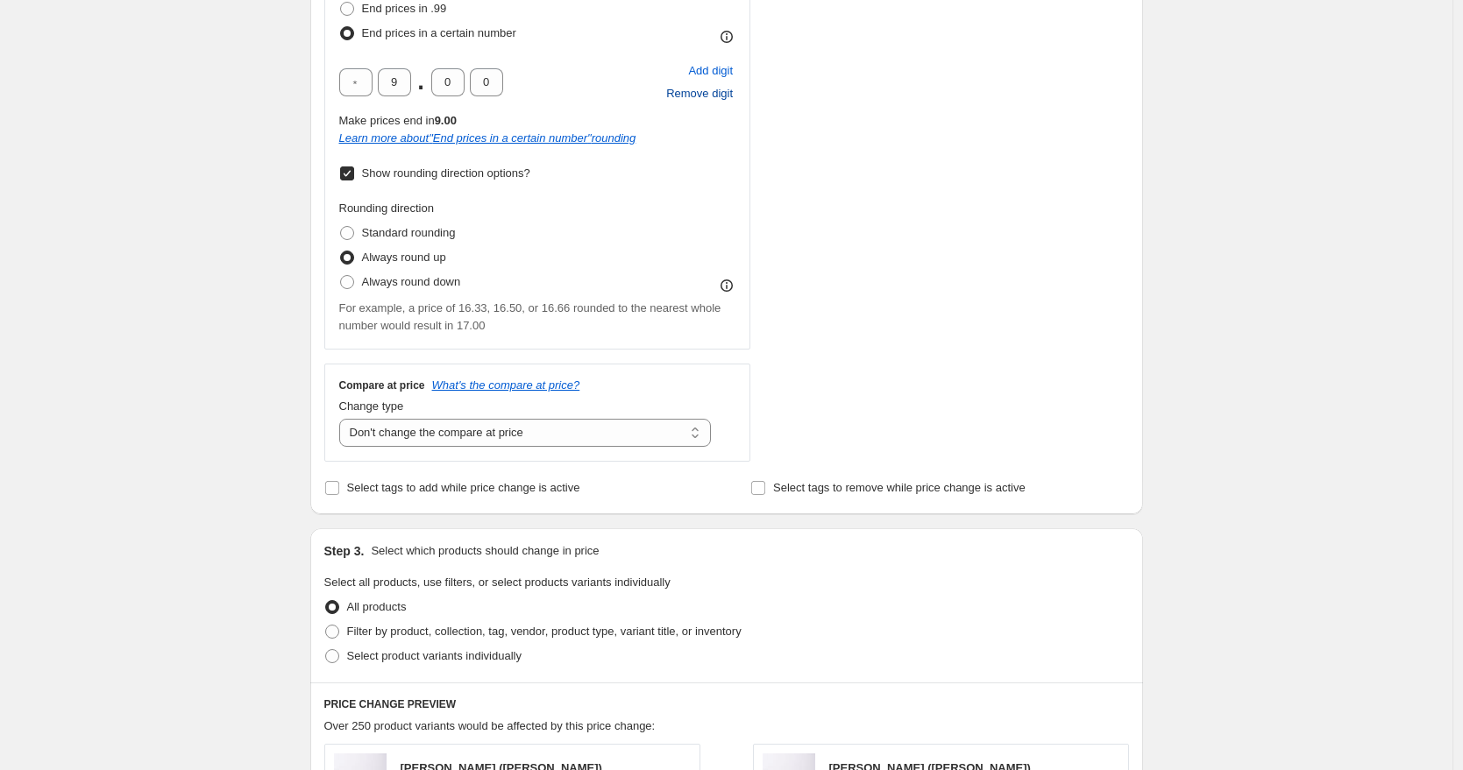
click at [725, 287] on icon at bounding box center [727, 286] width 18 height 18
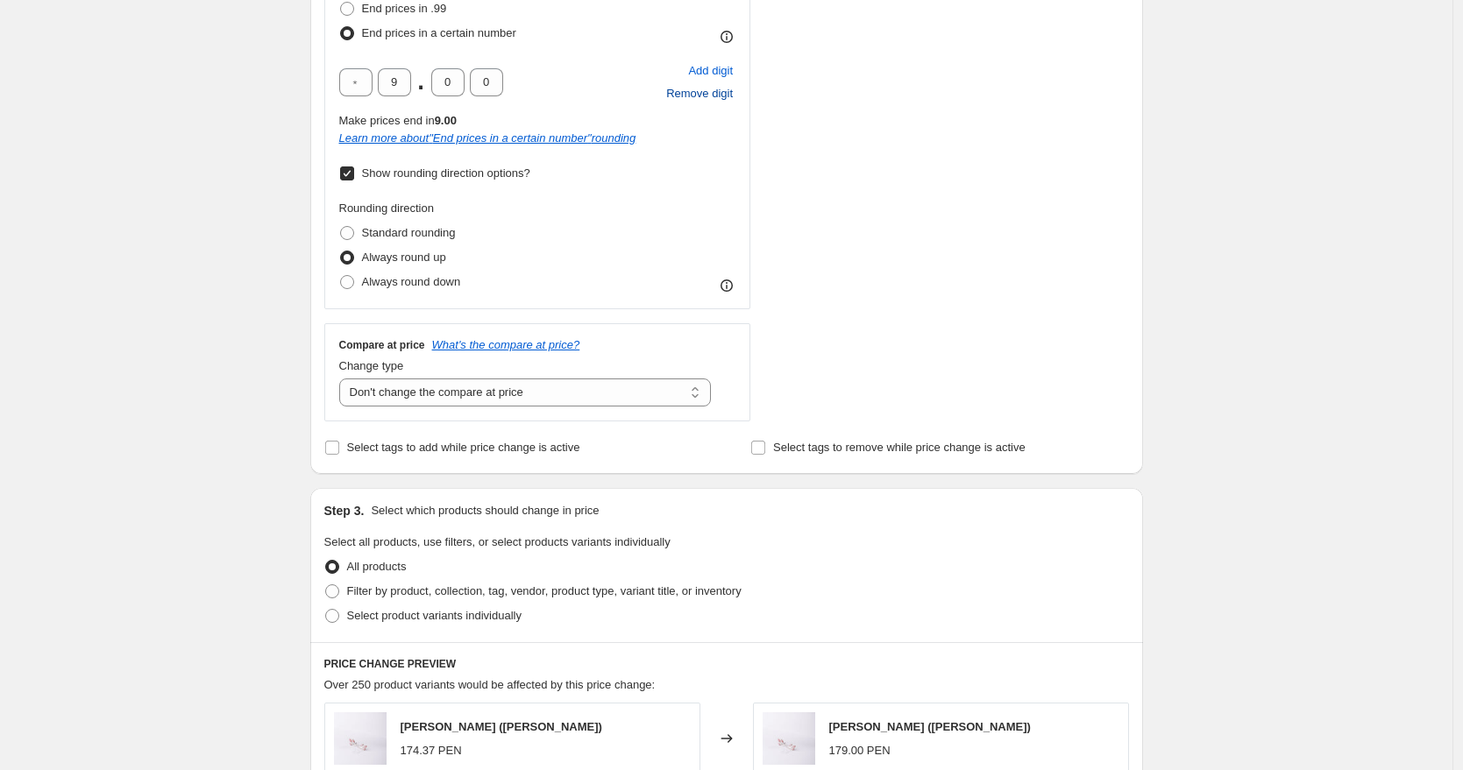
click at [725, 287] on icon at bounding box center [727, 286] width 18 height 18
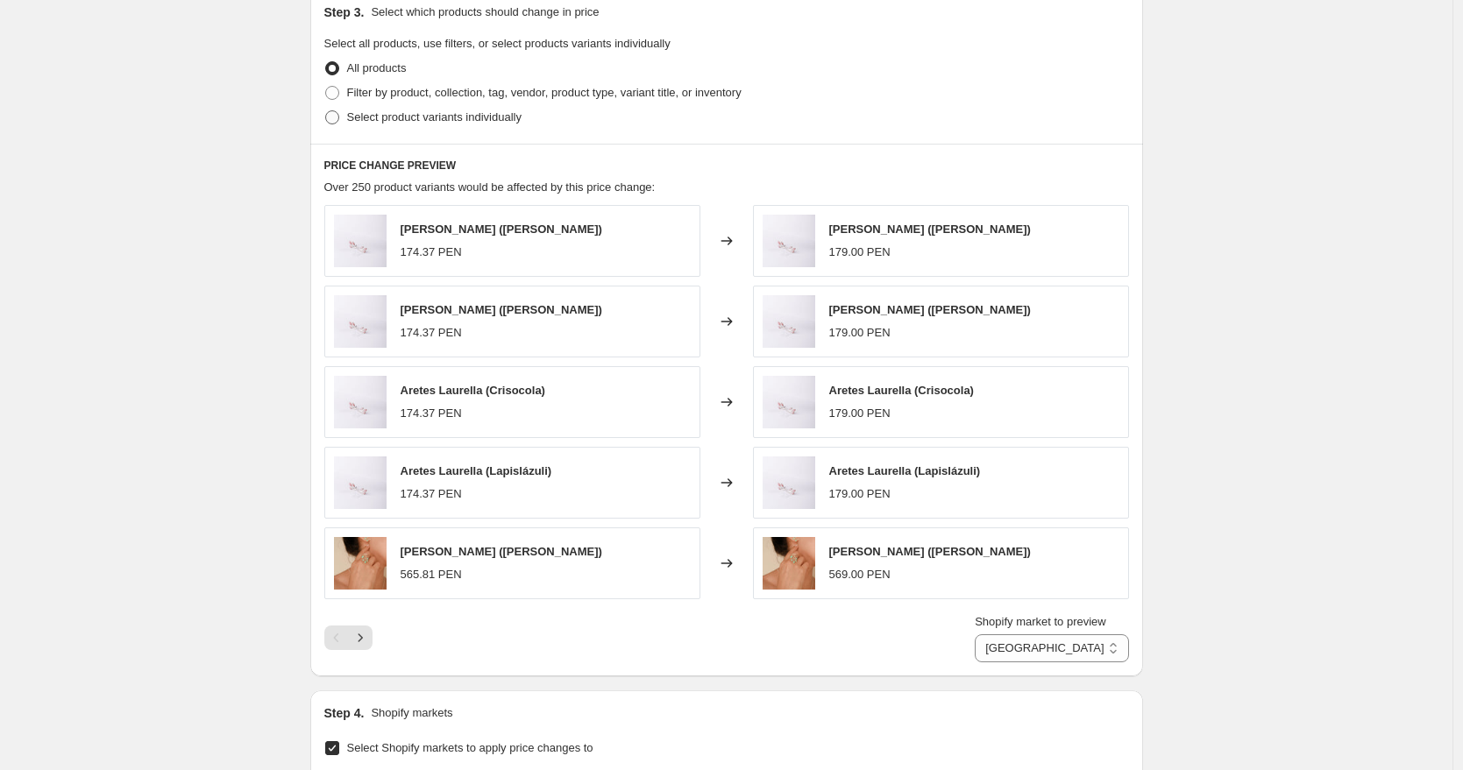
scroll to position [1138, 0]
click at [1005, 645] on select "Direct prices Perú" at bounding box center [1051, 648] width 153 height 28
click at [990, 634] on select "Direct prices Perú" at bounding box center [1051, 648] width 153 height 28
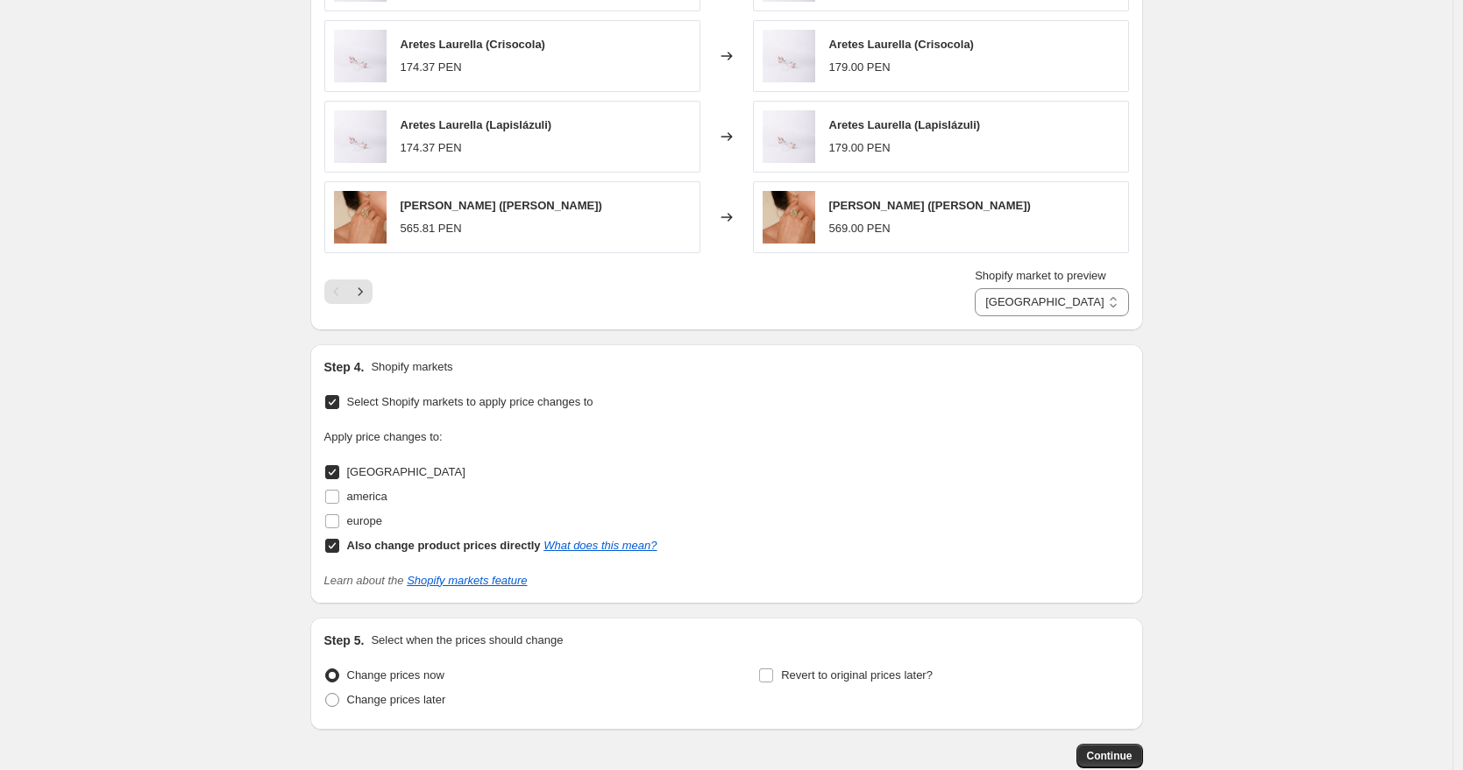
scroll to position [1589, 0]
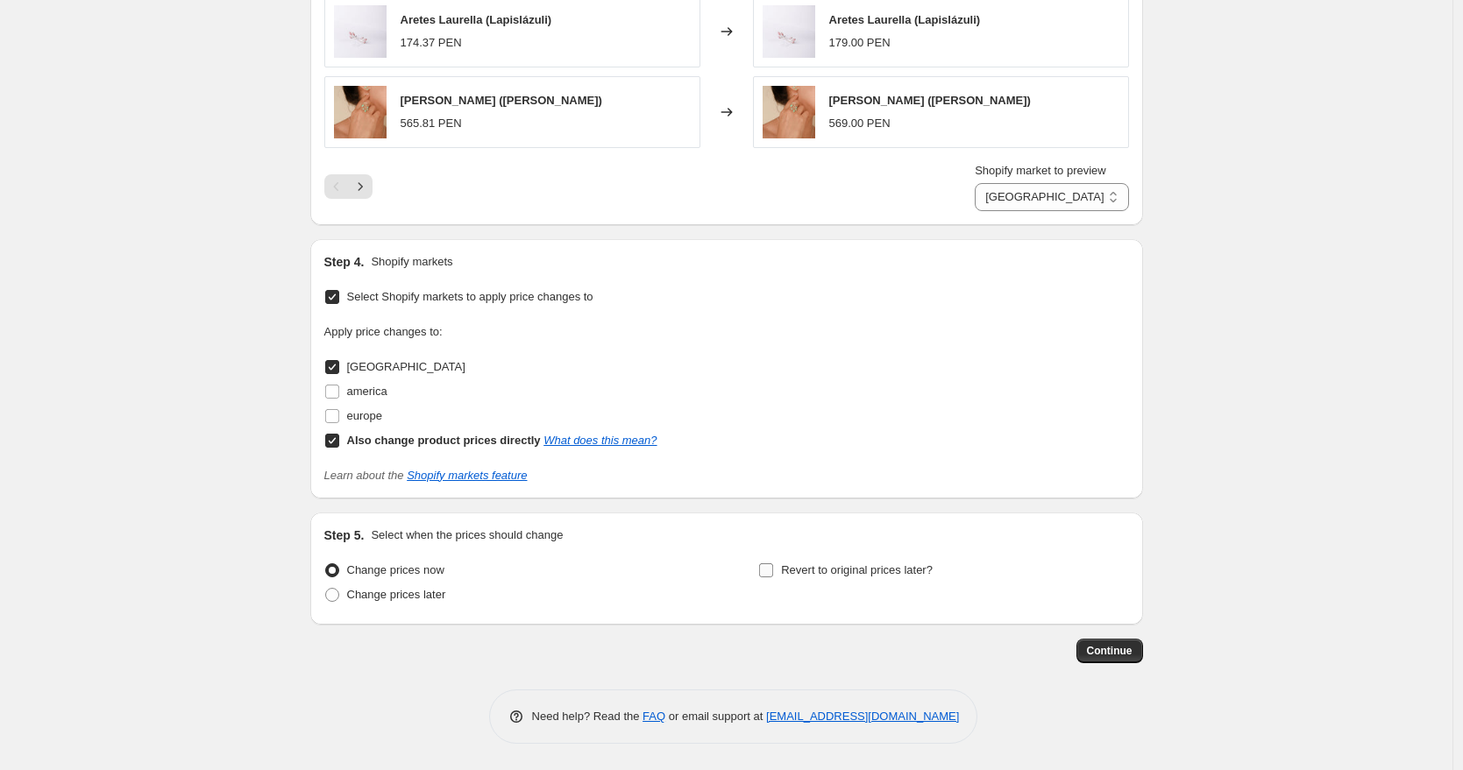
click at [835, 571] on span "Revert to original prices later?" at bounding box center [857, 570] width 152 height 13
click at [773, 571] on input "Revert to original prices later?" at bounding box center [766, 571] width 14 height 14
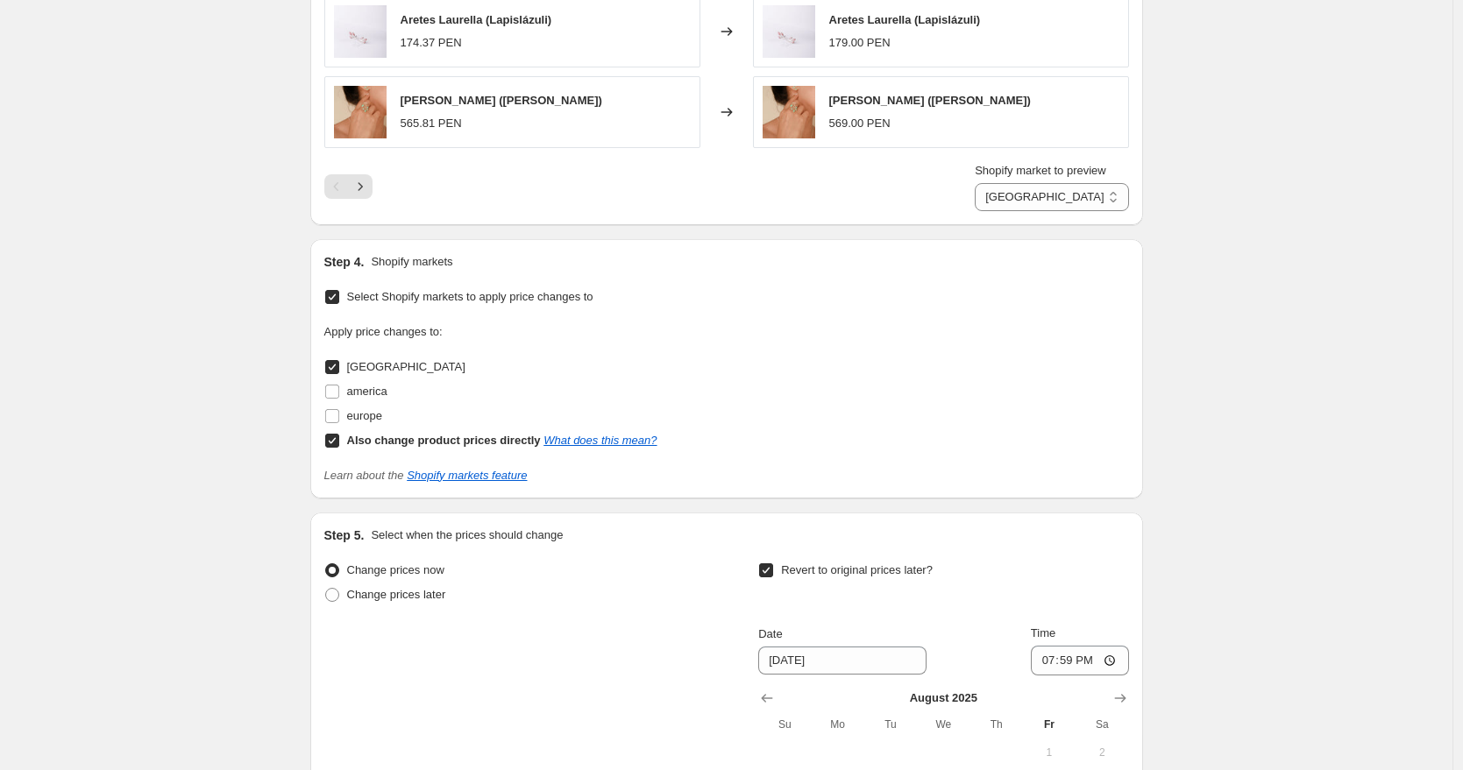
click at [835, 571] on span "Revert to original prices later?" at bounding box center [857, 570] width 152 height 13
click at [773, 571] on input "Revert to original prices later?" at bounding box center [766, 571] width 14 height 14
checkbox input "false"
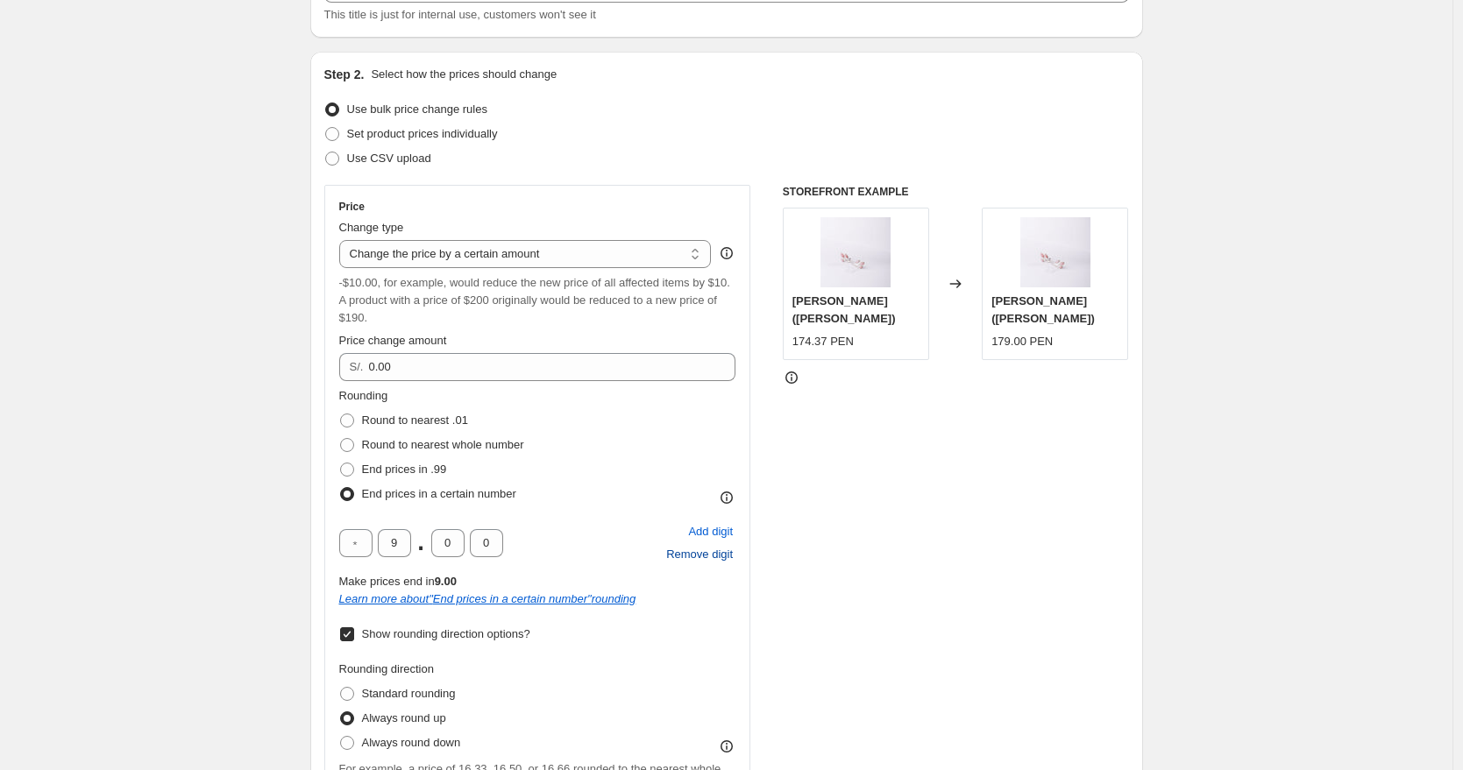
scroll to position [0, 0]
